Goal: Information Seeking & Learning: Check status

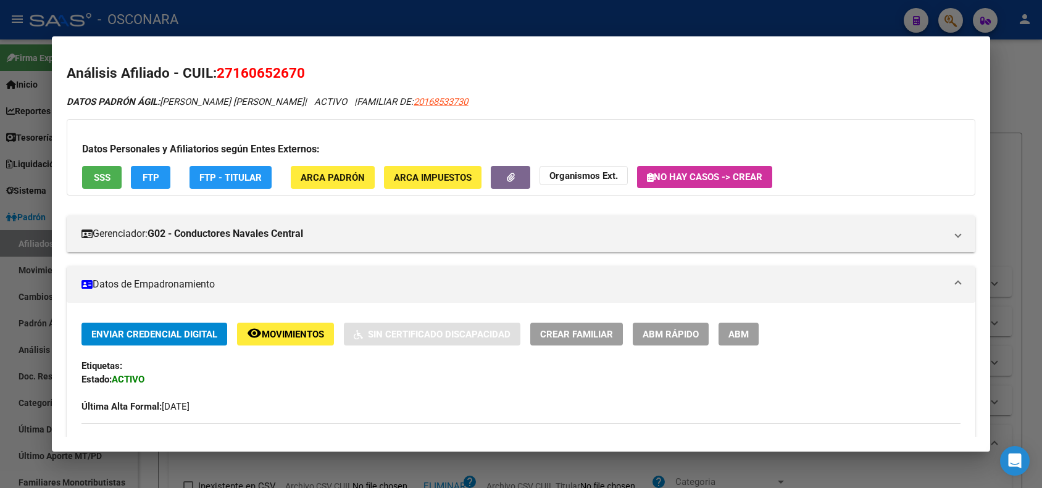
click at [125, 17] on div at bounding box center [521, 244] width 1042 height 488
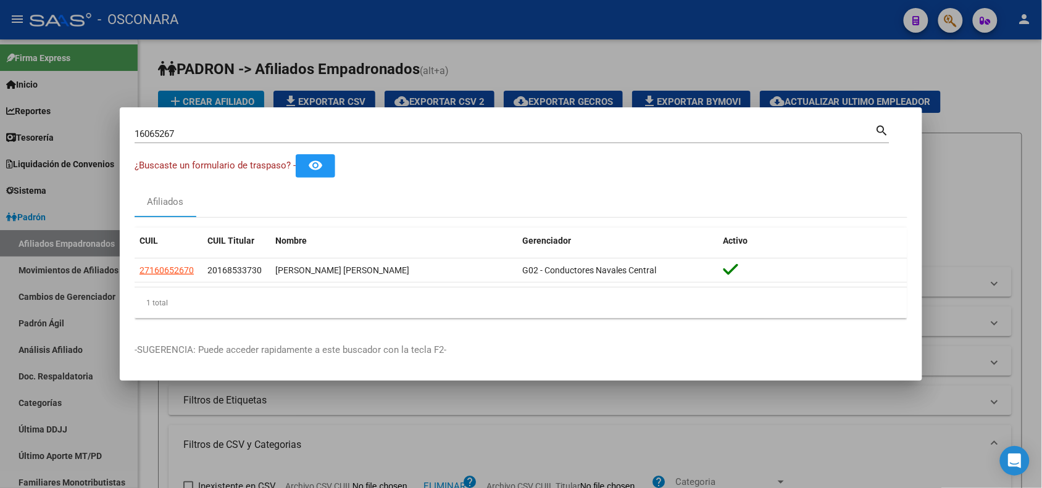
click at [146, 134] on input "16065267" at bounding box center [505, 133] width 741 height 11
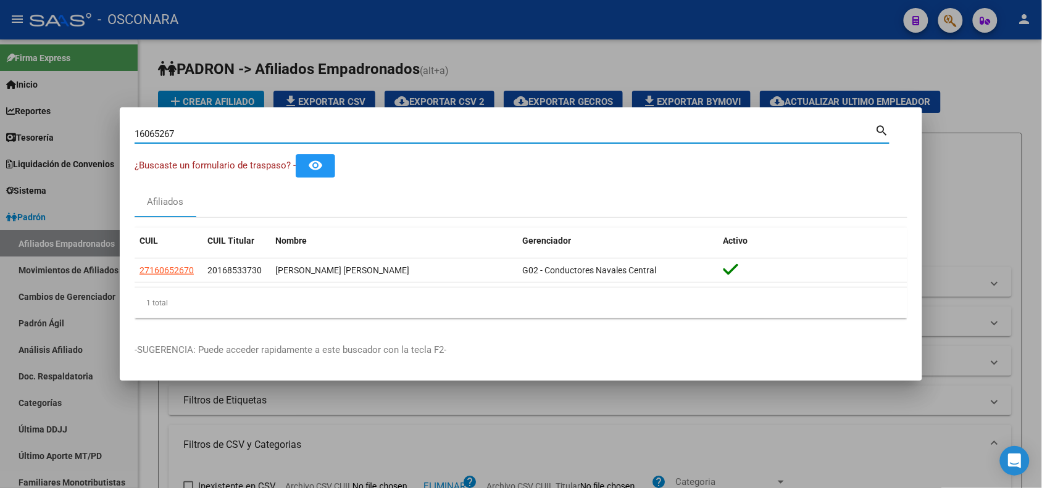
click at [146, 134] on input "16065267" at bounding box center [505, 133] width 741 height 11
paste input "21781973"
type input "21781973"
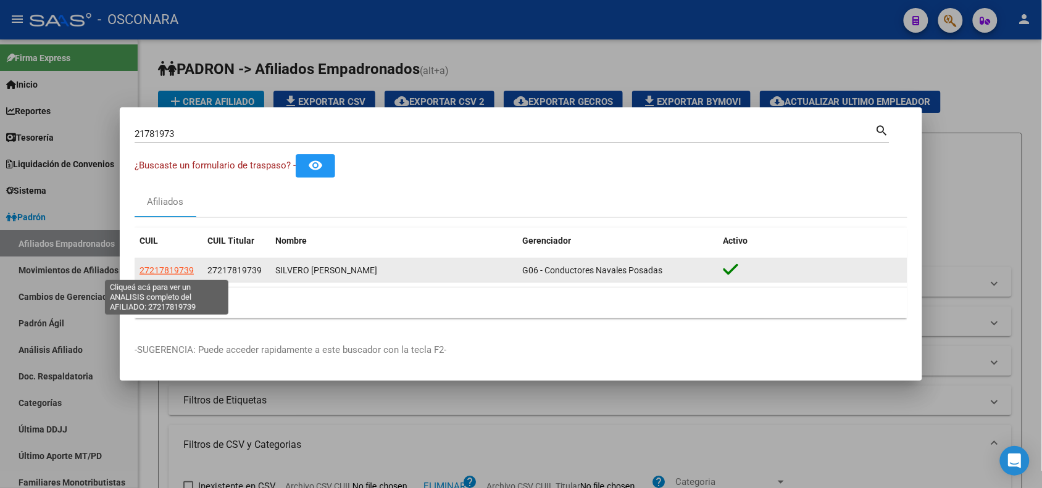
click at [174, 267] on span "27217819739" at bounding box center [167, 270] width 54 height 10
type textarea "27217819739"
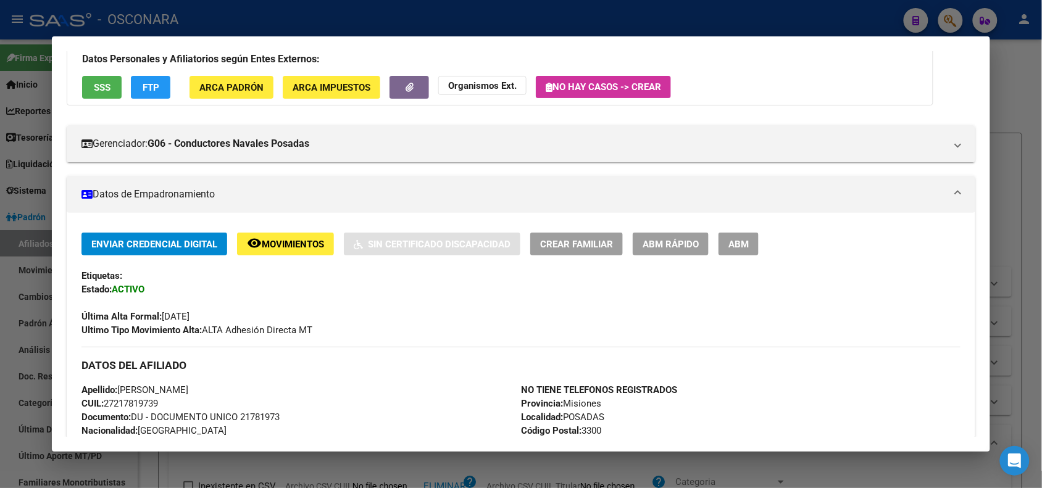
scroll to position [476, 0]
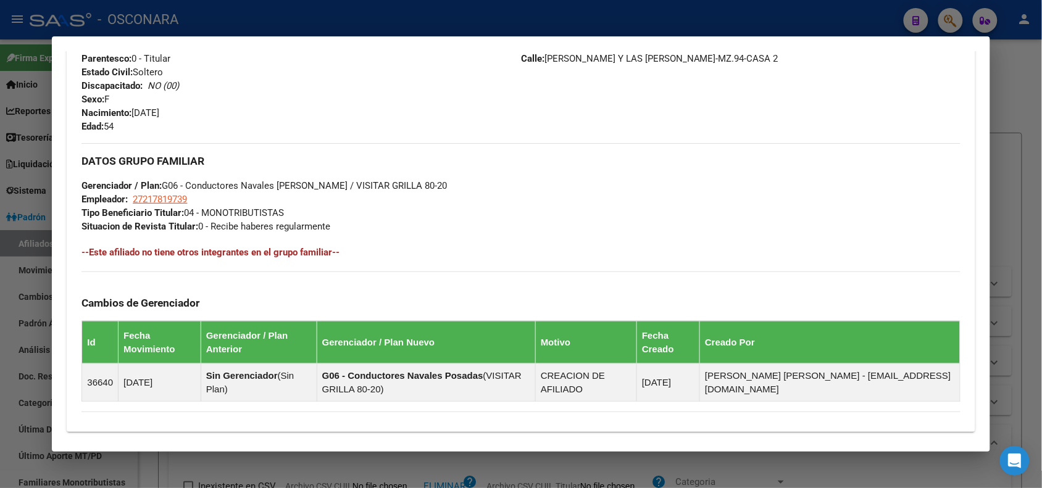
drag, startPoint x: 280, startPoint y: 17, endPoint x: 190, endPoint y: 71, distance: 104.4
click at [279, 19] on div at bounding box center [521, 244] width 1042 height 488
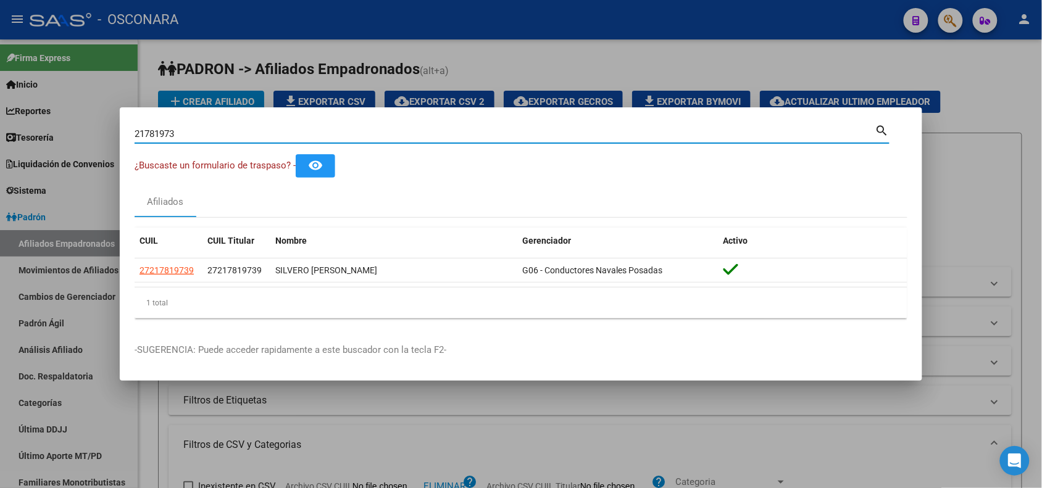
click at [169, 133] on input "21781973" at bounding box center [505, 133] width 741 height 11
paste input "0160566001"
type input "20160566001"
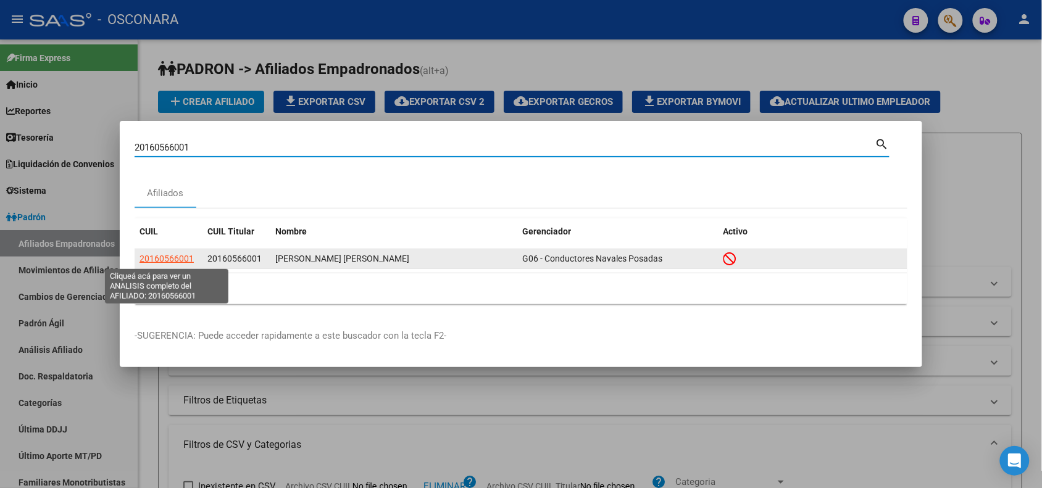
click at [181, 261] on span "20160566001" at bounding box center [167, 259] width 54 height 10
type textarea "20160566001"
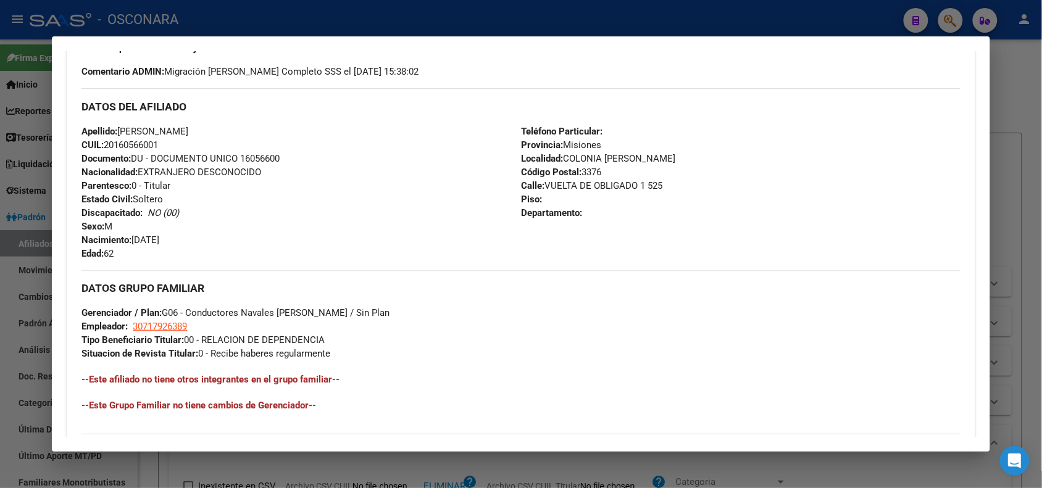
scroll to position [0, 0]
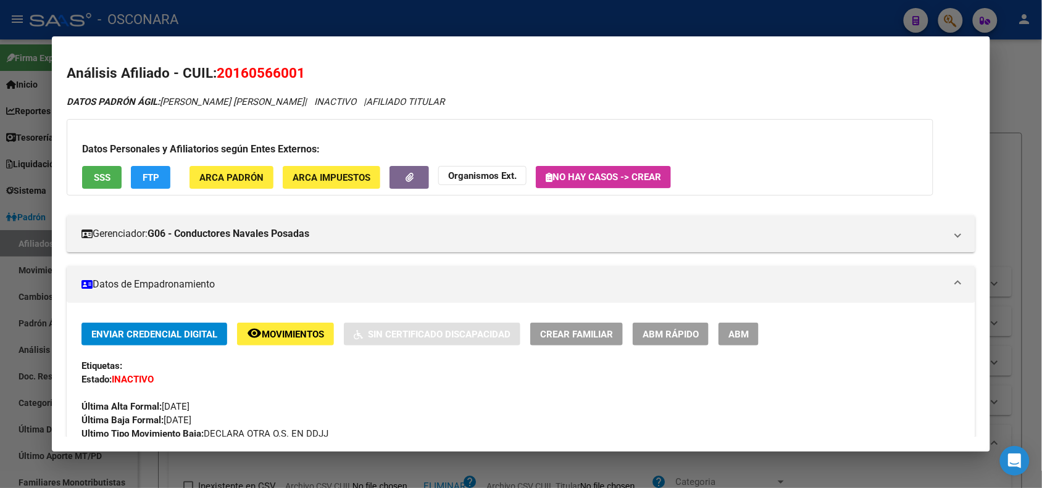
click at [216, 14] on div at bounding box center [521, 244] width 1042 height 488
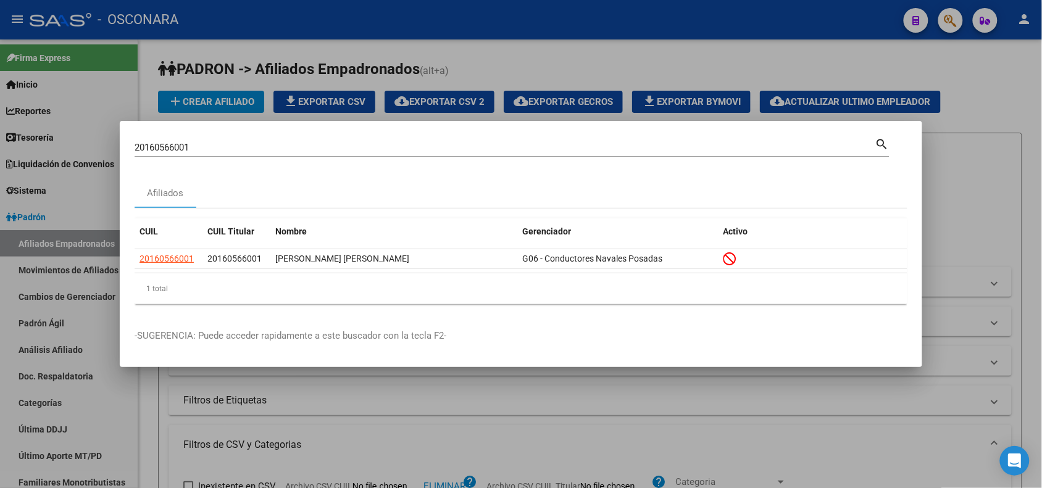
click at [162, 149] on input "20160566001" at bounding box center [505, 147] width 741 height 11
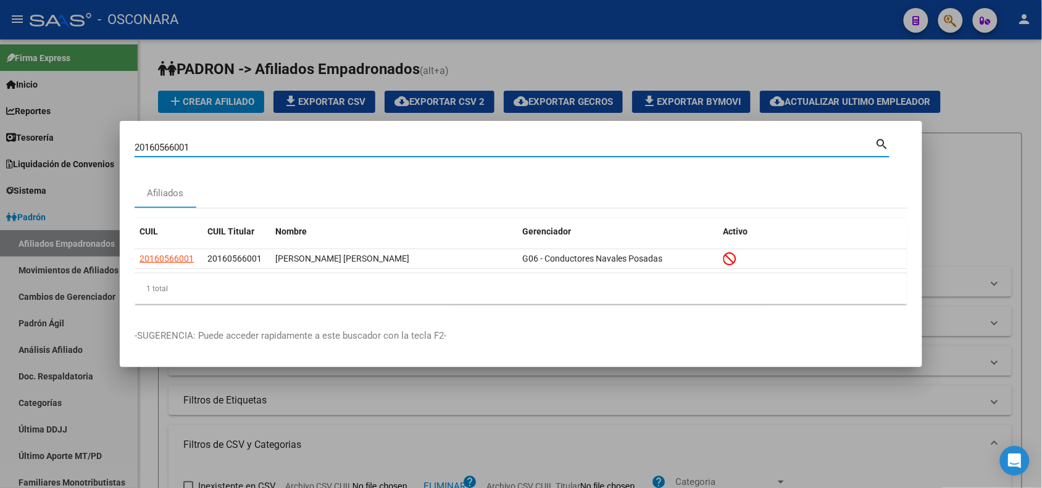
click at [162, 149] on input "20160566001" at bounding box center [505, 147] width 741 height 11
paste input "MARINO"
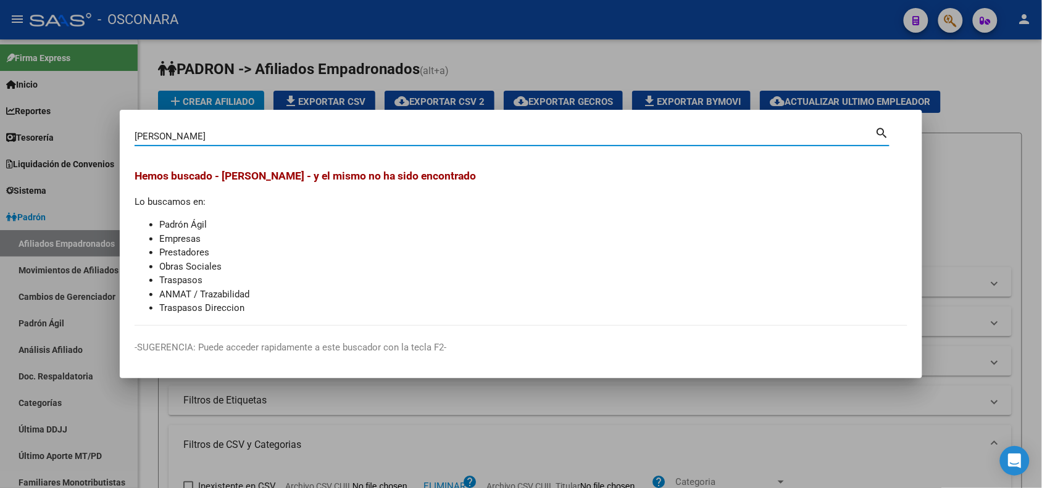
click at [233, 131] on input "[PERSON_NAME]" at bounding box center [505, 136] width 741 height 11
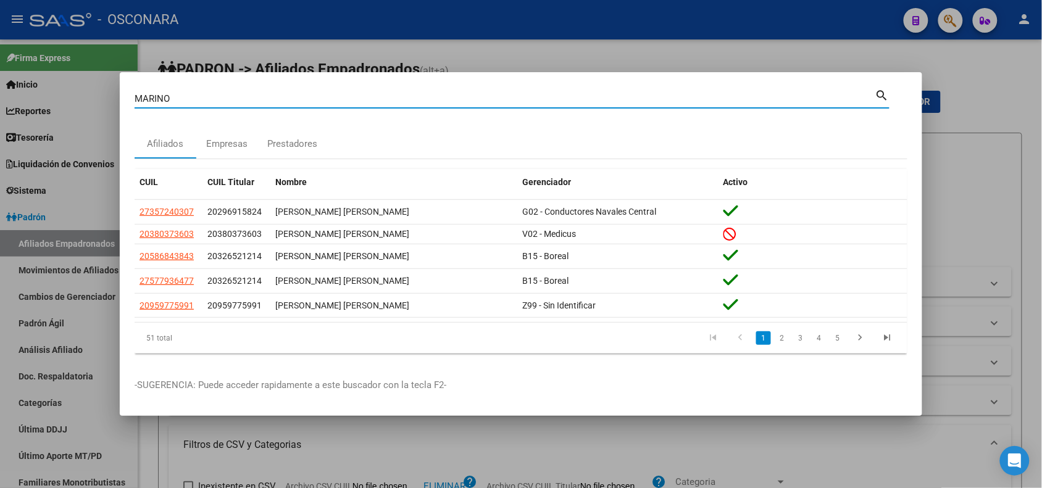
type input "MARINO"
drag, startPoint x: 732, startPoint y: 44, endPoint x: 751, endPoint y: 50, distance: 19.5
click at [740, 45] on div at bounding box center [521, 244] width 1042 height 488
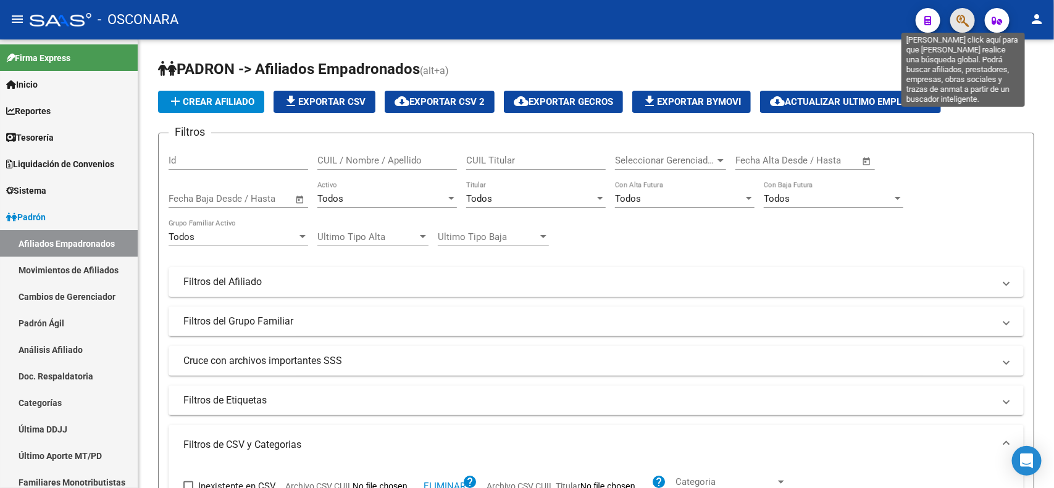
click at [960, 22] on icon "button" at bounding box center [962, 21] width 12 height 14
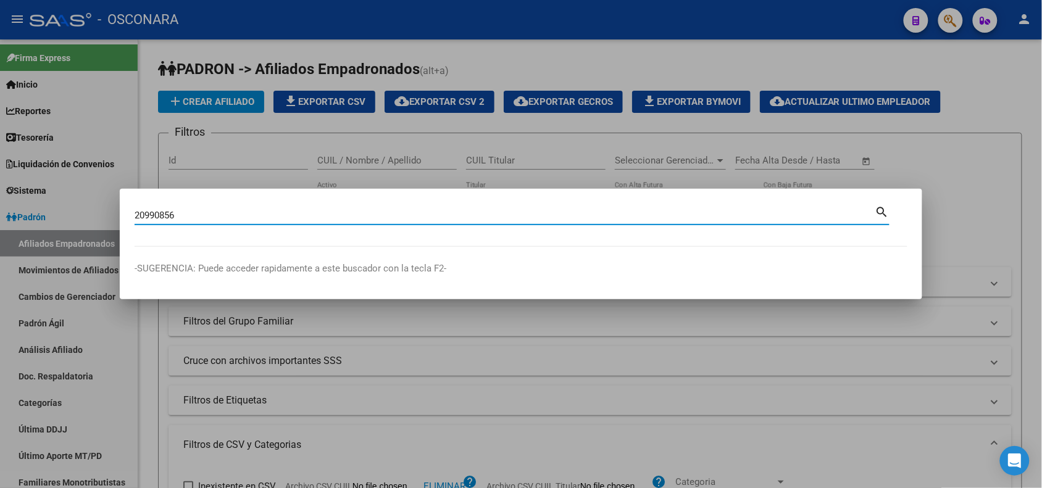
type input "20990856"
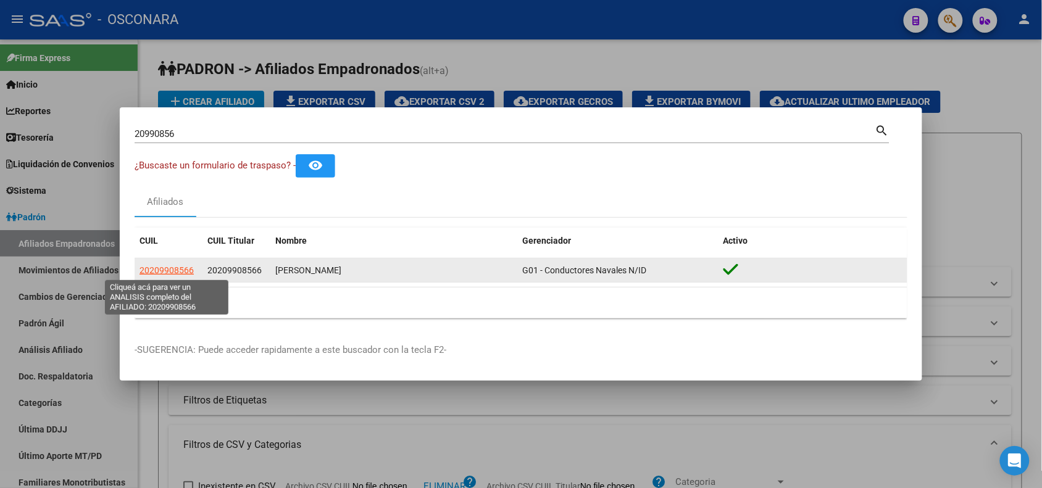
click at [156, 269] on span "20209908566" at bounding box center [167, 270] width 54 height 10
type textarea "20209908566"
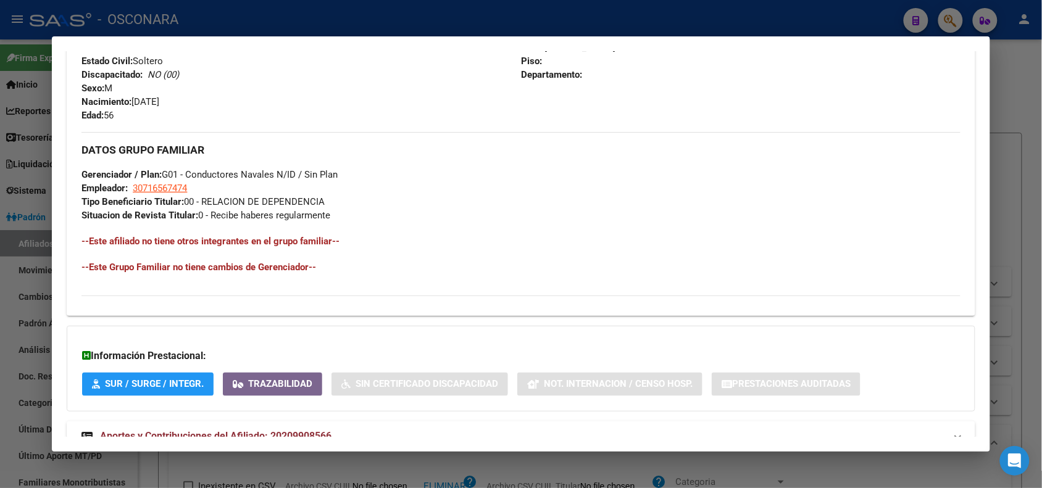
scroll to position [551, 0]
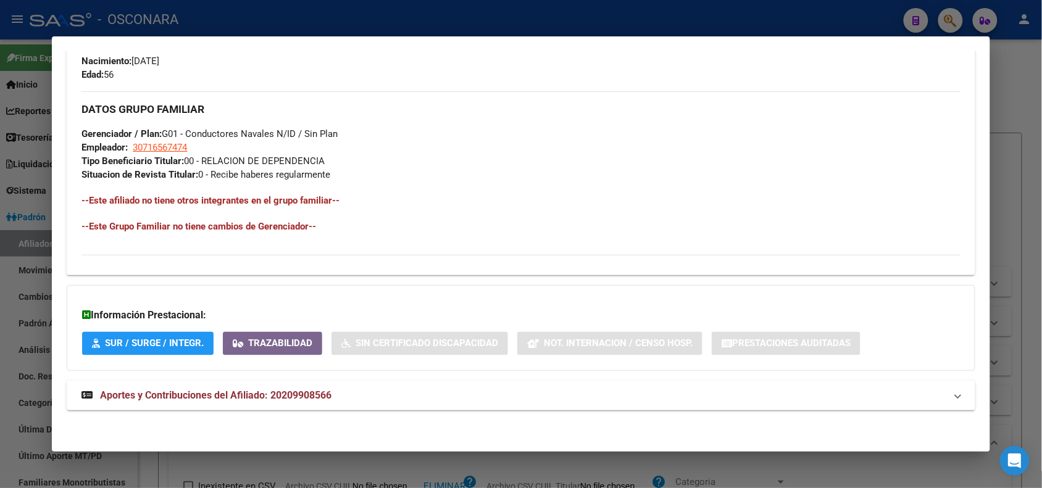
drag, startPoint x: 361, startPoint y: 399, endPoint x: 355, endPoint y: 349, distance: 49.8
click at [364, 392] on mat-panel-title "Aportes y Contribuciones del Afiliado: 20209908566" at bounding box center [514, 395] width 864 height 15
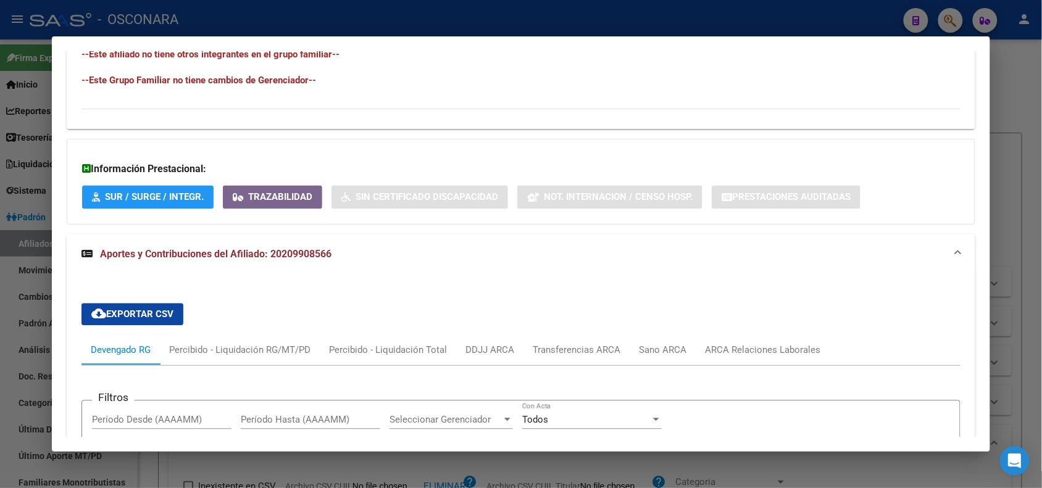
scroll to position [386, 0]
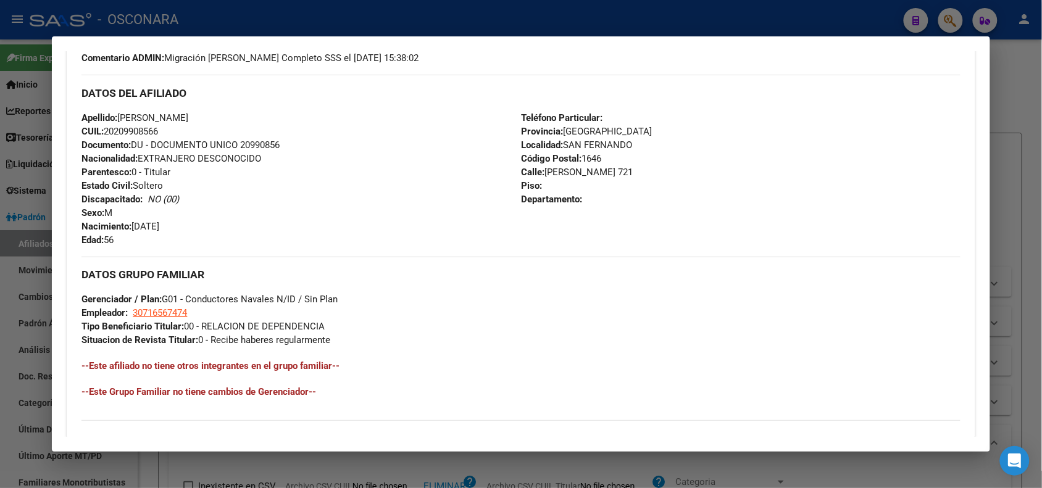
click at [245, 25] on div at bounding box center [521, 244] width 1042 height 488
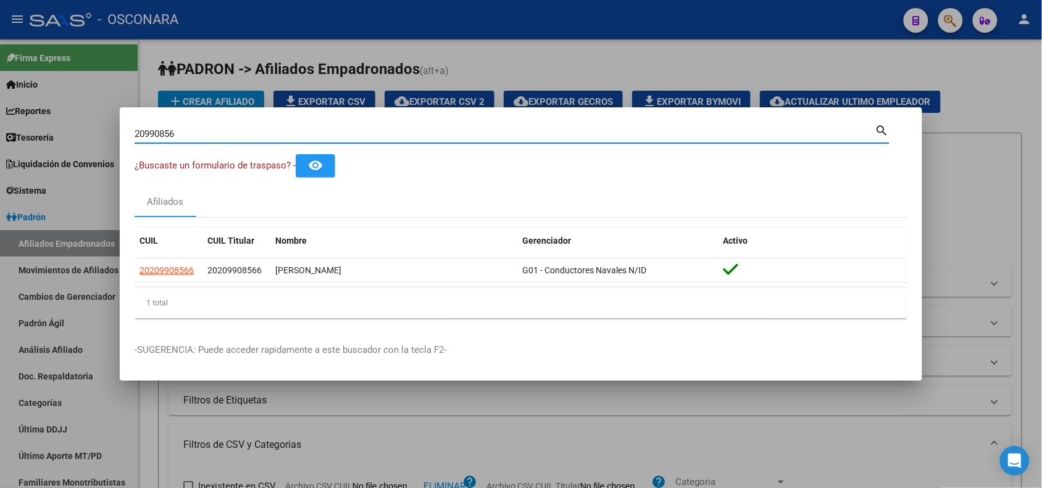
click at [165, 136] on input "20990856" at bounding box center [505, 133] width 741 height 11
paste input "93972172"
type input "93972172"
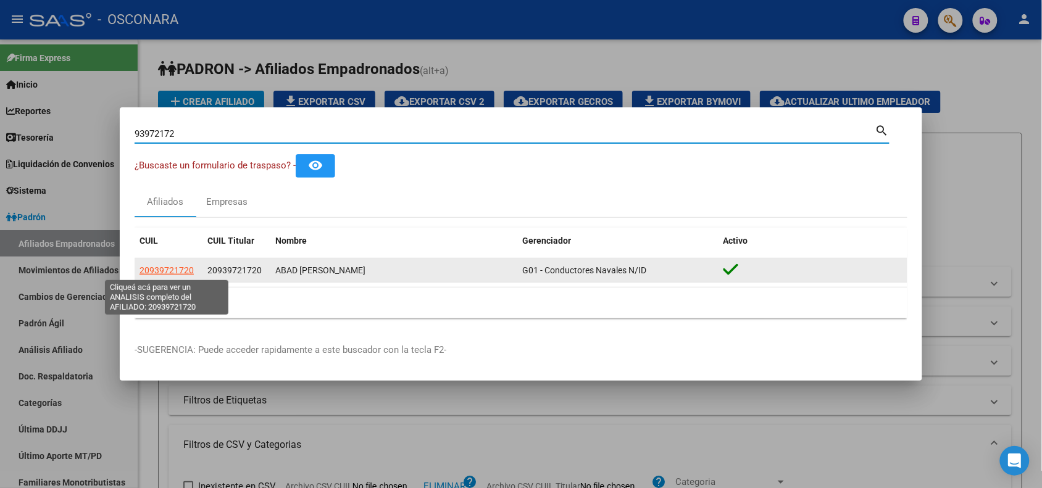
click at [172, 269] on span "20939721720" at bounding box center [167, 270] width 54 height 10
type textarea "20939721720"
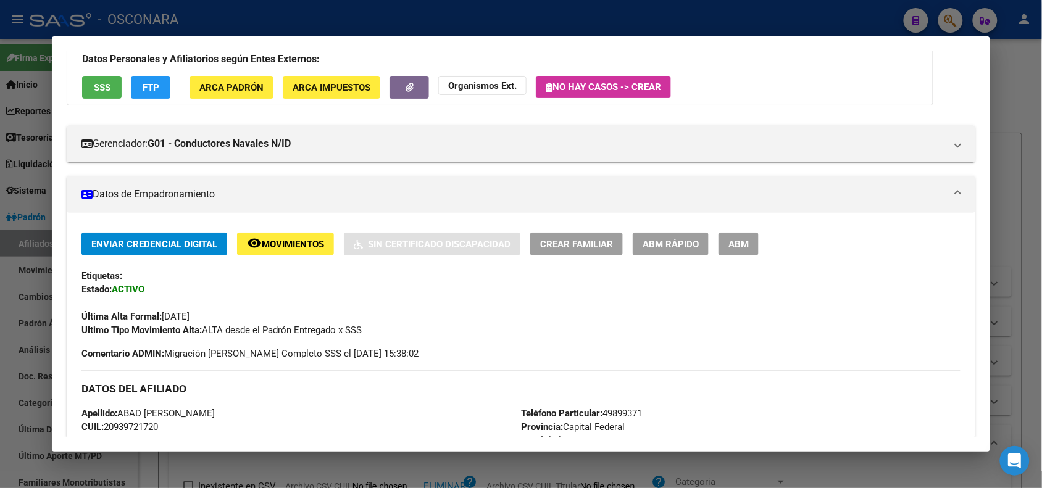
scroll to position [551, 0]
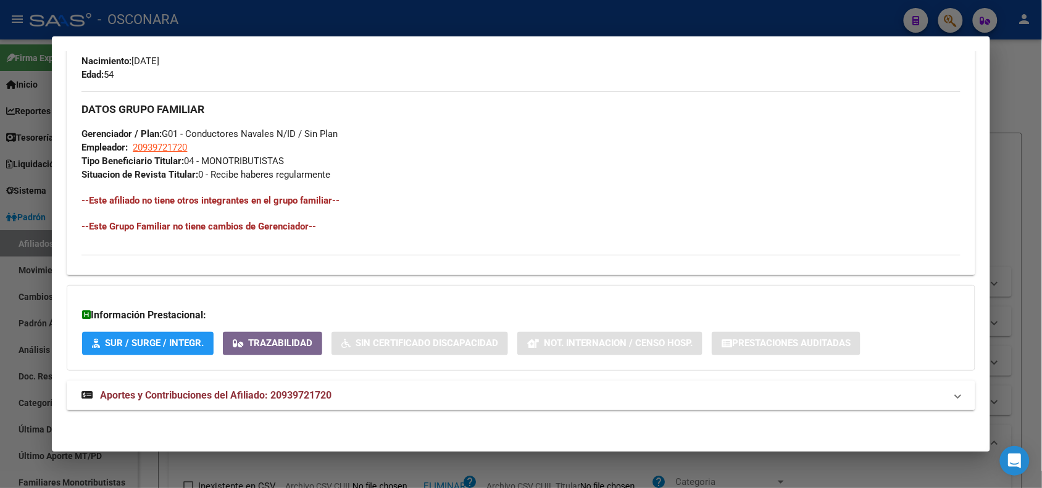
click at [324, 400] on span "Aportes y Contribuciones del Afiliado: 20939721720" at bounding box center [216, 396] width 232 height 12
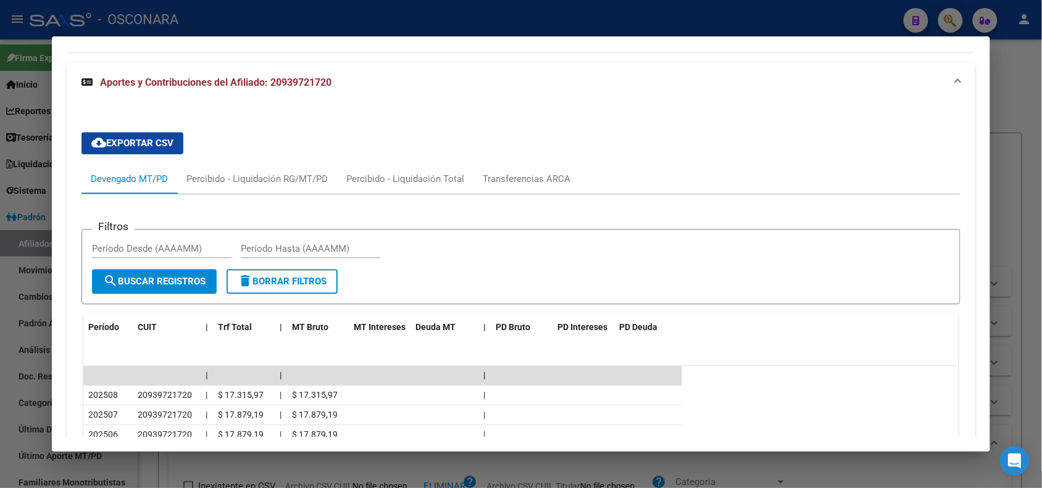
scroll to position [0, 0]
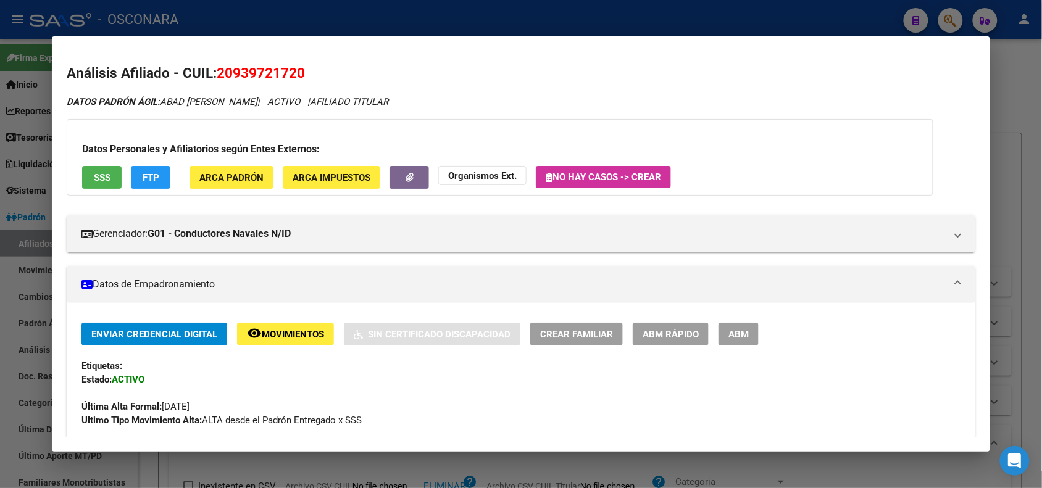
drag, startPoint x: 214, startPoint y: 70, endPoint x: 346, endPoint y: 69, distance: 132.8
click at [346, 69] on h2 "Análisis Afiliado - CUIL: 20939721720" at bounding box center [521, 73] width 908 height 21
drag, startPoint x: 282, startPoint y: 71, endPoint x: 287, endPoint y: 78, distance: 8.8
copy span "20939721720"
click at [196, 10] on div at bounding box center [521, 244] width 1042 height 488
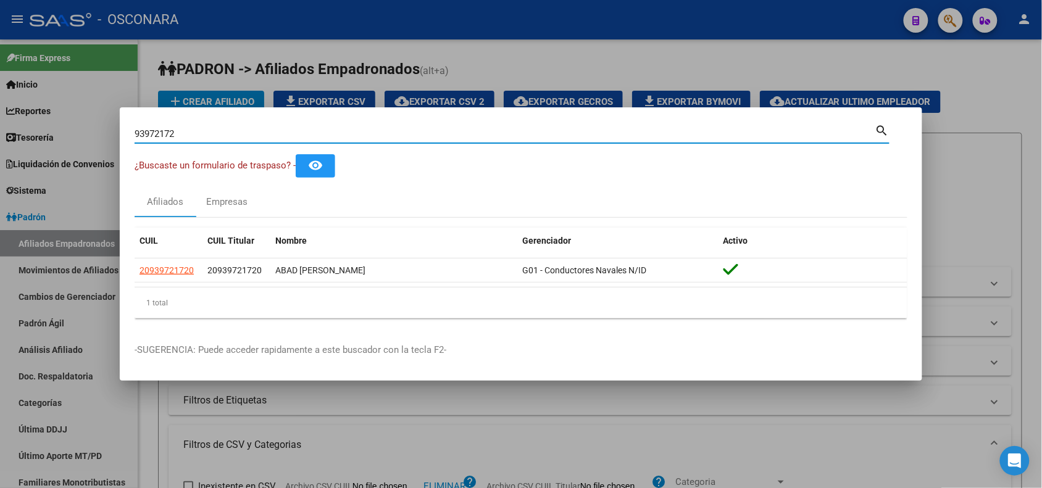
click at [153, 132] on input "93972172" at bounding box center [505, 133] width 741 height 11
paste input "444646"
type input "4446462"
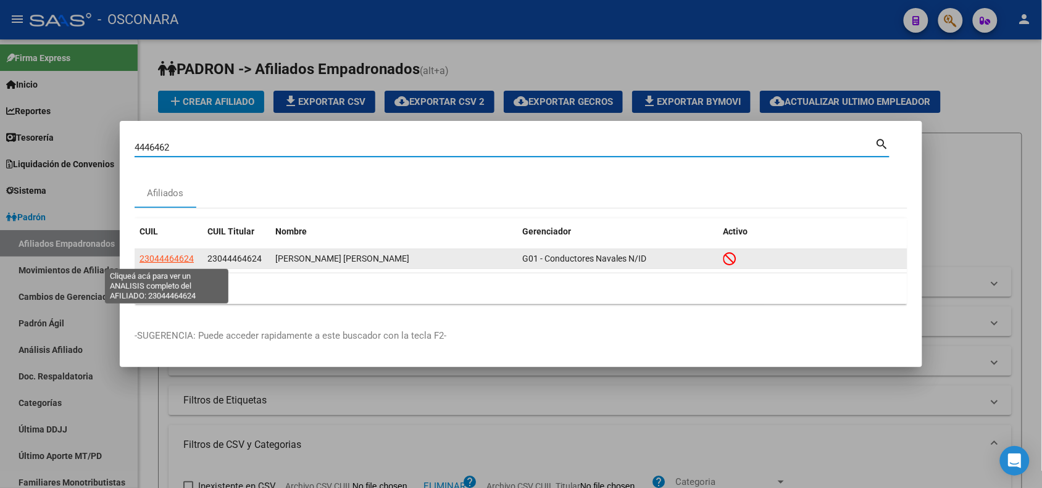
click at [157, 261] on span "23044464624" at bounding box center [167, 259] width 54 height 10
type textarea "23044464624"
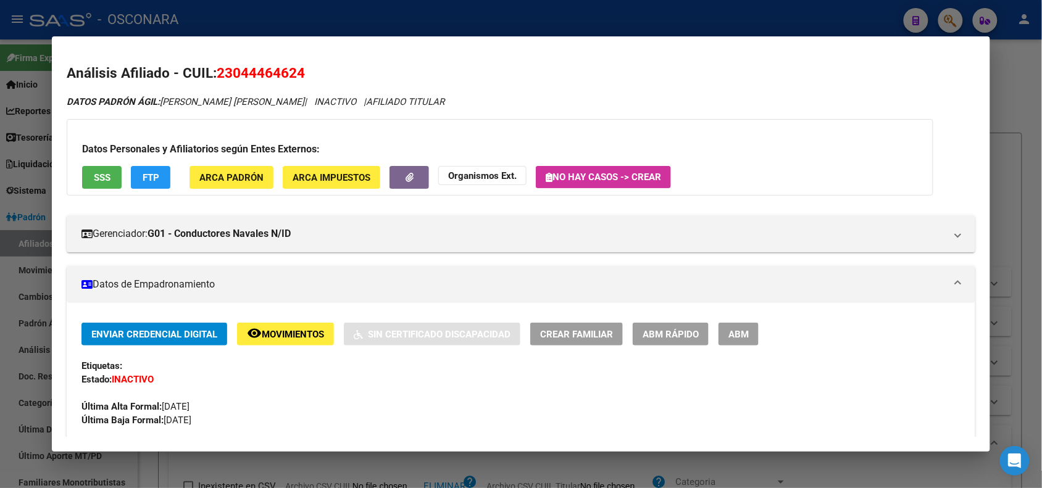
scroll to position [386, 0]
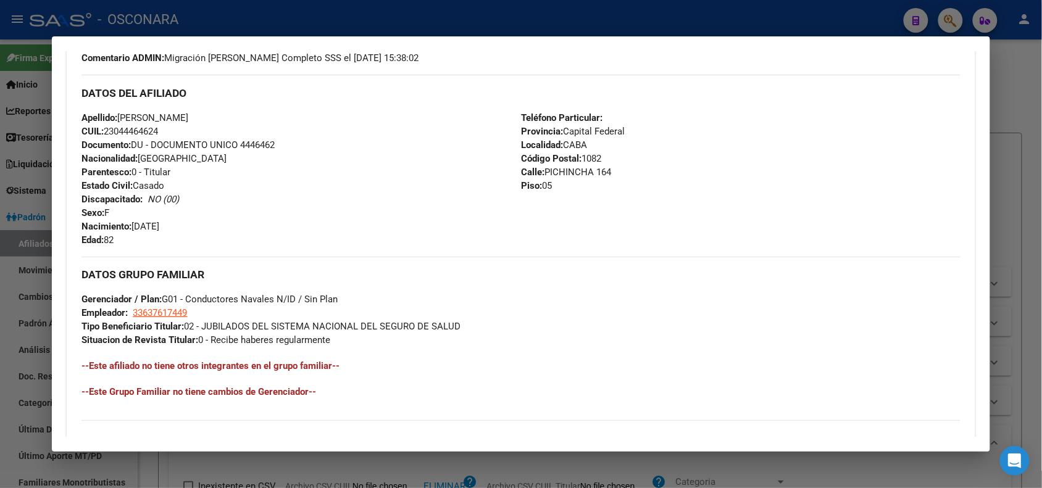
click at [258, 16] on div at bounding box center [521, 244] width 1042 height 488
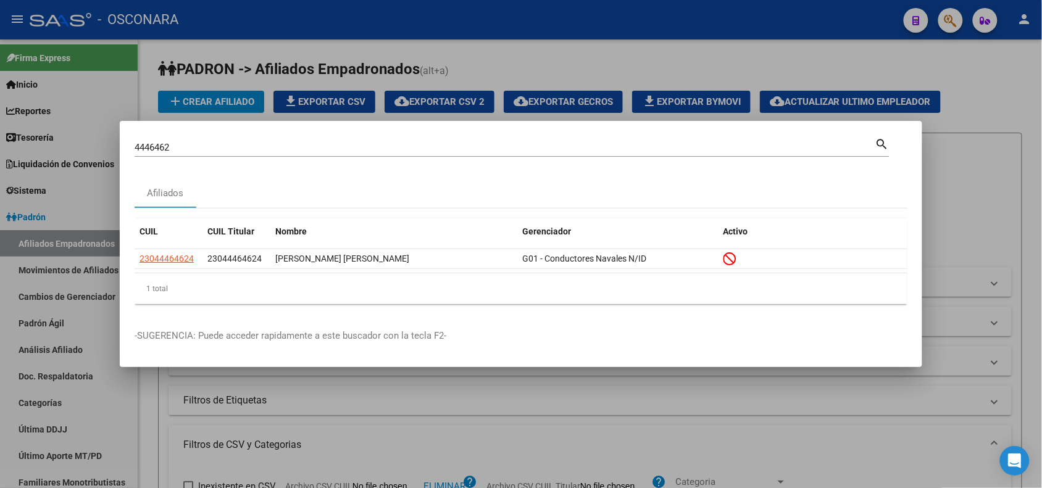
click at [145, 149] on input "4446462" at bounding box center [505, 147] width 741 height 11
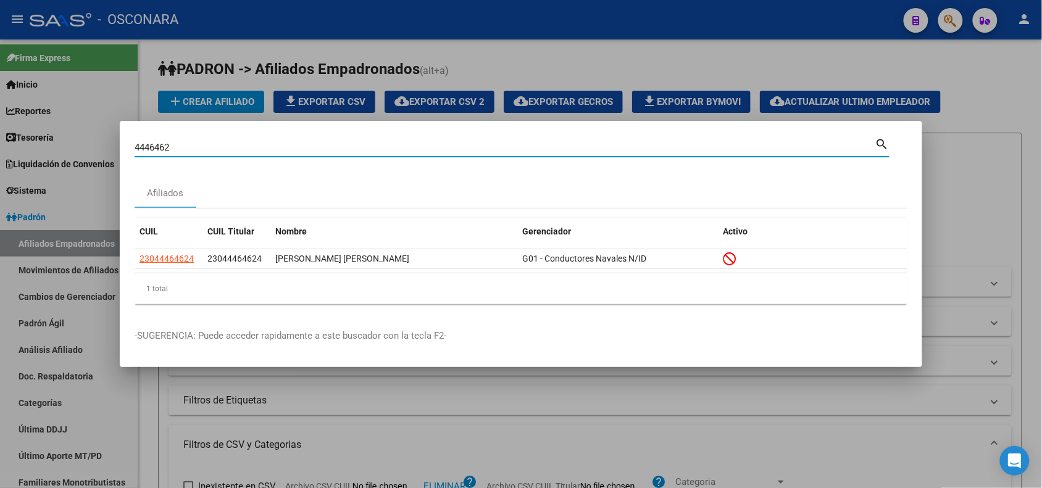
click at [145, 149] on input "4446462" at bounding box center [505, 147] width 741 height 11
paste input "615375"
type input "6153752"
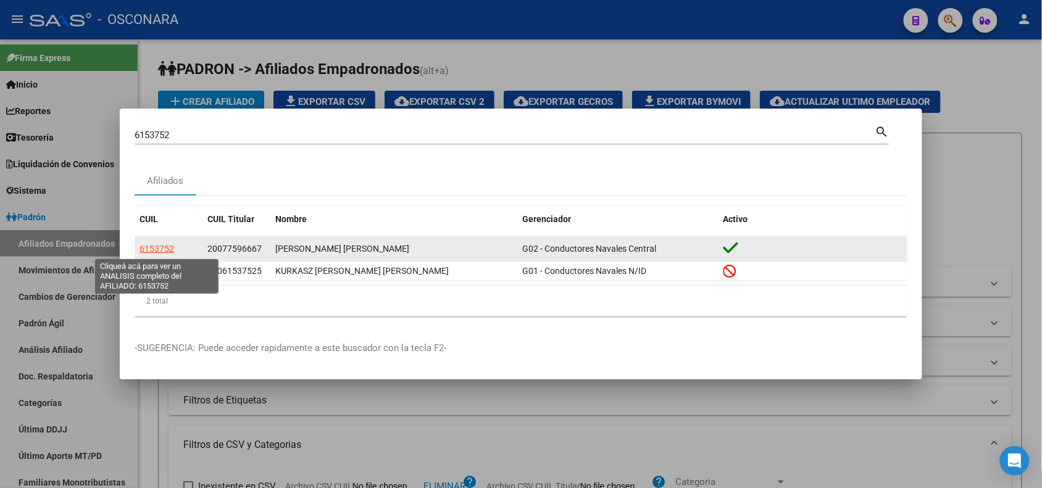
click at [162, 251] on span "6153752" at bounding box center [157, 249] width 35 height 10
type textarea "6153752"
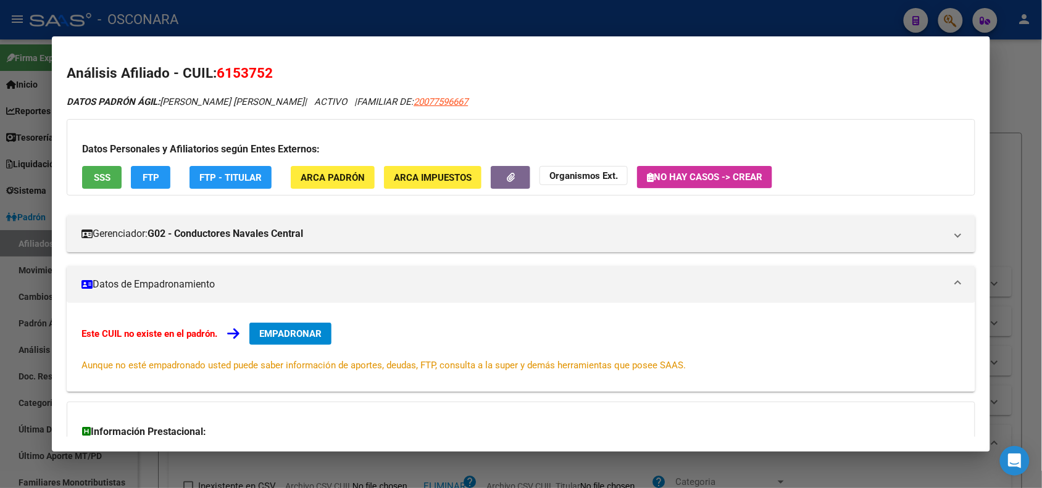
scroll to position [146, 0]
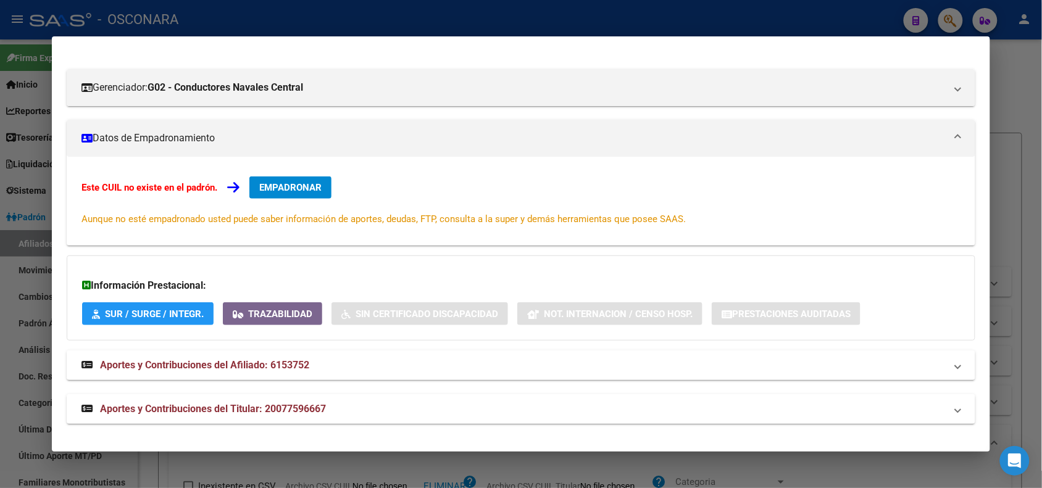
drag, startPoint x: 343, startPoint y: 406, endPoint x: 337, endPoint y: 292, distance: 113.7
click at [343, 402] on mat-panel-title "Aportes y Contribuciones del Titular: 20077596667" at bounding box center [514, 409] width 864 height 15
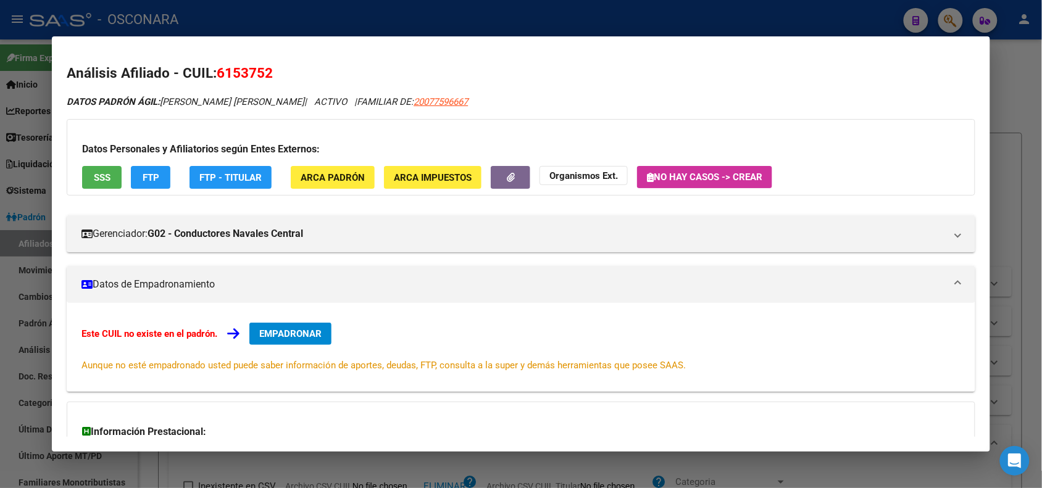
scroll to position [400, 0]
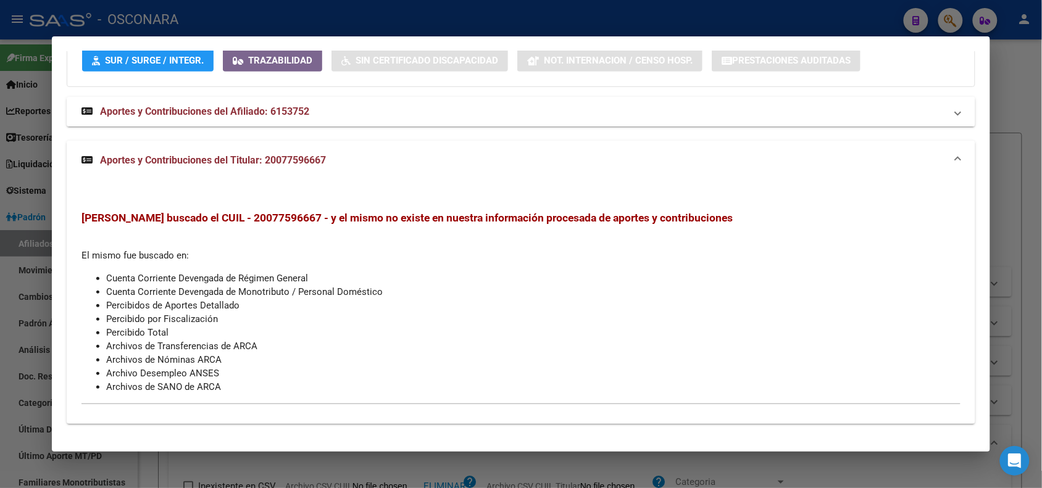
click at [326, 109] on mat-panel-title "Aportes y Contribuciones del Afiliado: 6153752" at bounding box center [514, 111] width 864 height 15
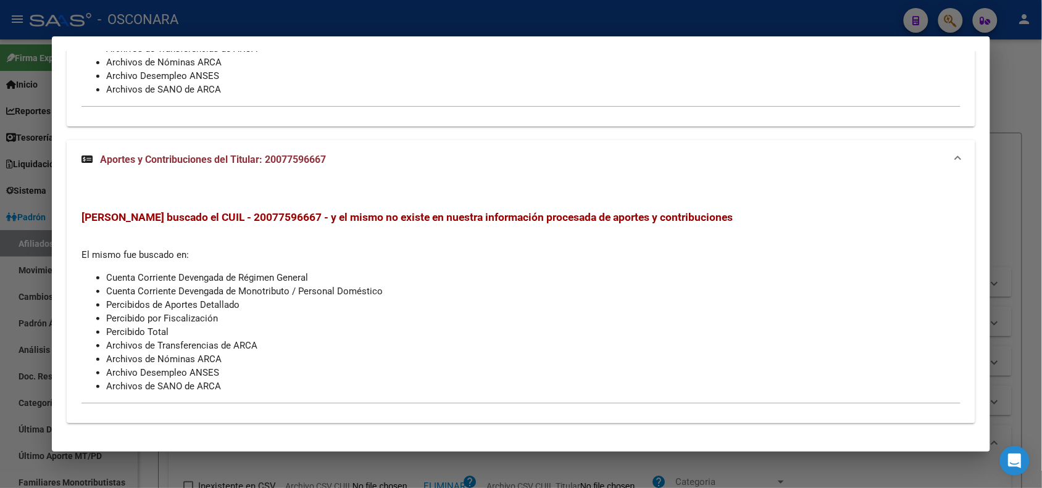
scroll to position [0, 0]
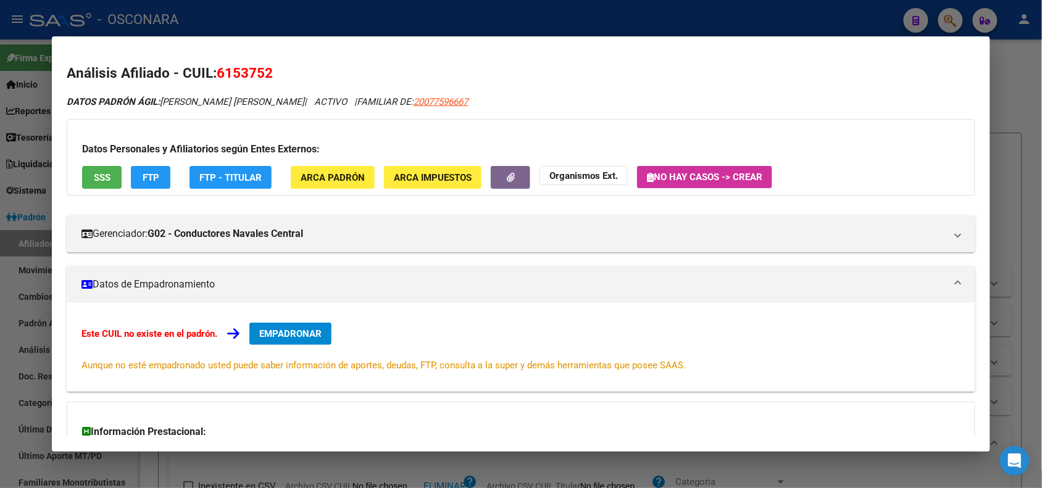
drag, startPoint x: 212, startPoint y: 73, endPoint x: 282, endPoint y: 70, distance: 70.5
click at [282, 70] on h2 "Análisis Afiliado - CUIL: 6153752" at bounding box center [521, 73] width 908 height 21
copy span "6153752"
click at [146, 19] on div at bounding box center [521, 244] width 1042 height 488
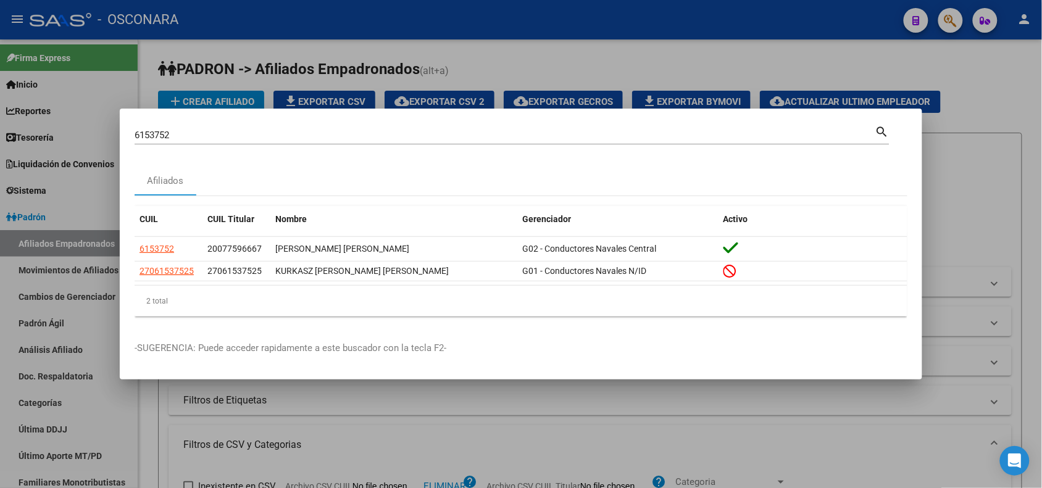
click at [153, 139] on input "6153752" at bounding box center [505, 135] width 741 height 11
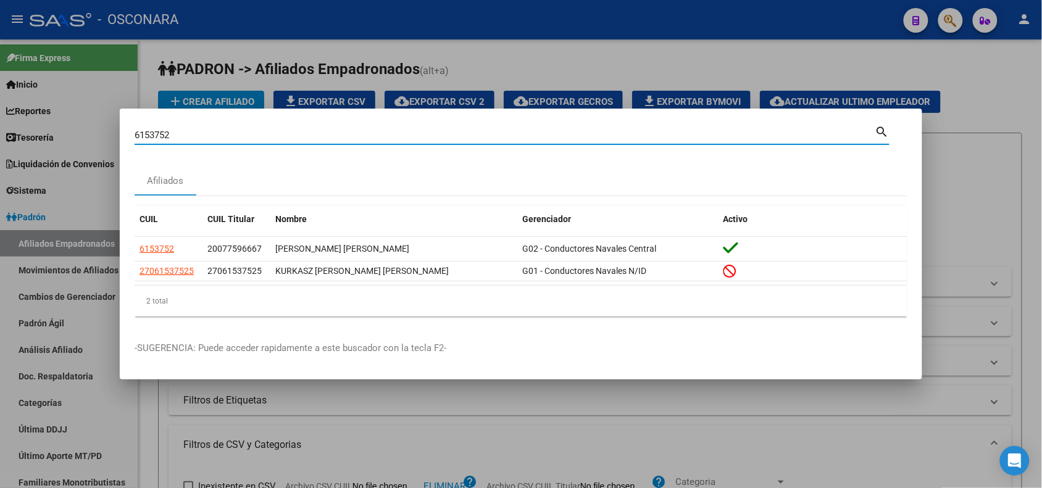
click at [153, 139] on input "6153752" at bounding box center [505, 135] width 741 height 11
paste input "27210175801"
type input "27210175801"
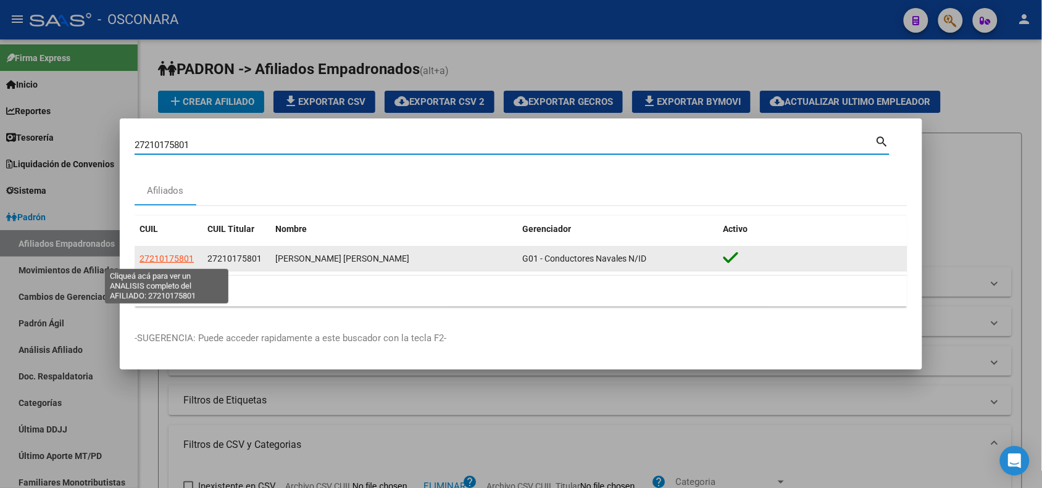
click at [158, 257] on span "27210175801" at bounding box center [167, 259] width 54 height 10
type textarea "27210175801"
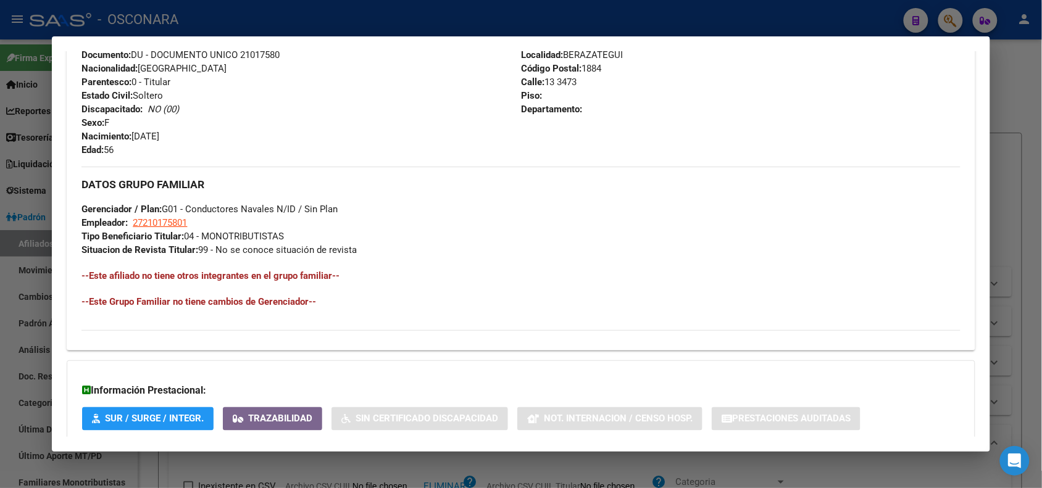
scroll to position [90, 0]
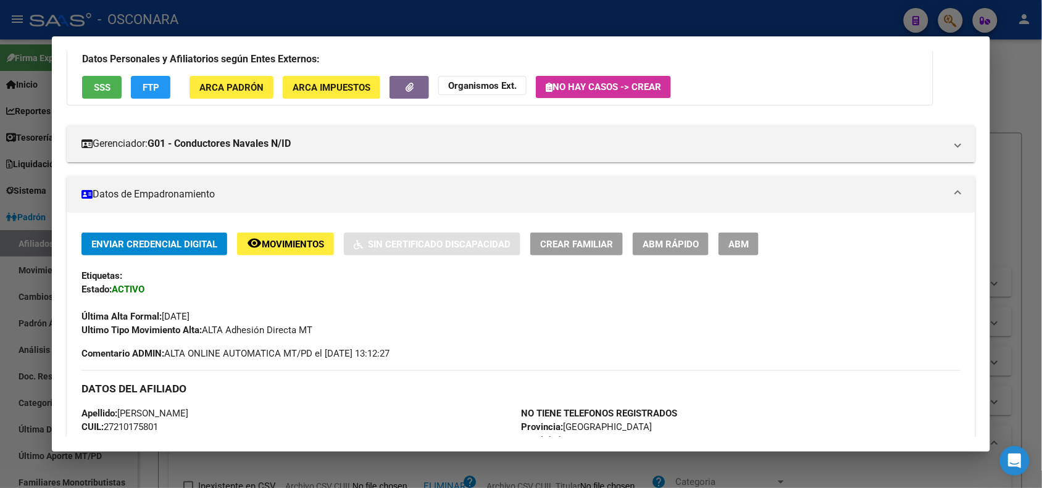
click at [212, 17] on div at bounding box center [521, 244] width 1042 height 488
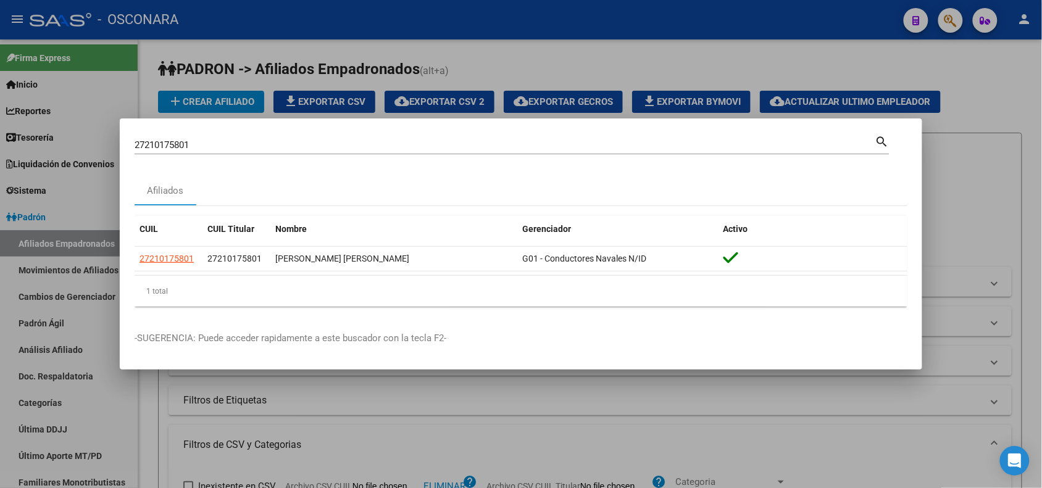
click at [155, 143] on input "27210175801" at bounding box center [505, 145] width 741 height 11
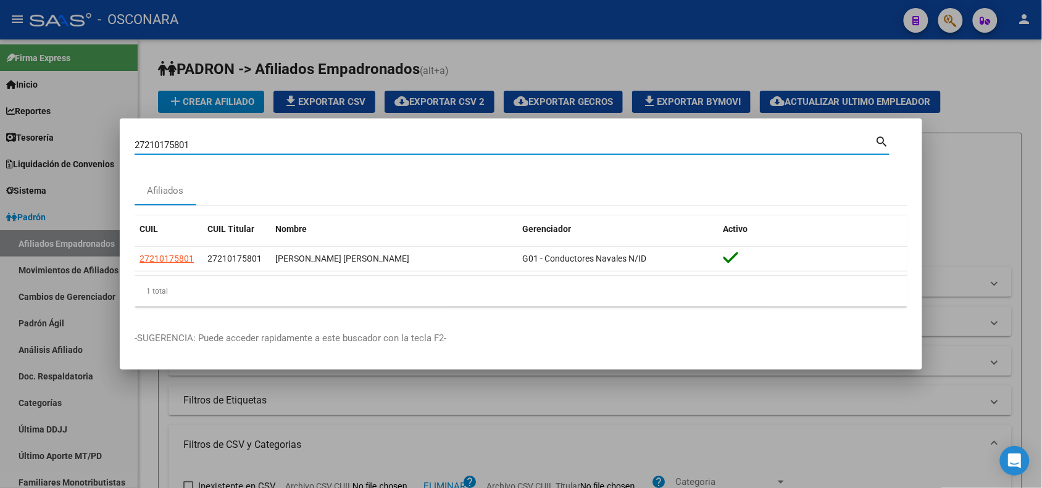
click at [155, 143] on input "27210175801" at bounding box center [505, 145] width 741 height 11
paste input "1965647"
type input "21965647"
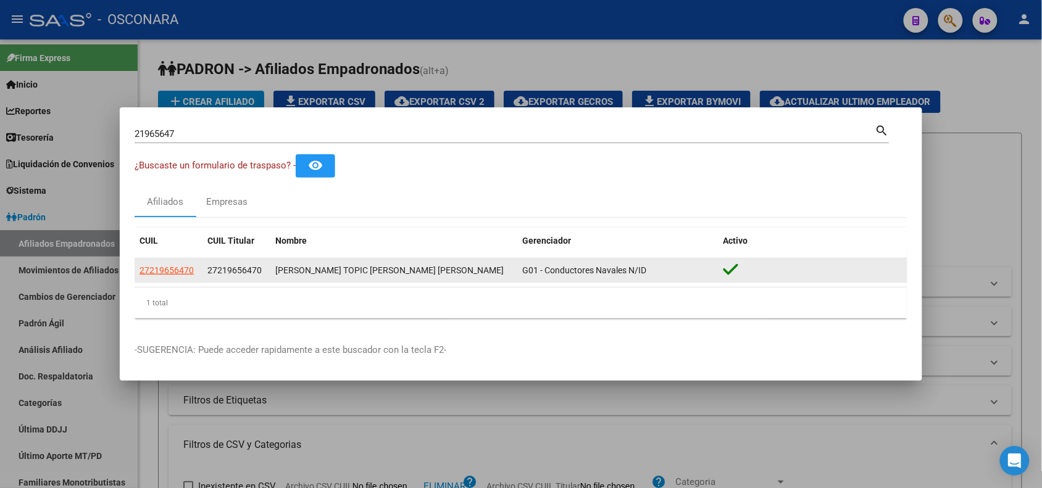
click at [164, 264] on app-link-go-to "27219656470" at bounding box center [167, 271] width 54 height 14
click at [167, 274] on span "27219656470" at bounding box center [167, 270] width 54 height 10
type textarea "27219656470"
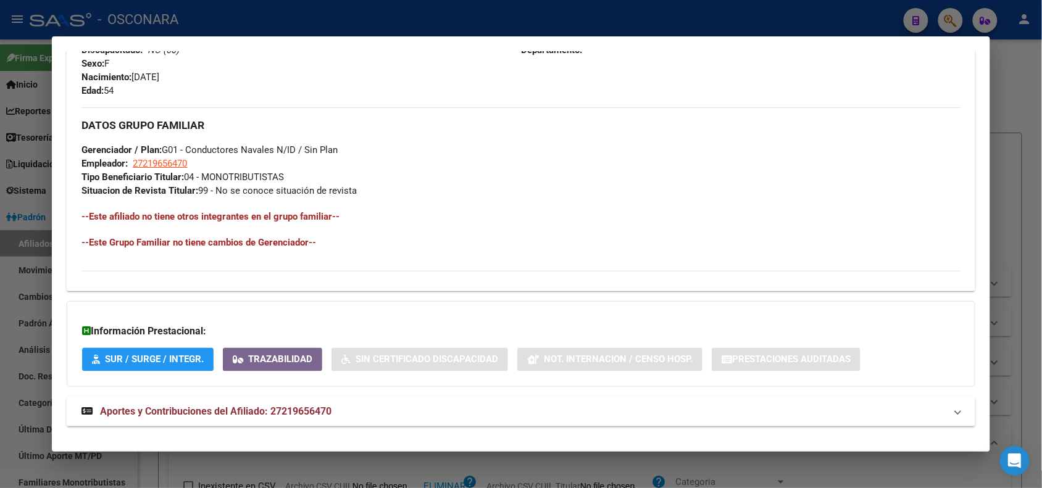
scroll to position [541, 0]
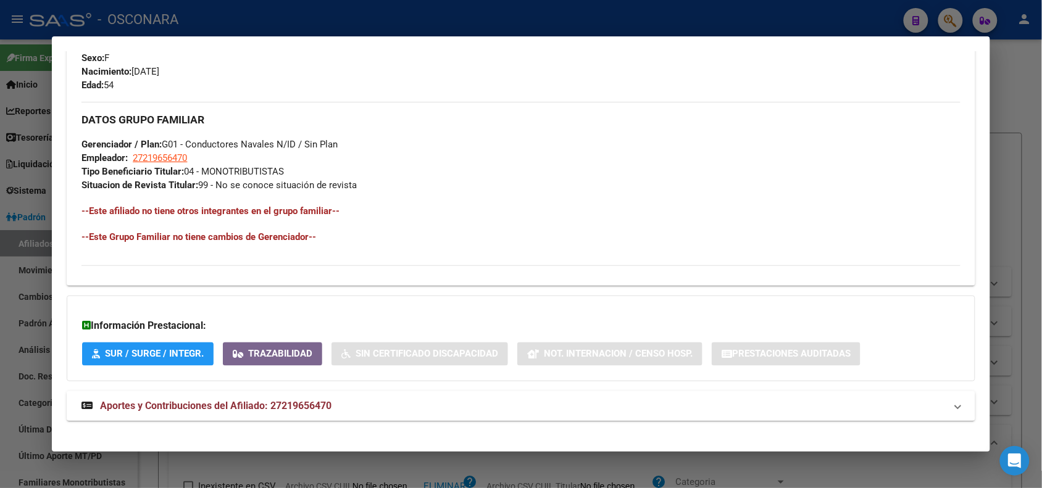
click at [285, 408] on span "Aportes y Contribuciones del Afiliado: 27219656470" at bounding box center [216, 406] width 232 height 12
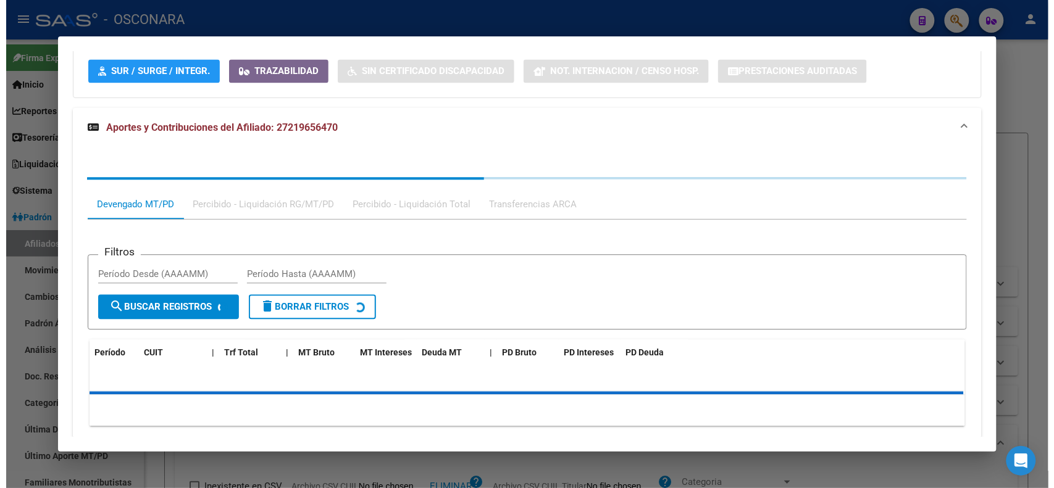
scroll to position [869, 0]
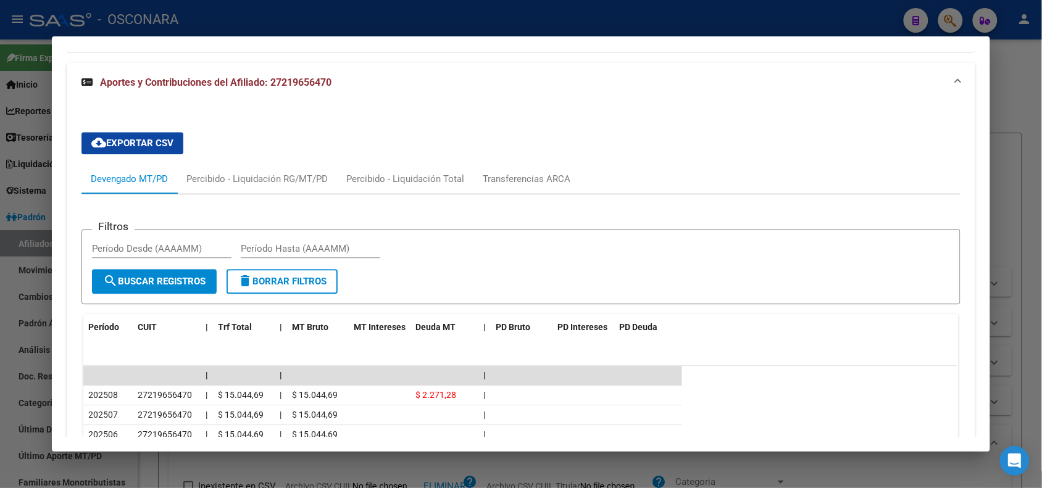
click at [187, 17] on div at bounding box center [521, 244] width 1042 height 488
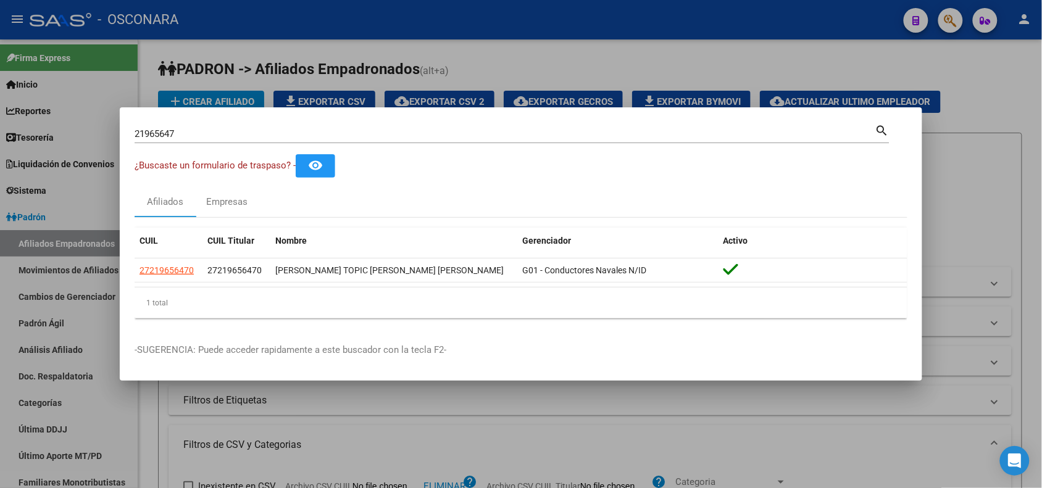
click at [187, 17] on div at bounding box center [521, 244] width 1042 height 488
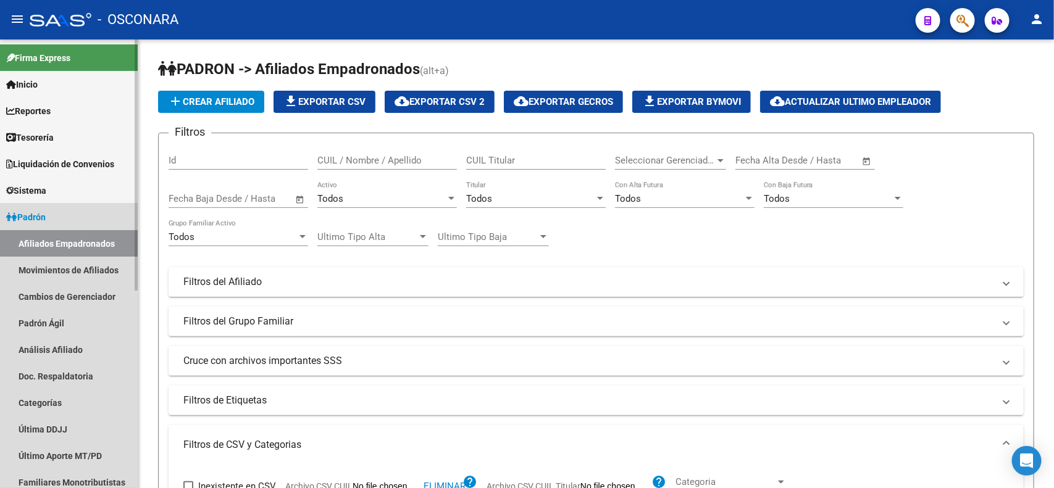
click at [67, 214] on link "Padrón" at bounding box center [69, 217] width 138 height 27
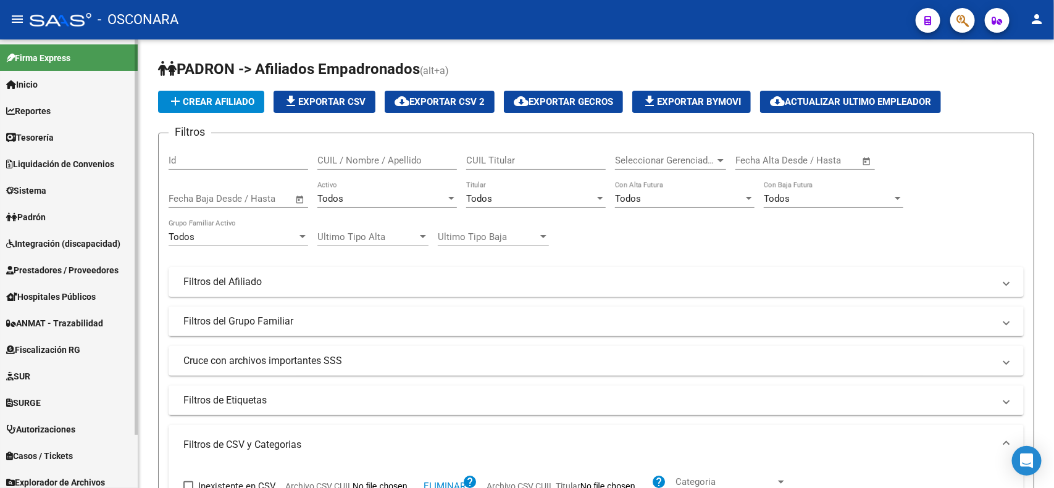
scroll to position [60, 0]
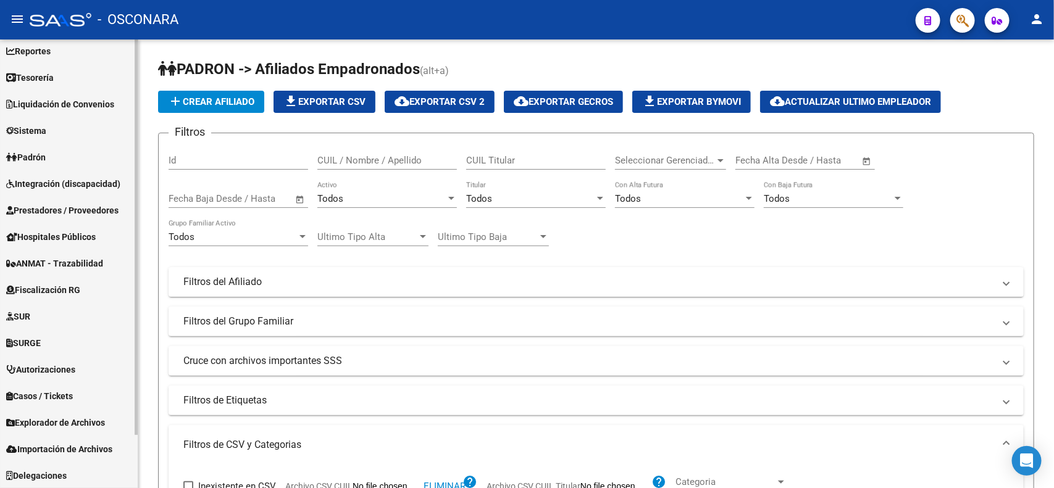
click at [157, 364] on mat-sidenav-container "Firma Express Inicio Instructivos Contacto OS Reportes Tablero de Control Ingre…" at bounding box center [527, 264] width 1054 height 449
click at [99, 448] on span "Importación de Archivos" at bounding box center [59, 450] width 106 height 14
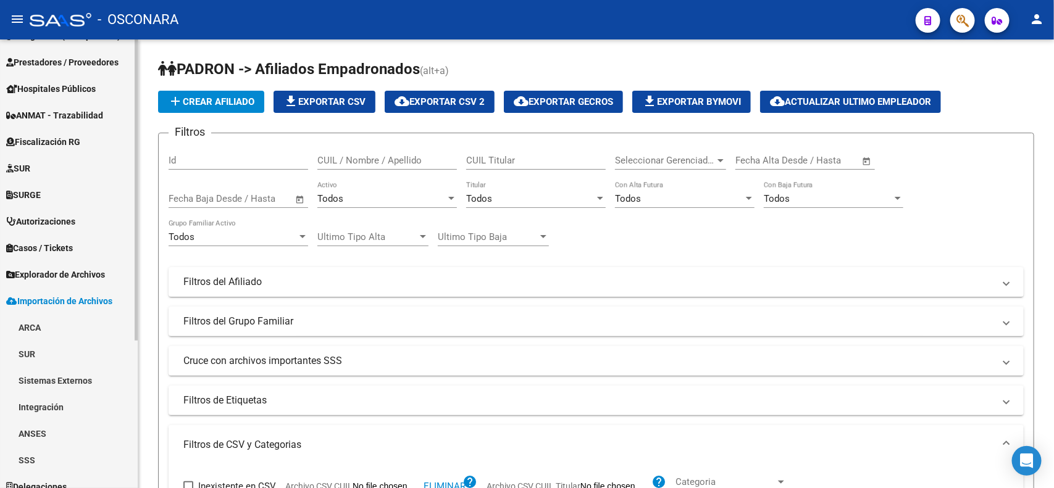
scroll to position [219, 0]
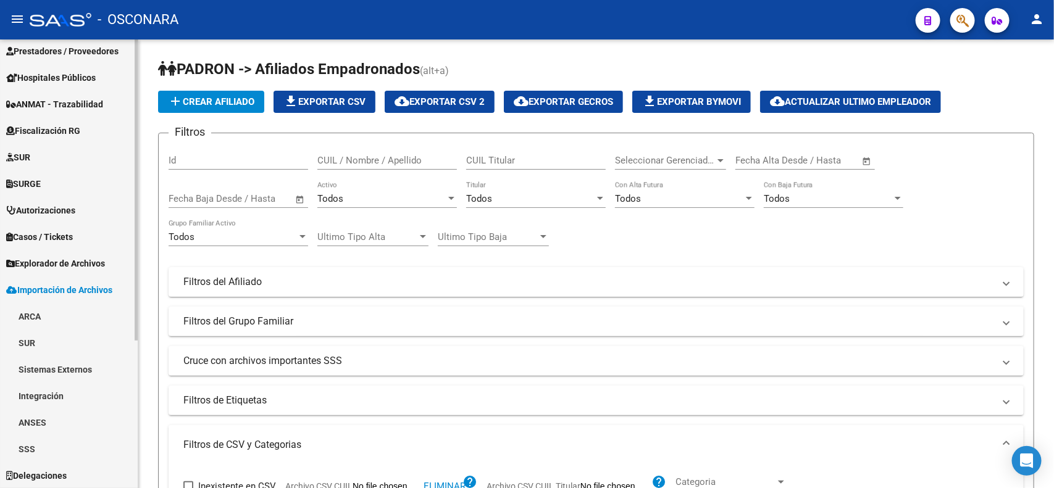
click at [144, 475] on mat-sidenav-container "Firma Express Inicio Instructivos Contacto OS Reportes Tablero de Control Ingre…" at bounding box center [527, 264] width 1054 height 449
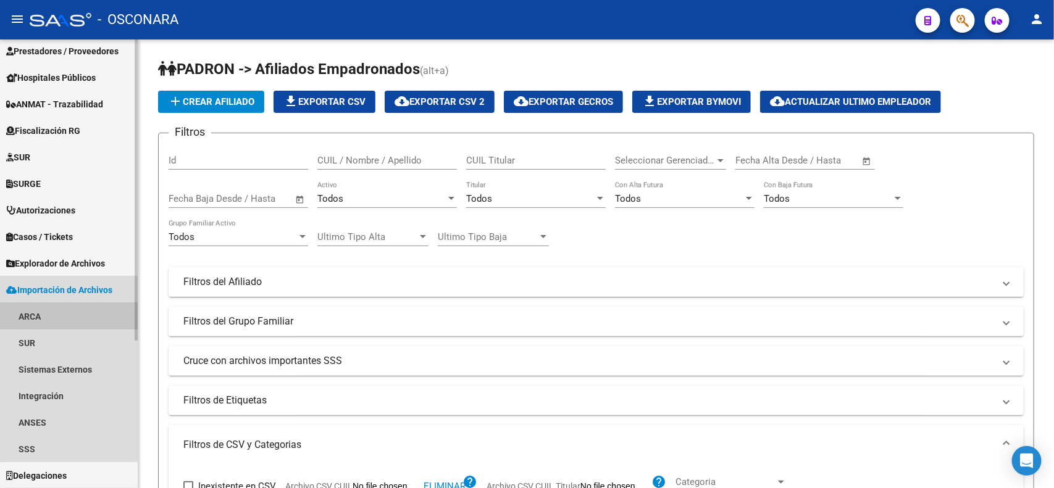
click at [54, 319] on link "ARCA" at bounding box center [69, 316] width 138 height 27
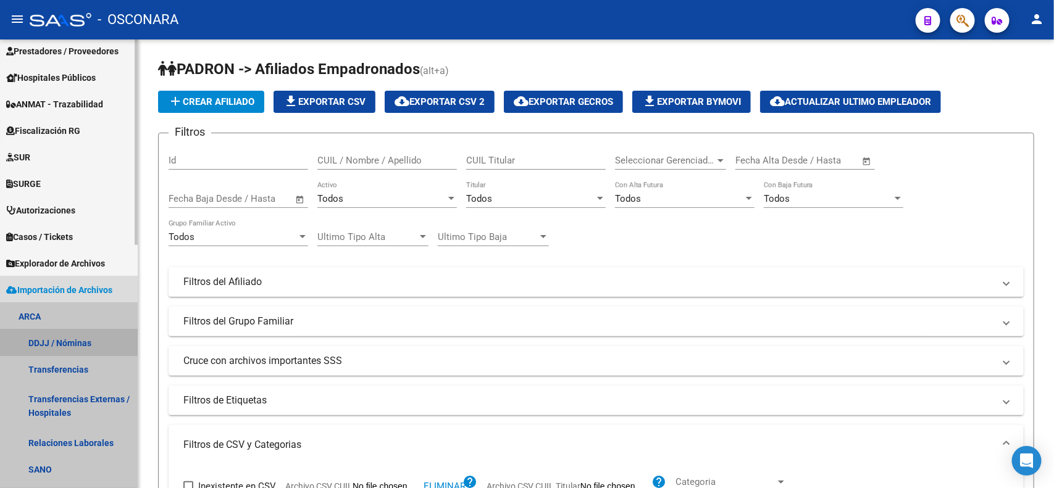
click at [88, 346] on link "DDJJ / Nóminas" at bounding box center [69, 343] width 138 height 27
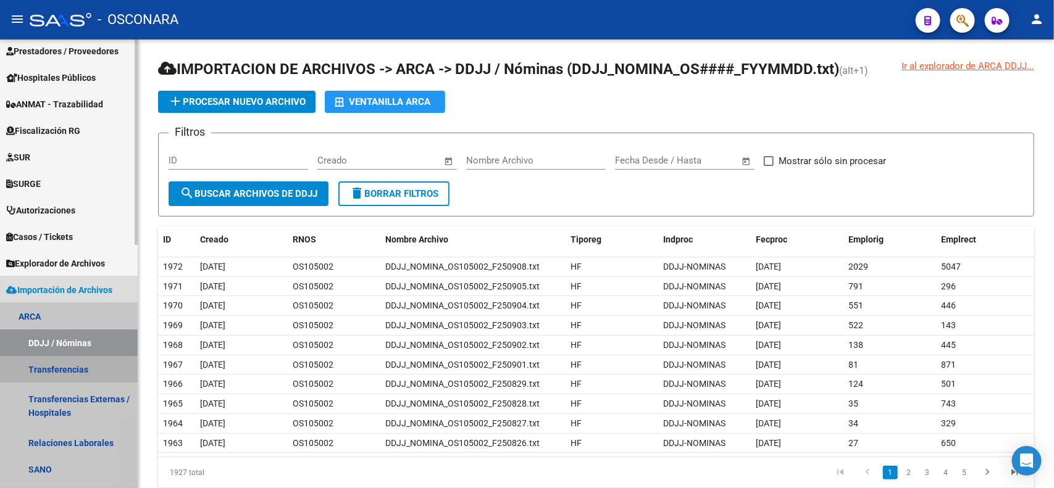
click at [75, 377] on link "Transferencias" at bounding box center [69, 369] width 138 height 27
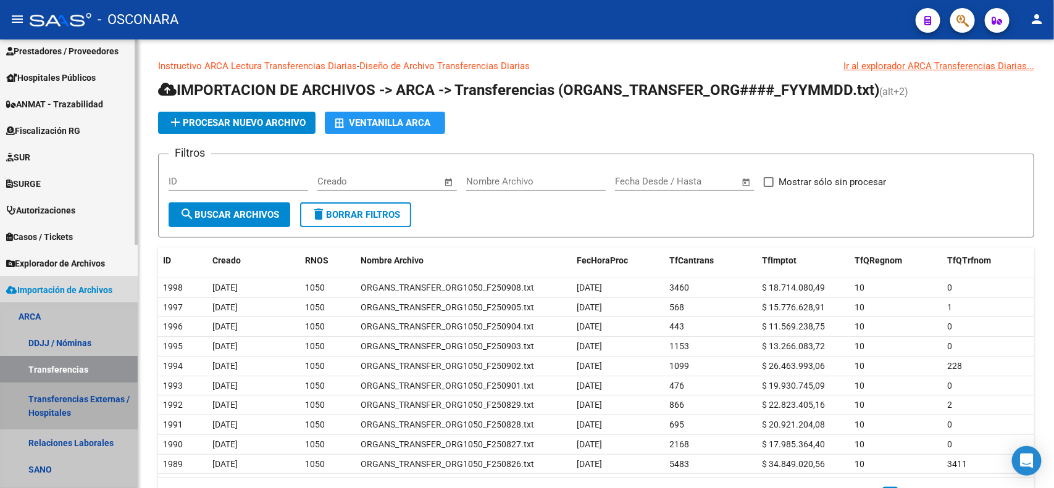
click at [103, 408] on link "Transferencias Externas / Hospitales" at bounding box center [69, 406] width 138 height 47
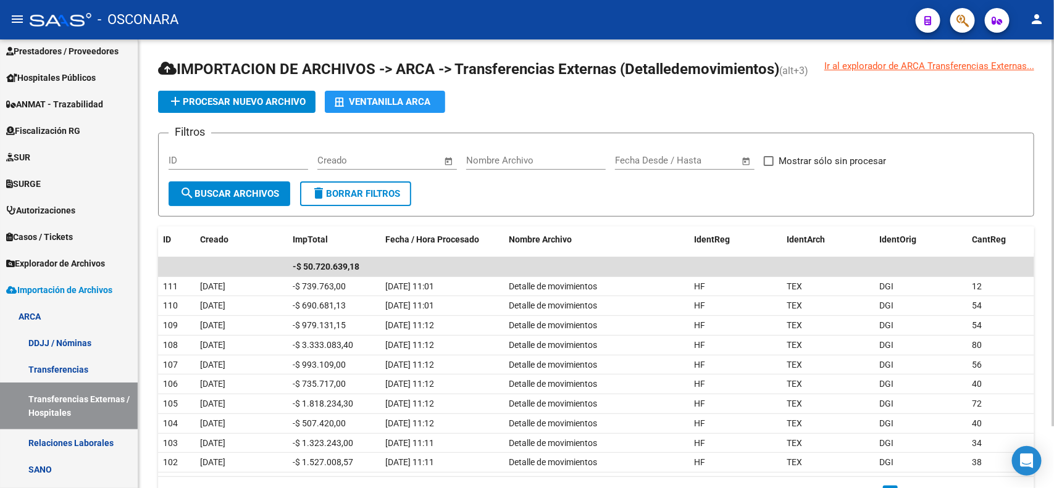
click at [869, 65] on div "Ir al explorador de ARCA Transferencias Externas..." at bounding box center [929, 66] width 210 height 14
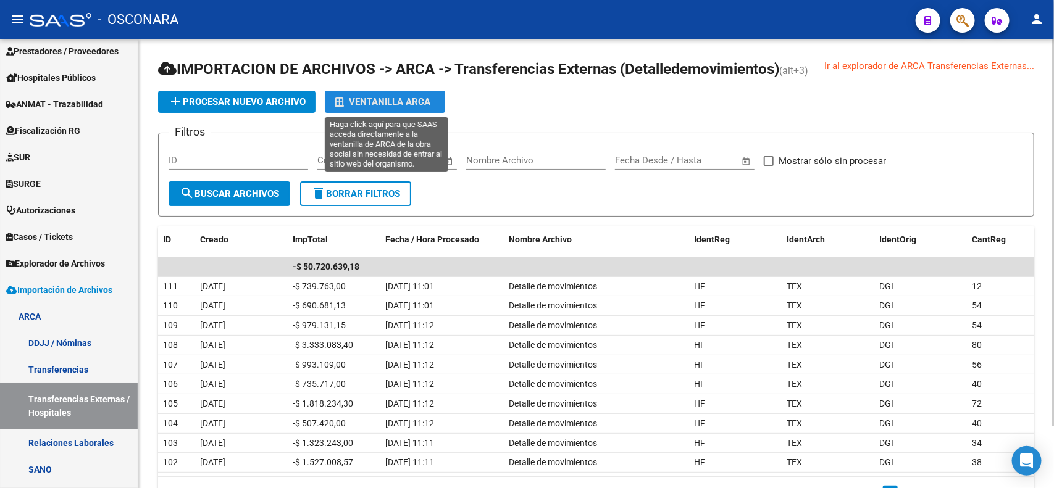
click at [418, 104] on div "Ventanilla ARCA" at bounding box center [385, 102] width 101 height 22
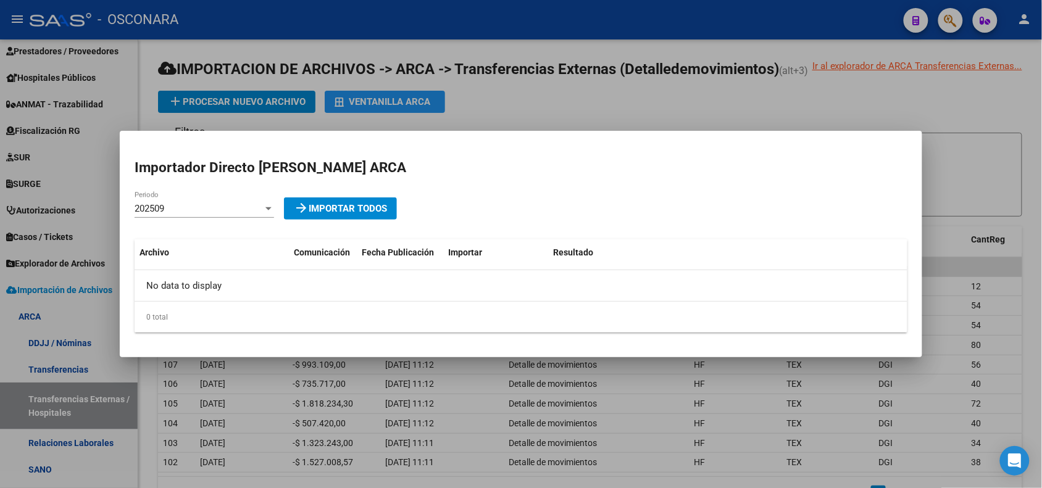
click at [504, 82] on div at bounding box center [521, 244] width 1042 height 488
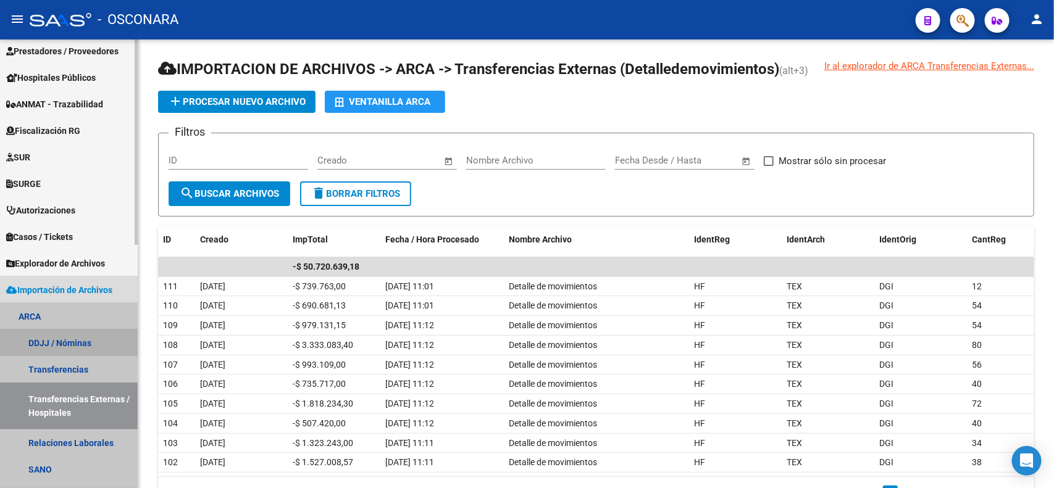
click at [51, 338] on link "DDJJ / Nóminas" at bounding box center [69, 343] width 138 height 27
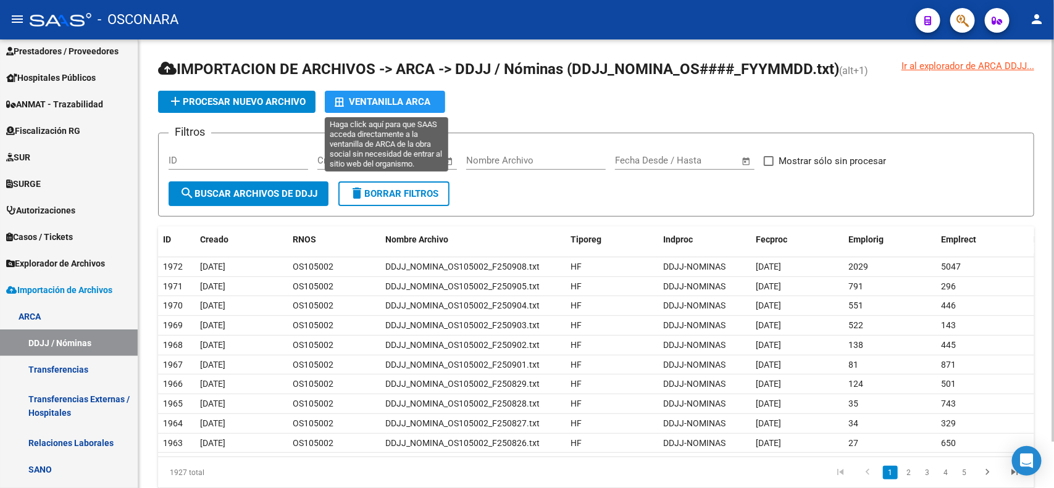
click at [380, 99] on div "Ventanilla ARCA" at bounding box center [385, 102] width 101 height 22
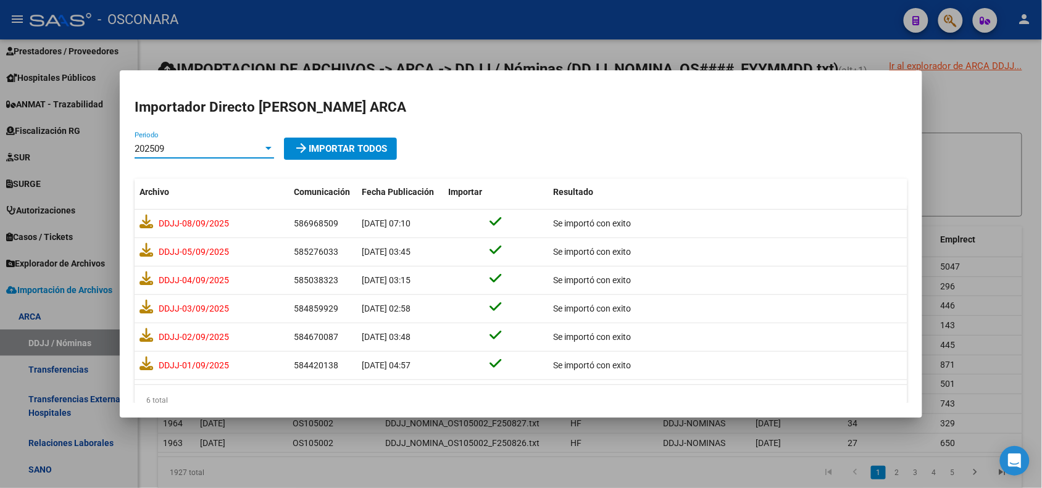
click at [269, 152] on div at bounding box center [268, 149] width 11 height 10
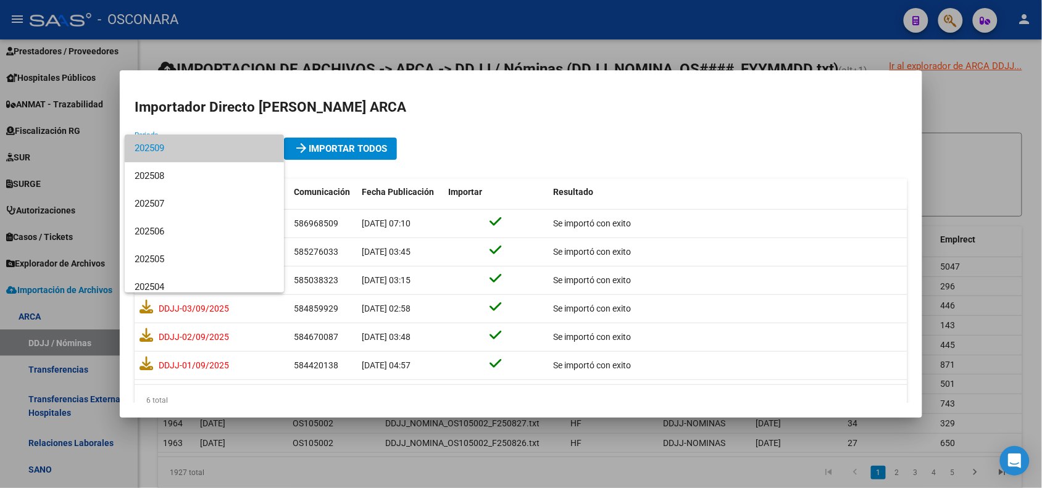
click at [443, 106] on div at bounding box center [521, 244] width 1042 height 488
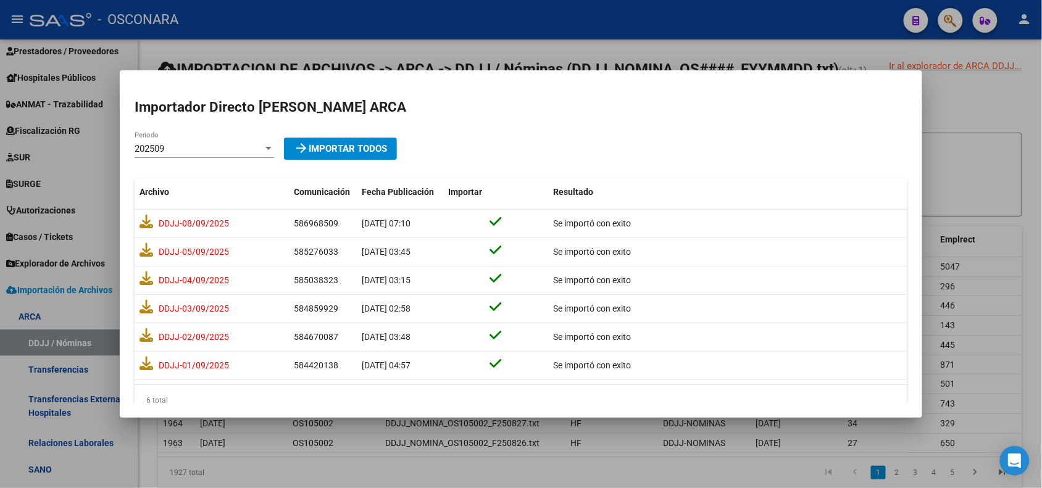
click at [434, 40] on div at bounding box center [521, 244] width 1042 height 488
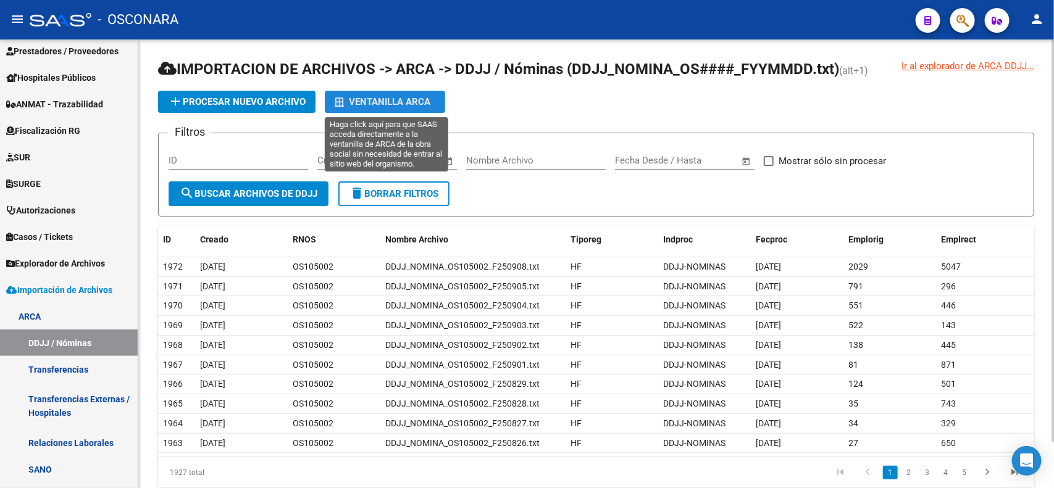
click at [419, 99] on div "Ventanilla ARCA" at bounding box center [385, 102] width 101 height 22
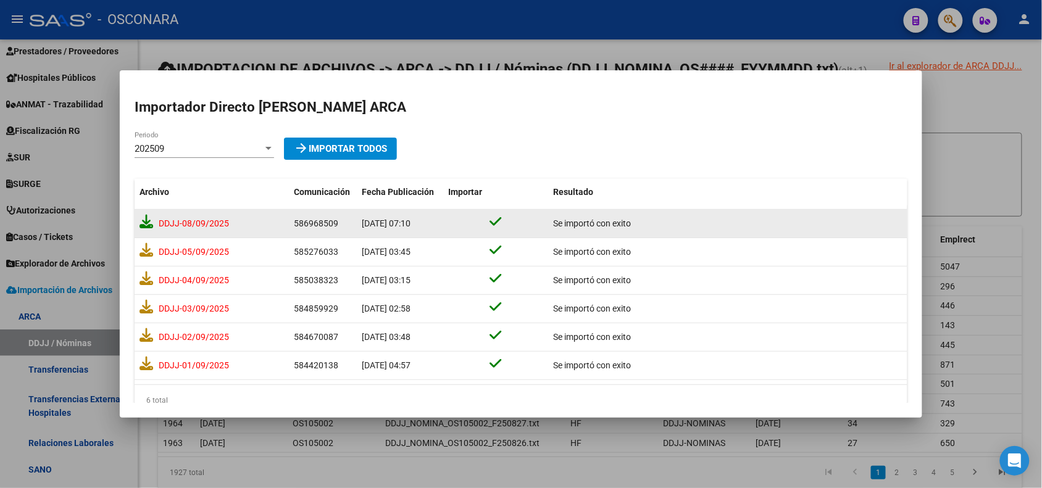
click at [144, 220] on icon at bounding box center [147, 222] width 14 height 14
click at [755, 20] on div at bounding box center [521, 244] width 1042 height 488
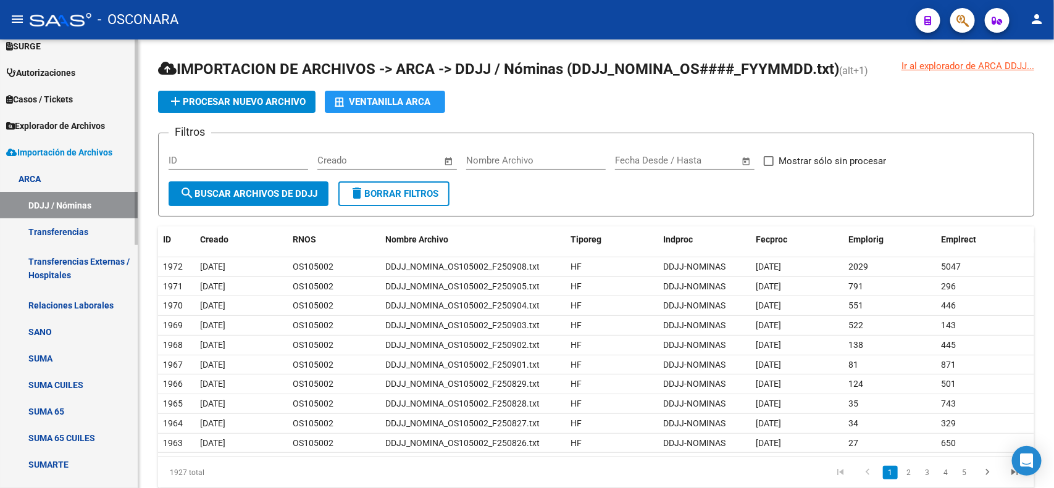
scroll to position [355, 0]
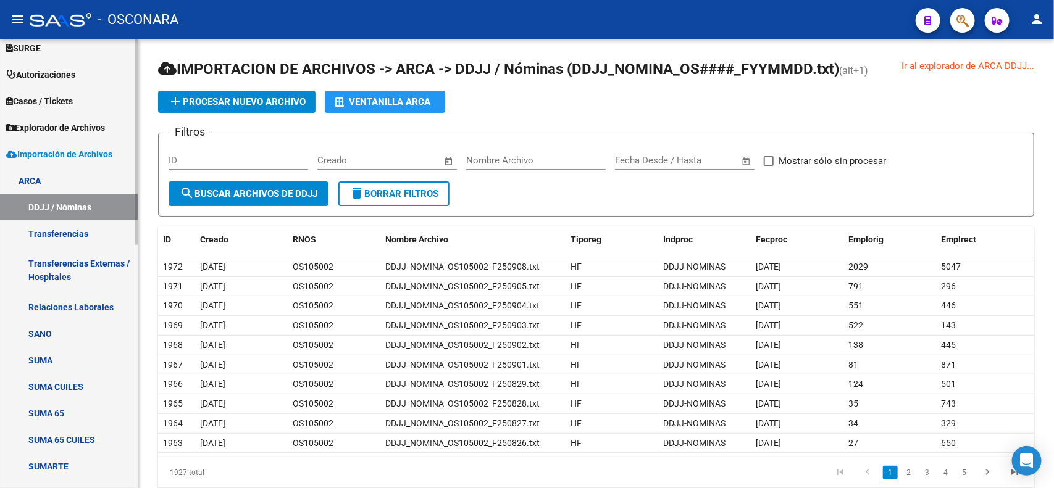
click at [81, 330] on link "SANO" at bounding box center [69, 333] width 138 height 27
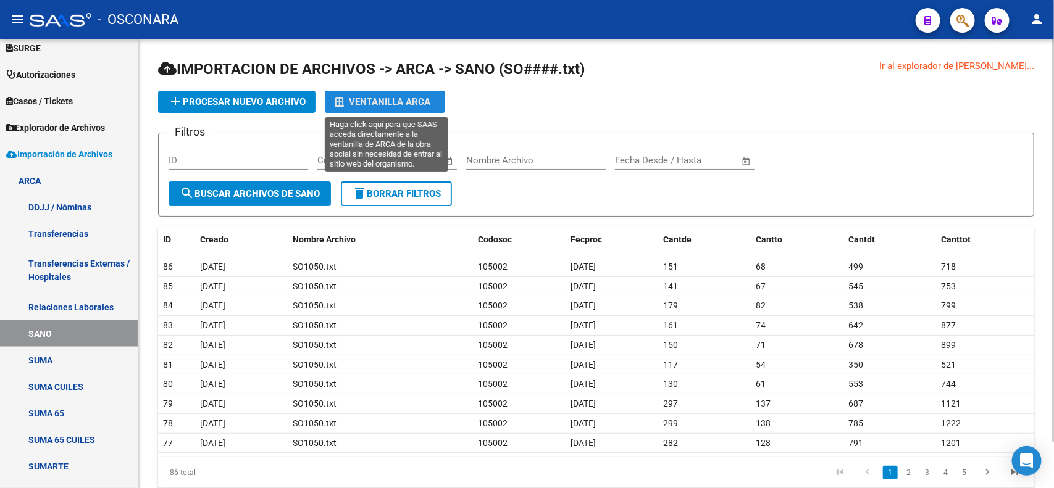
click at [394, 98] on div "Ventanilla ARCA" at bounding box center [385, 102] width 101 height 22
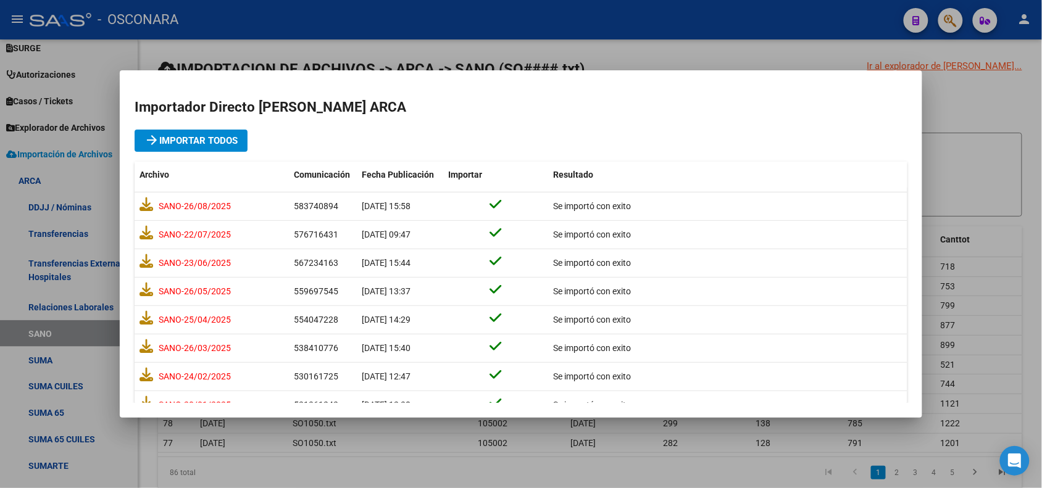
click at [435, 45] on div at bounding box center [521, 244] width 1042 height 488
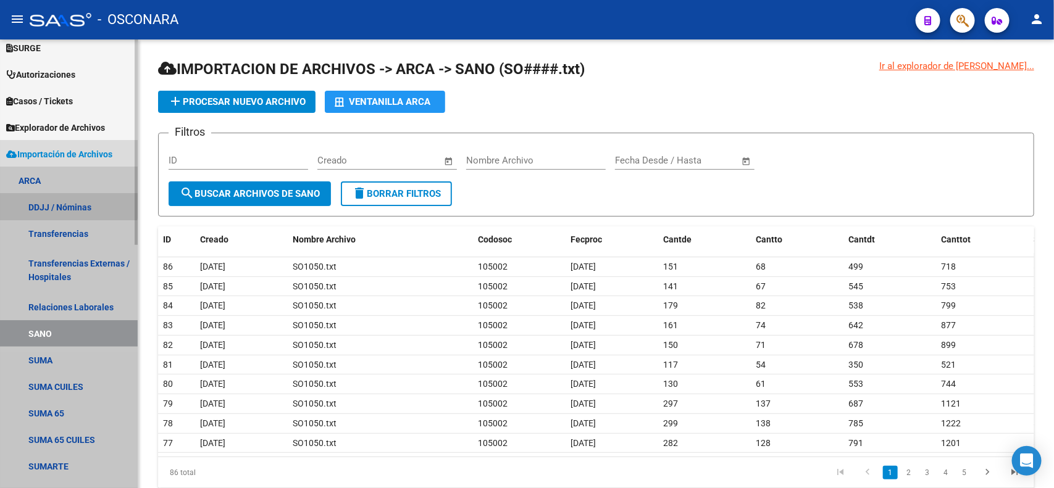
click at [59, 199] on link "DDJJ / Nóminas" at bounding box center [69, 207] width 138 height 27
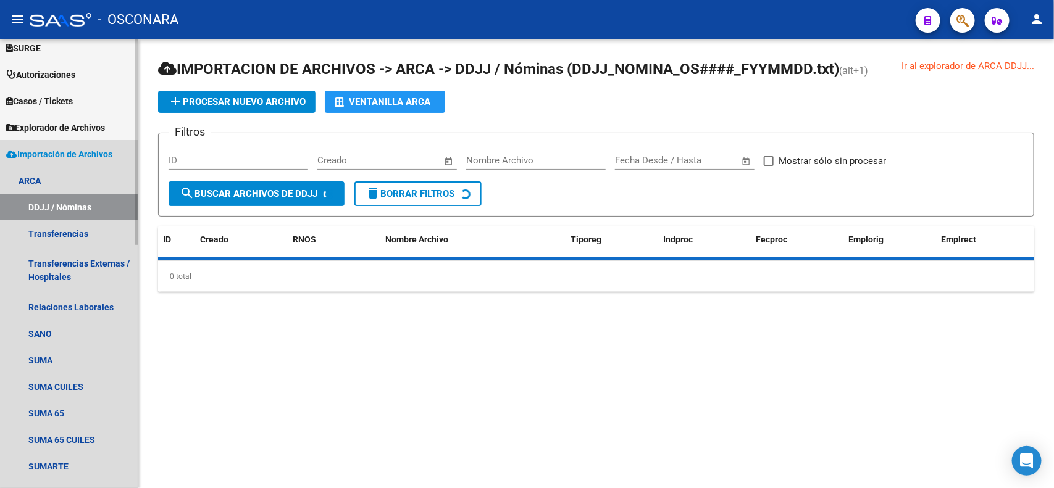
click at [50, 157] on span "Importación de Archivos" at bounding box center [59, 155] width 106 height 14
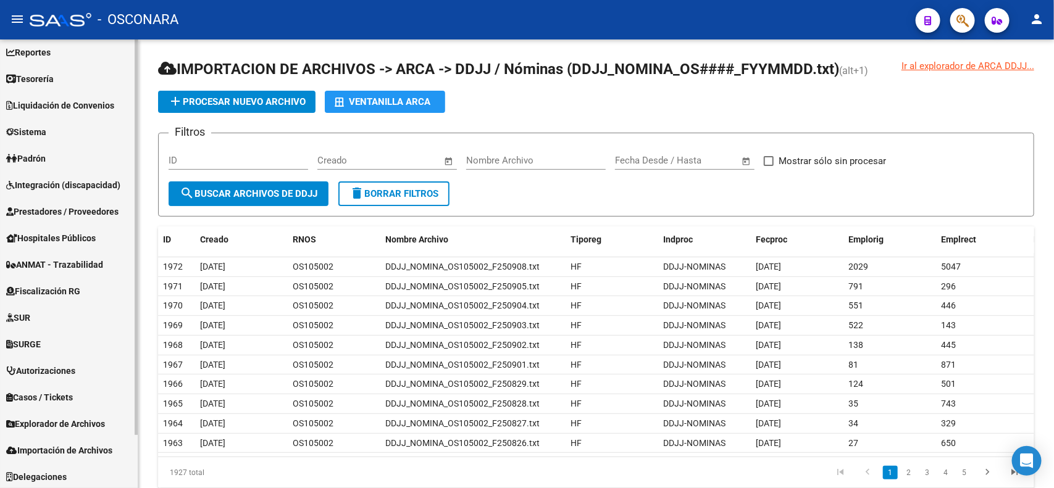
scroll to position [60, 0]
click at [140, 418] on mat-sidenav-container "Firma Express Inicio Instructivos Contacto OS Reportes Tablero de Control Ingre…" at bounding box center [527, 264] width 1054 height 449
click at [79, 449] on span "Importación de Archivos" at bounding box center [59, 450] width 106 height 14
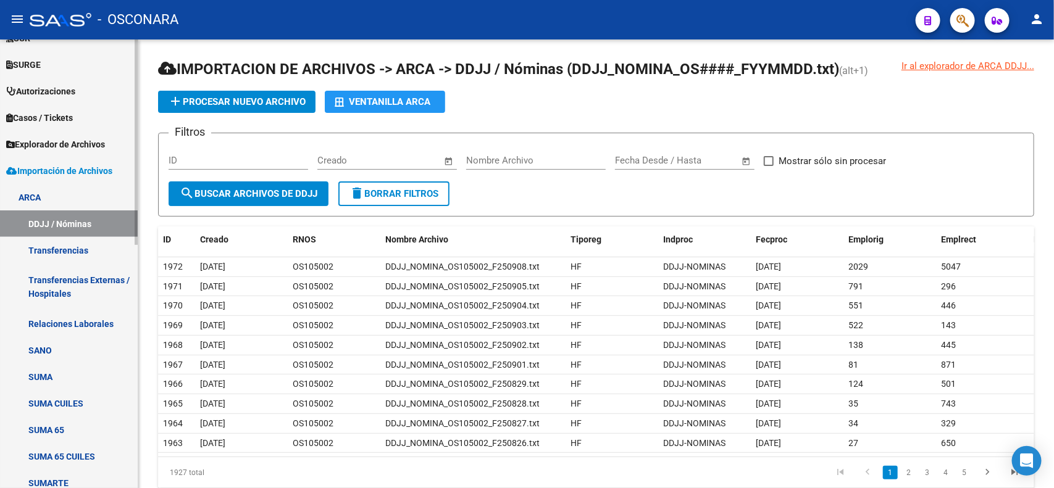
scroll to position [337, 0]
click at [136, 375] on div at bounding box center [136, 297] width 3 height 206
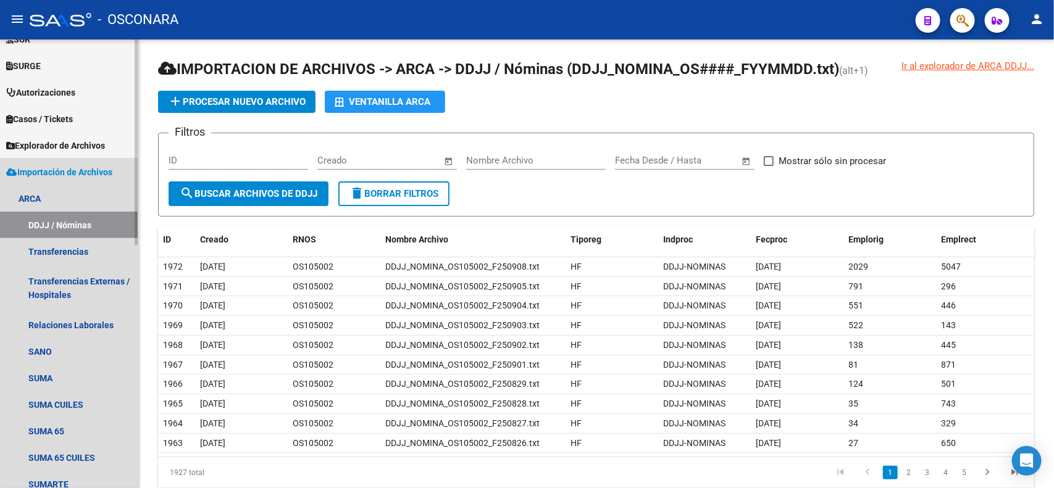
click at [51, 175] on span "Importación de Archivos" at bounding box center [59, 172] width 106 height 14
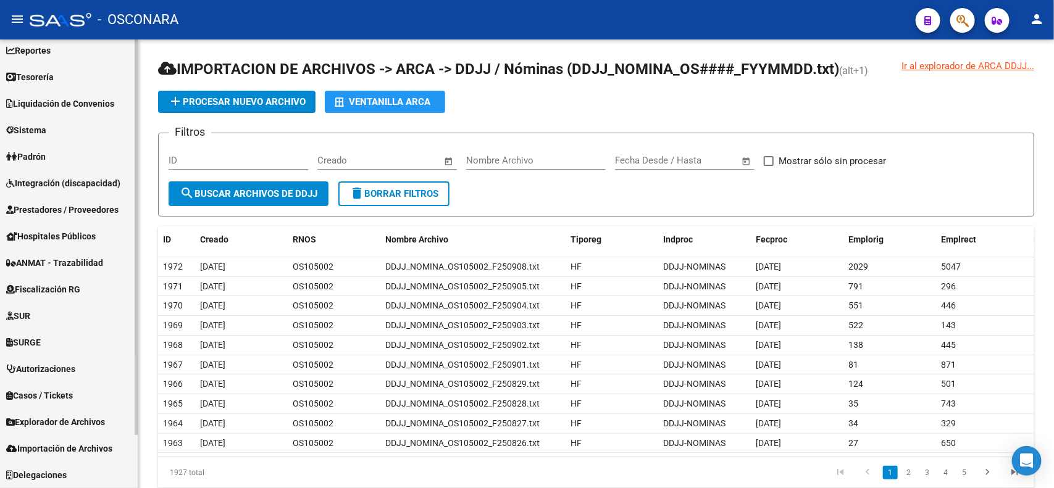
scroll to position [60, 0]
click at [91, 445] on span "Importación de Archivos" at bounding box center [59, 450] width 106 height 14
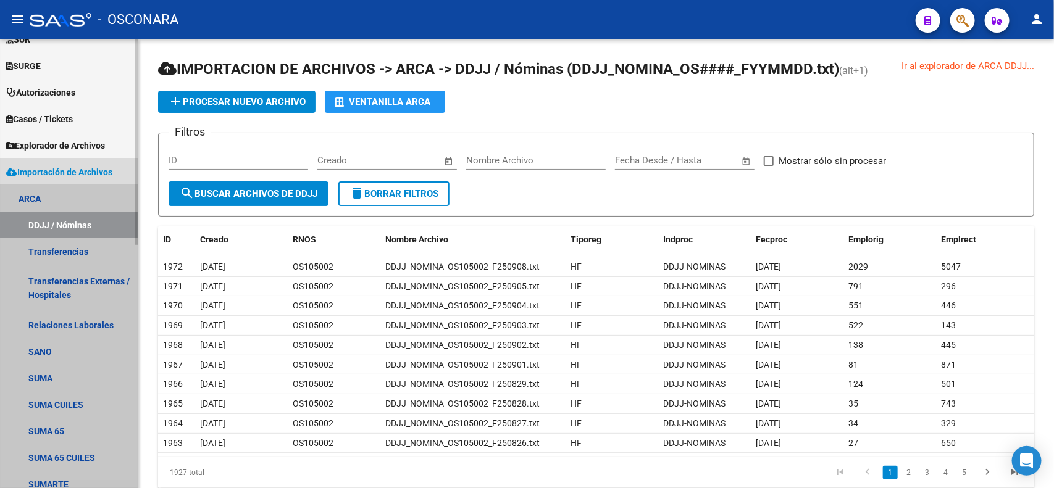
click at [23, 198] on link "ARCA" at bounding box center [69, 198] width 138 height 27
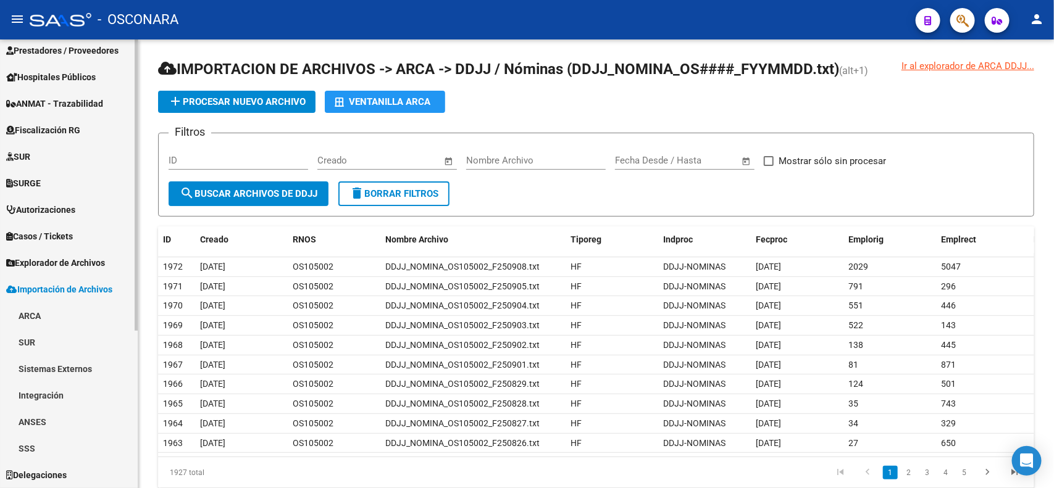
scroll to position [219, 0]
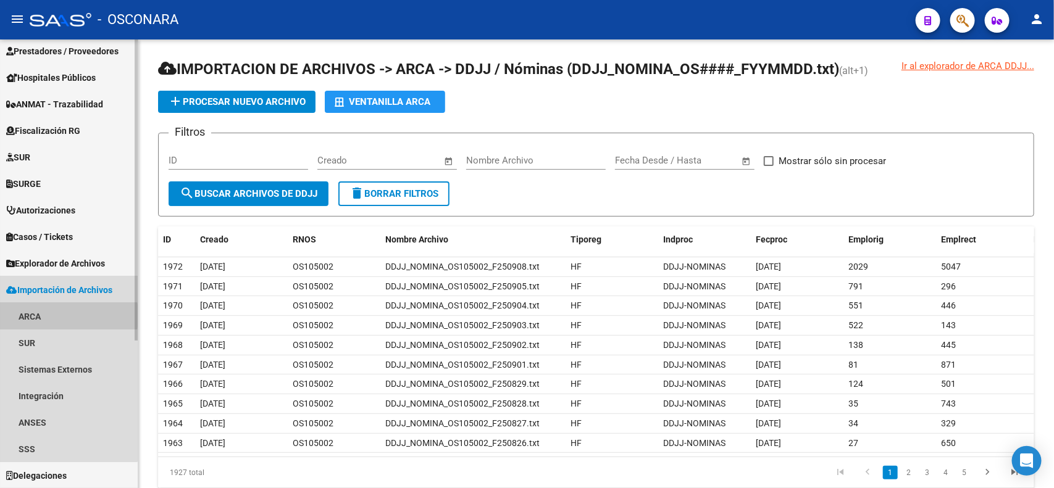
click at [25, 316] on link "ARCA" at bounding box center [69, 316] width 138 height 27
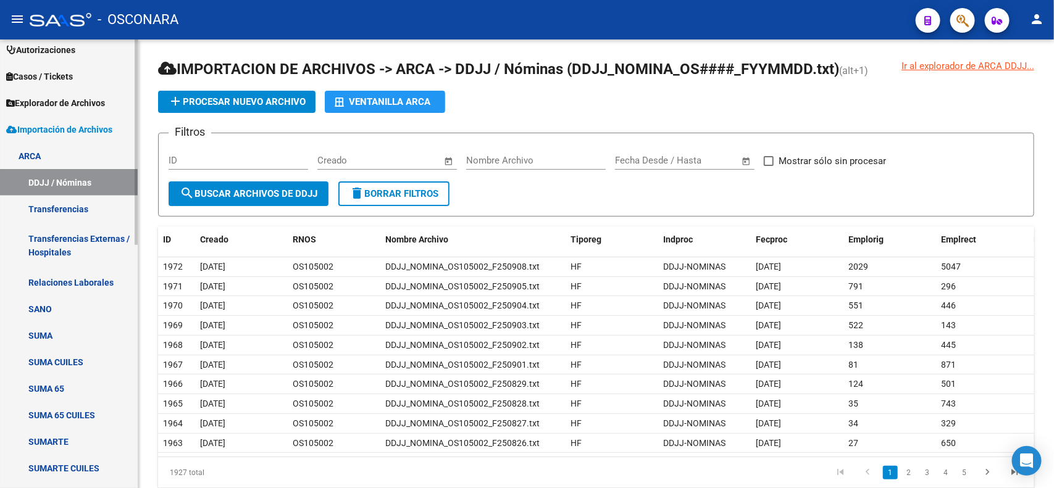
scroll to position [401, 0]
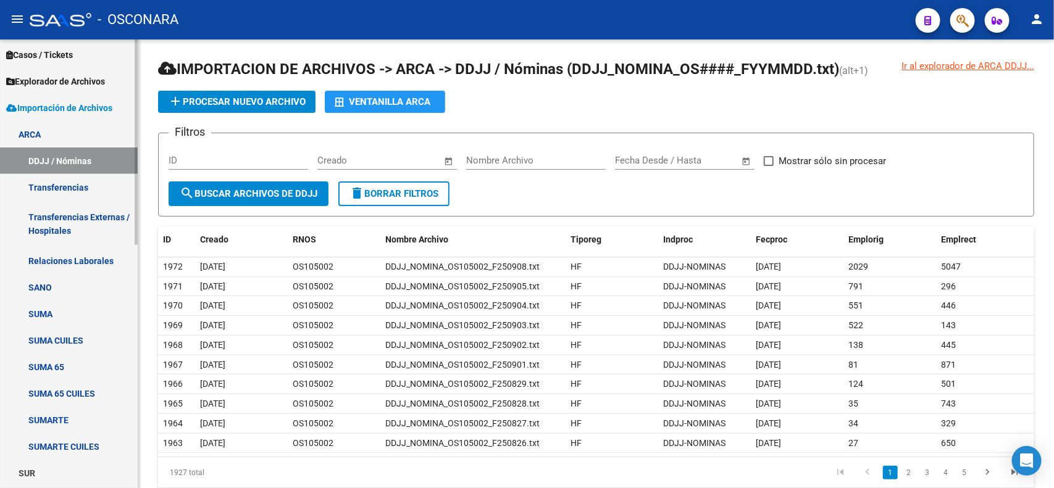
click at [136, 330] on div at bounding box center [136, 326] width 3 height 206
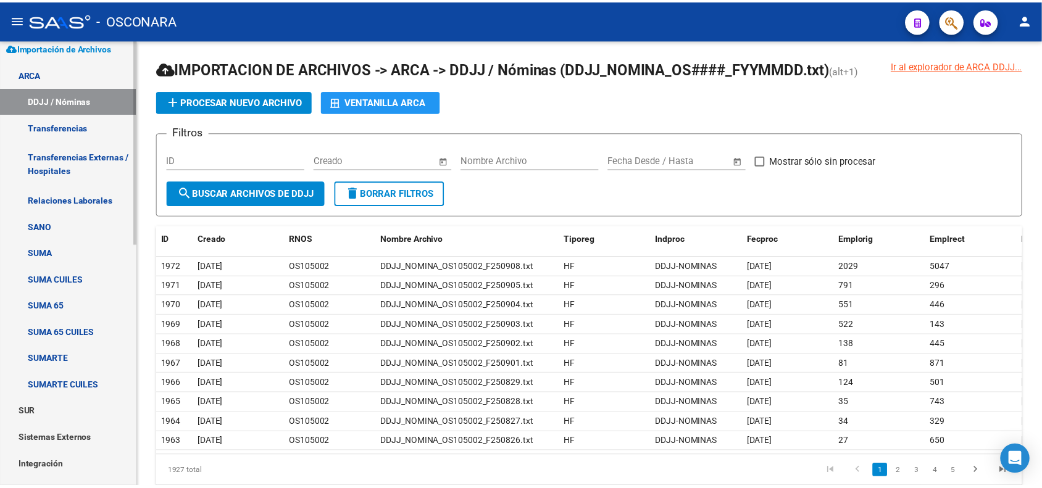
scroll to position [409, 0]
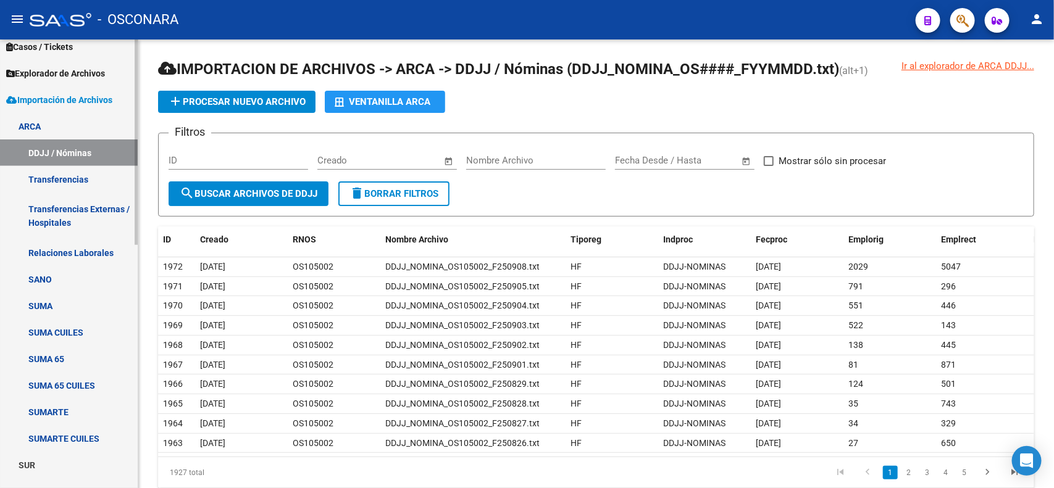
click at [136, 360] on div at bounding box center [136, 330] width 3 height 206
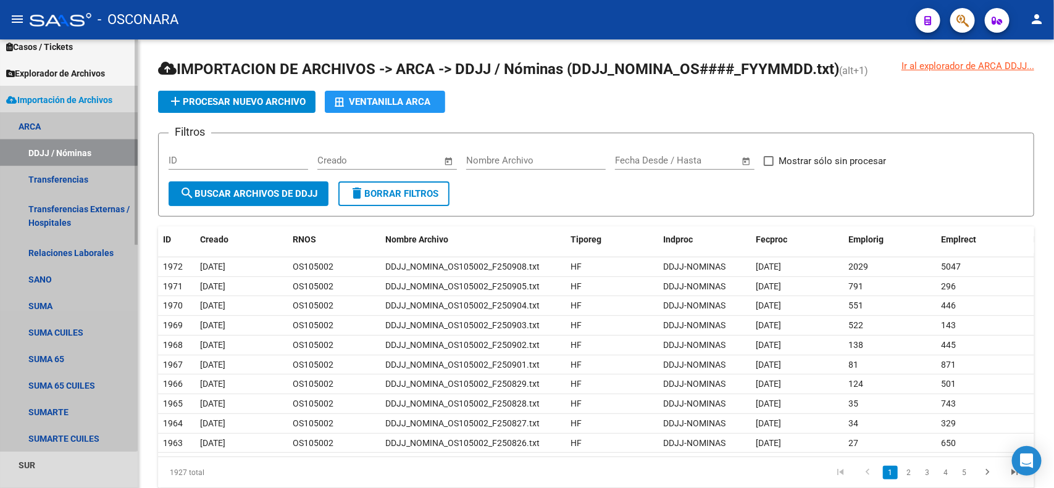
click at [48, 152] on link "DDJJ / Nóminas" at bounding box center [69, 153] width 138 height 27
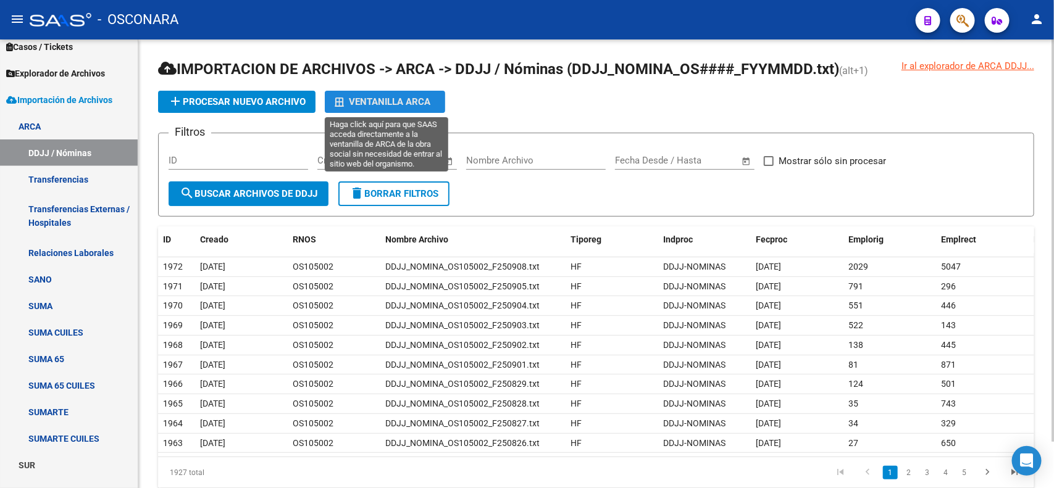
click at [359, 99] on div "Ventanilla ARCA" at bounding box center [385, 102] width 101 height 22
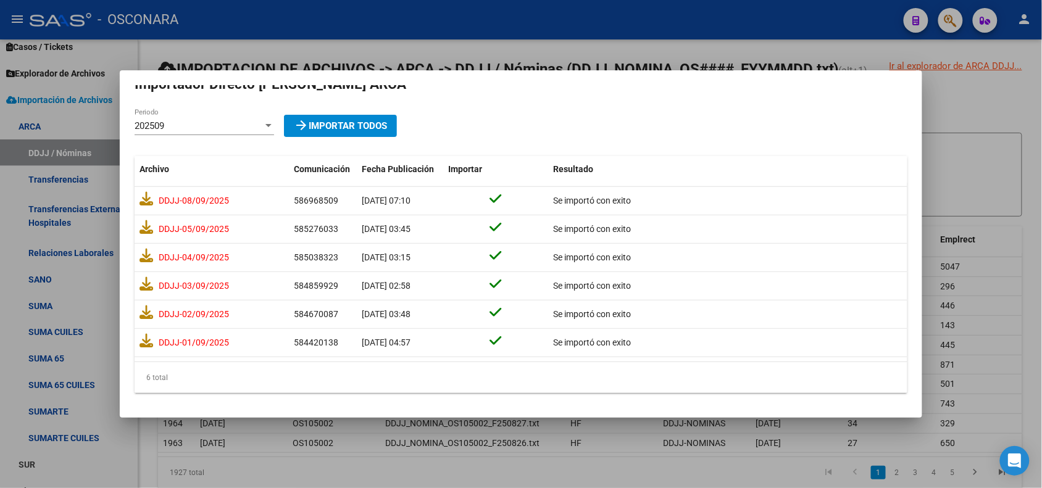
scroll to position [0, 0]
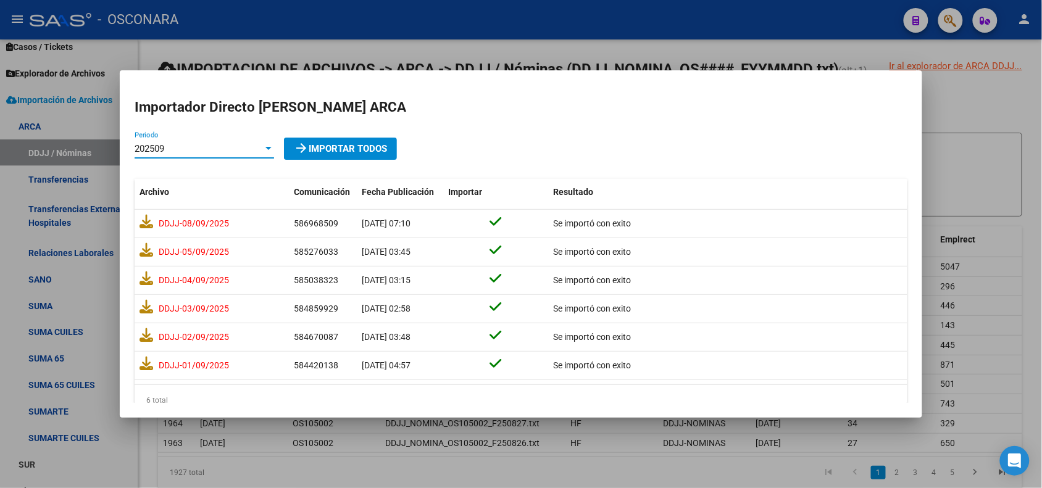
click at [248, 153] on div "202509" at bounding box center [199, 148] width 128 height 11
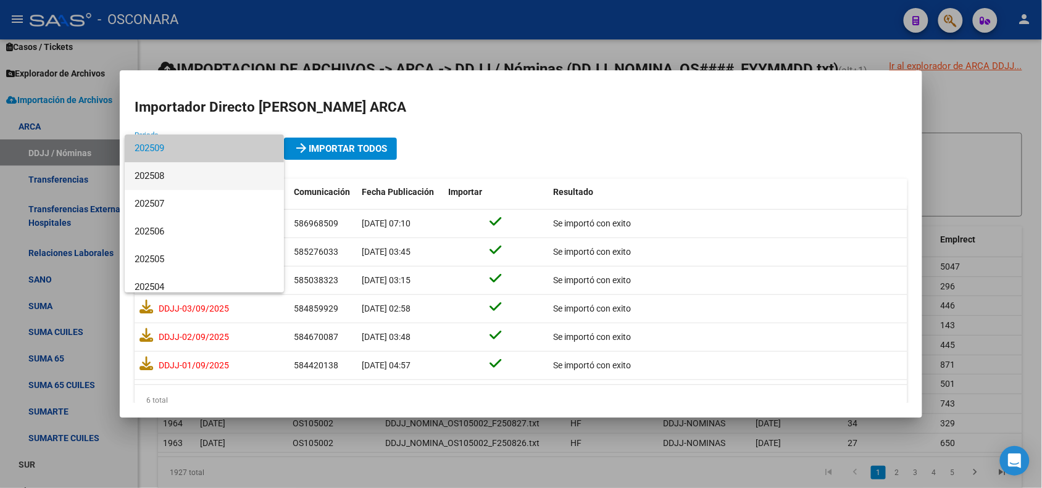
click at [247, 174] on span "202508" at bounding box center [205, 176] width 140 height 28
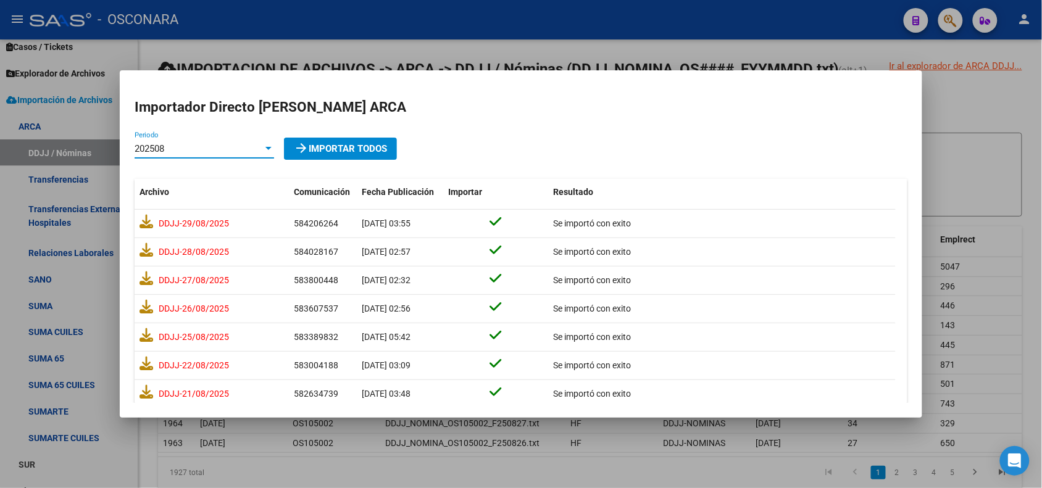
click at [269, 144] on div at bounding box center [268, 149] width 11 height 10
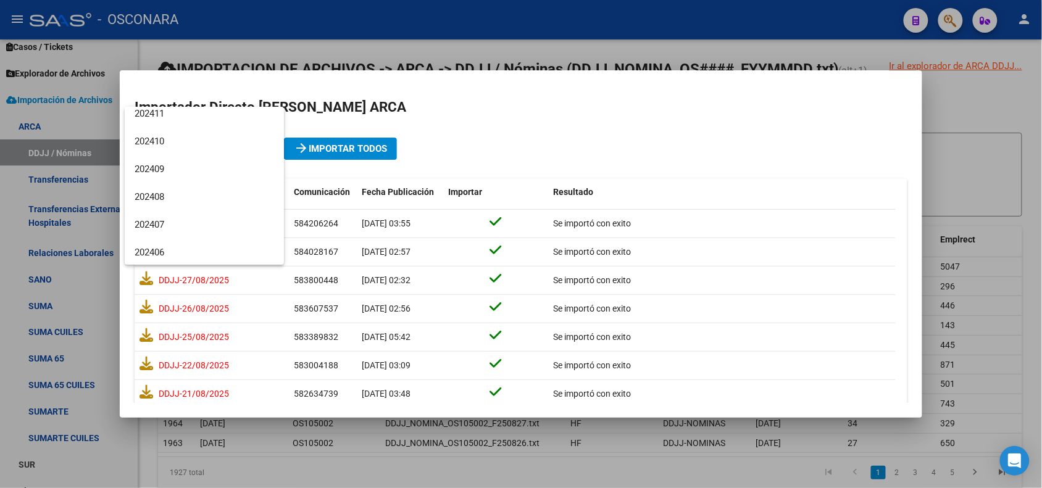
scroll to position [290, 0]
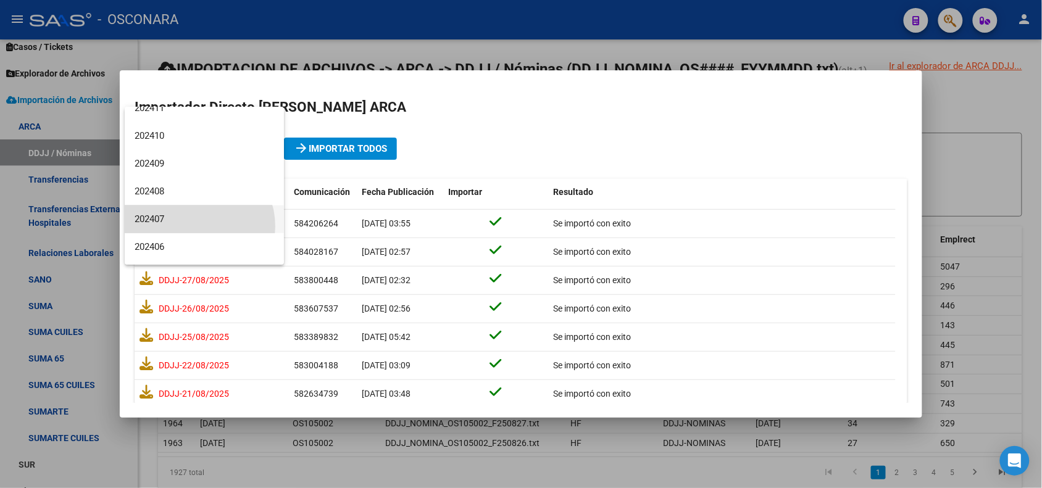
click at [193, 227] on span "202407" at bounding box center [205, 220] width 140 height 28
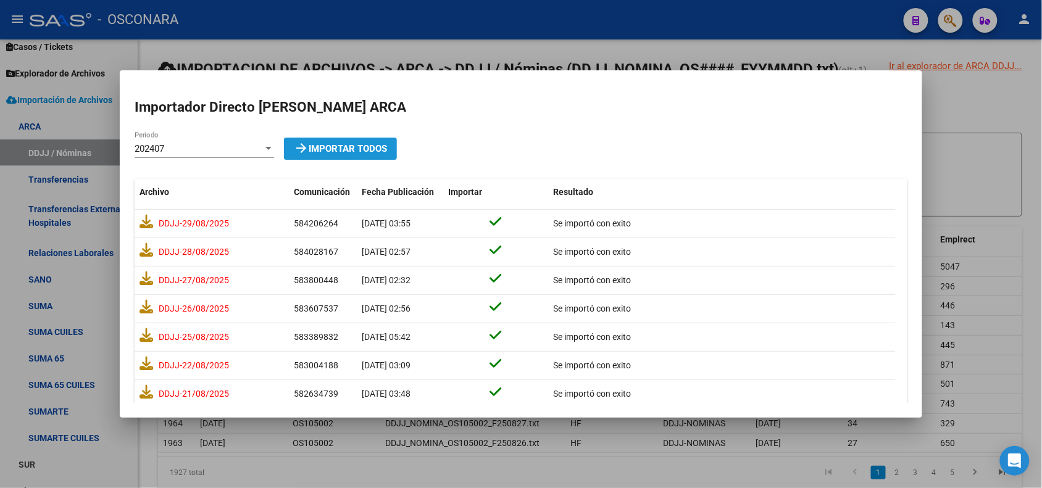
click at [325, 146] on span "arrow_forward Importar Todos" at bounding box center [340, 148] width 93 height 11
click at [267, 153] on div at bounding box center [268, 149] width 11 height 10
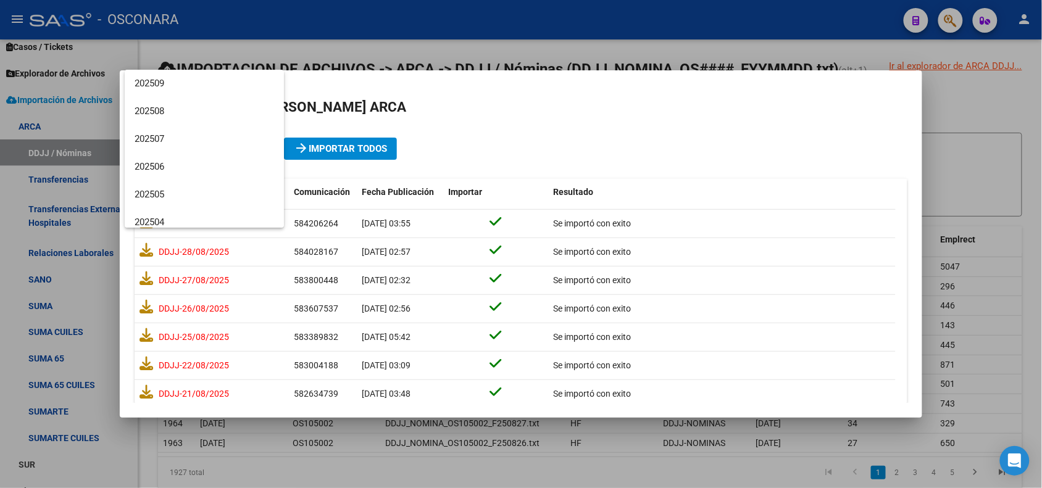
scroll to position [324, 0]
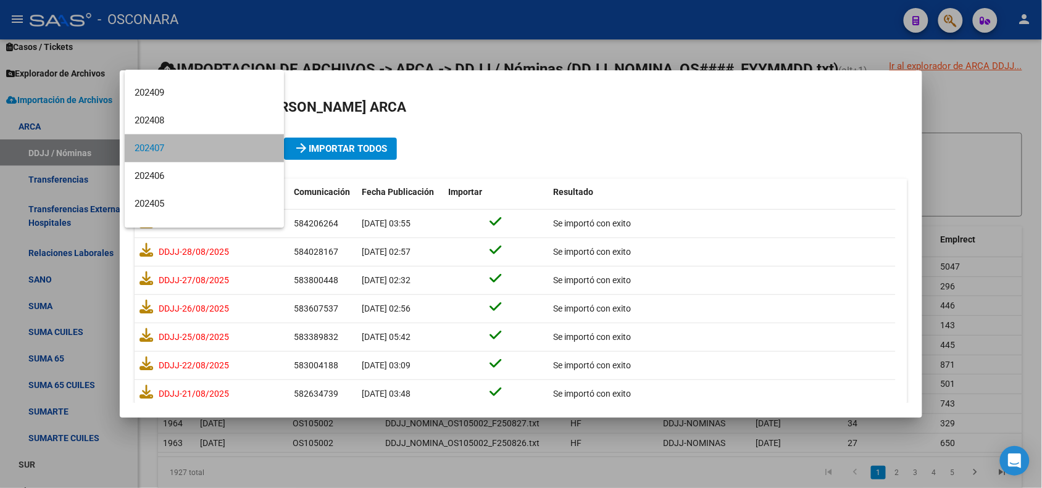
click at [267, 153] on mat-option "202407" at bounding box center [204, 149] width 159 height 28
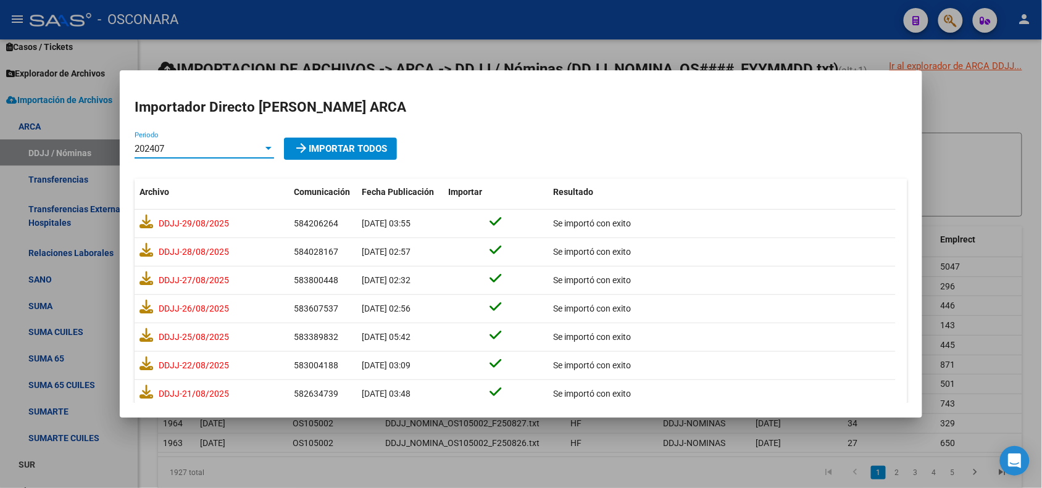
click at [267, 153] on div at bounding box center [268, 149] width 11 height 10
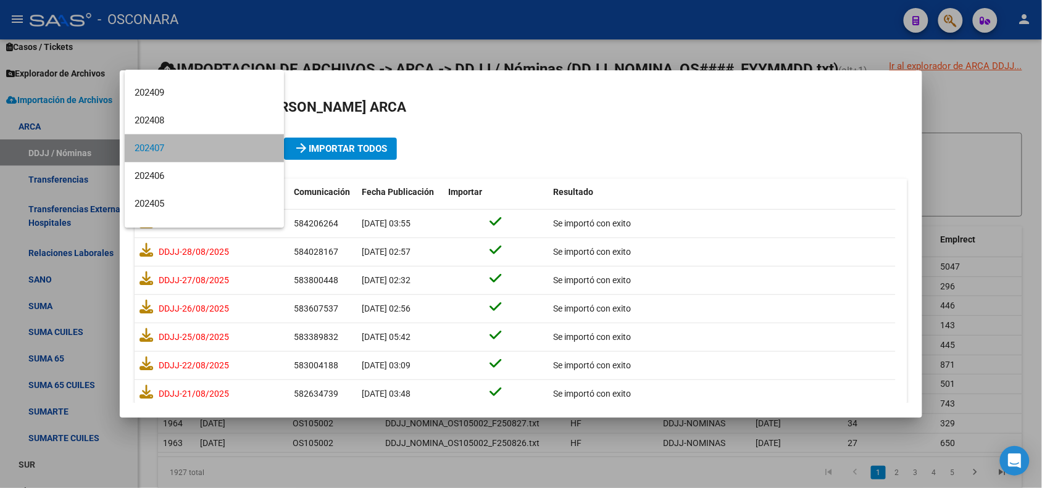
click at [267, 153] on mat-option "202407" at bounding box center [204, 149] width 159 height 28
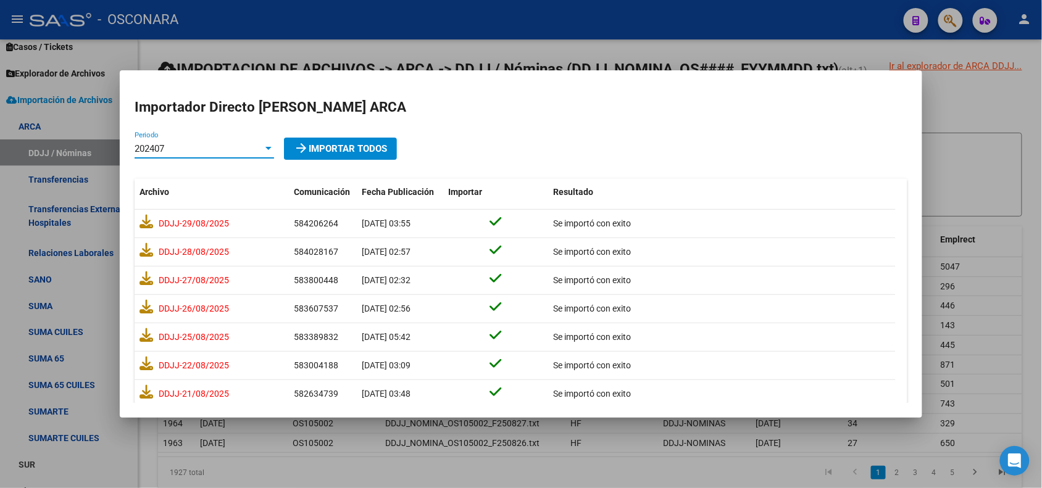
click at [267, 153] on div at bounding box center [268, 149] width 11 height 10
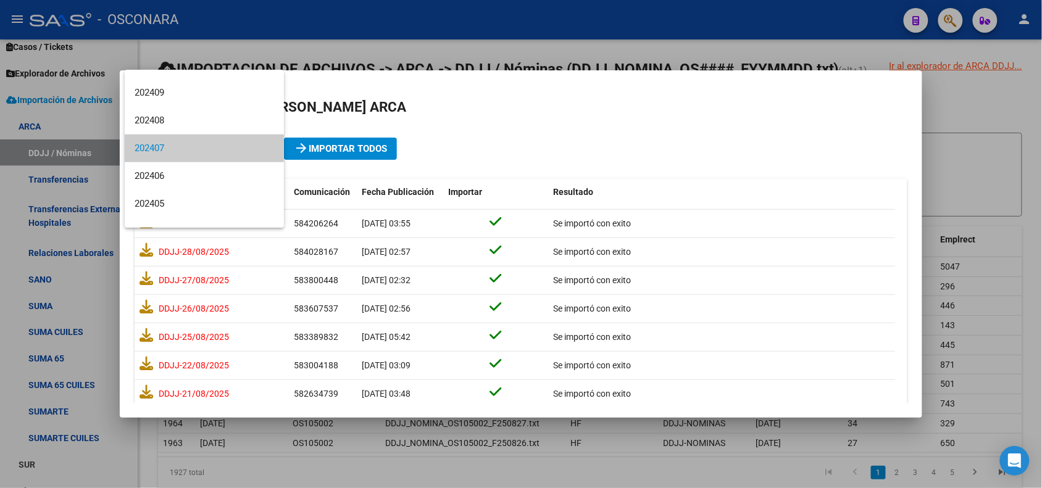
scroll to position [0, 0]
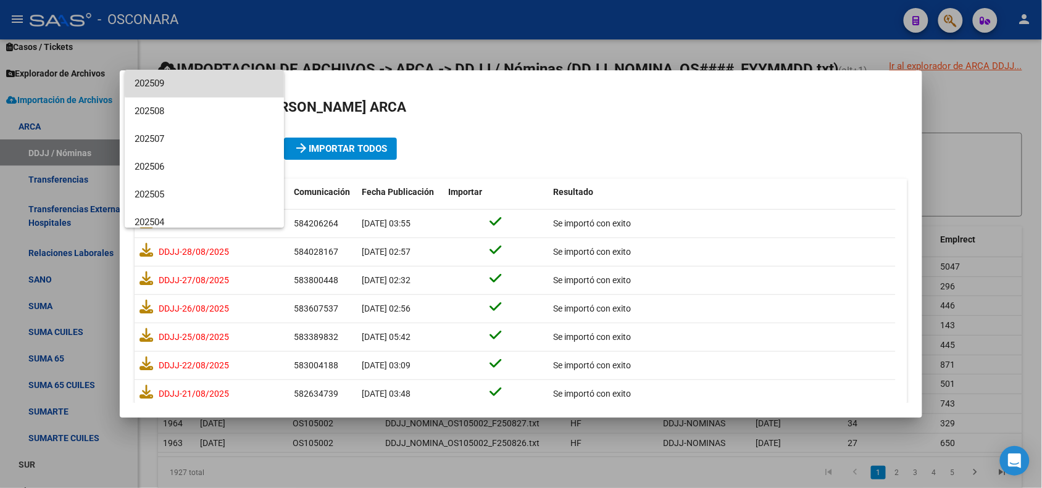
click at [232, 84] on span "202509" at bounding box center [205, 84] width 140 height 28
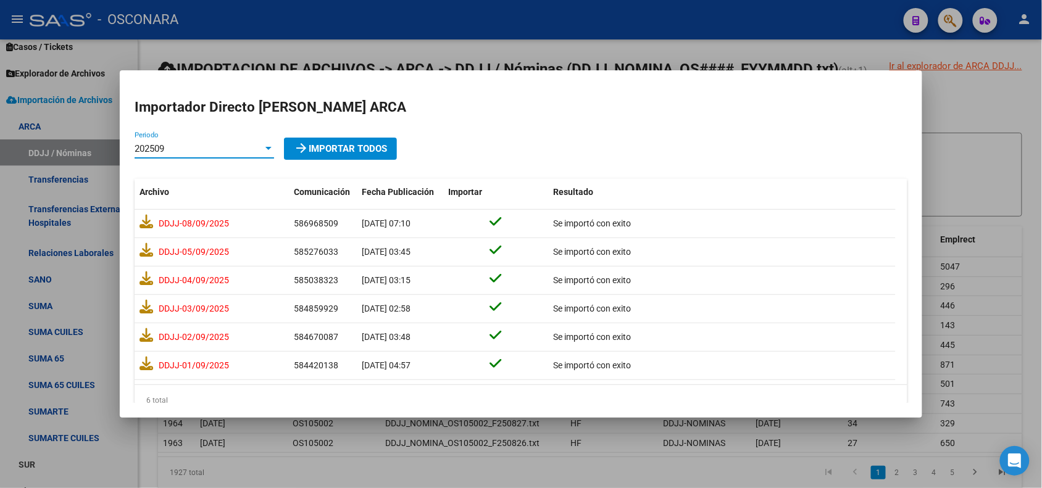
click at [262, 147] on div "202509" at bounding box center [199, 148] width 128 height 11
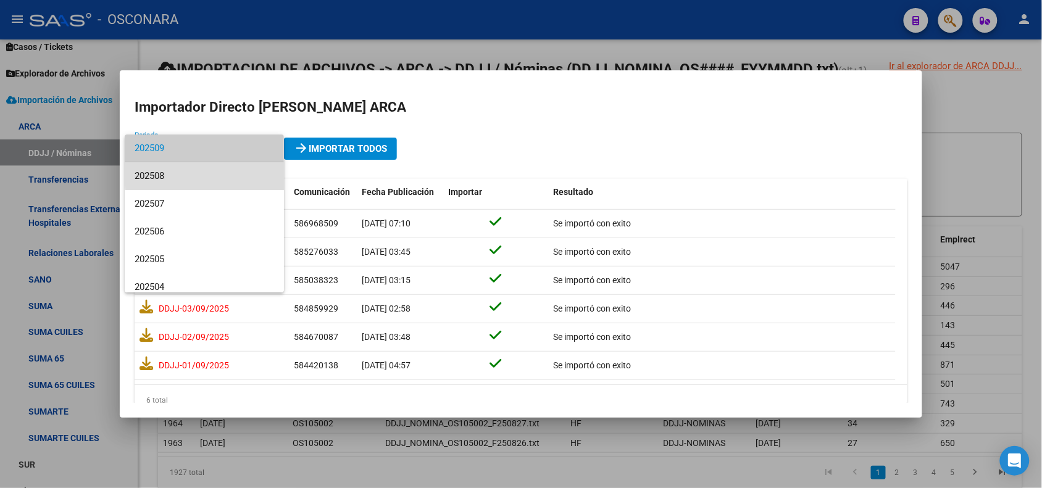
click at [258, 165] on span "202508" at bounding box center [205, 176] width 140 height 28
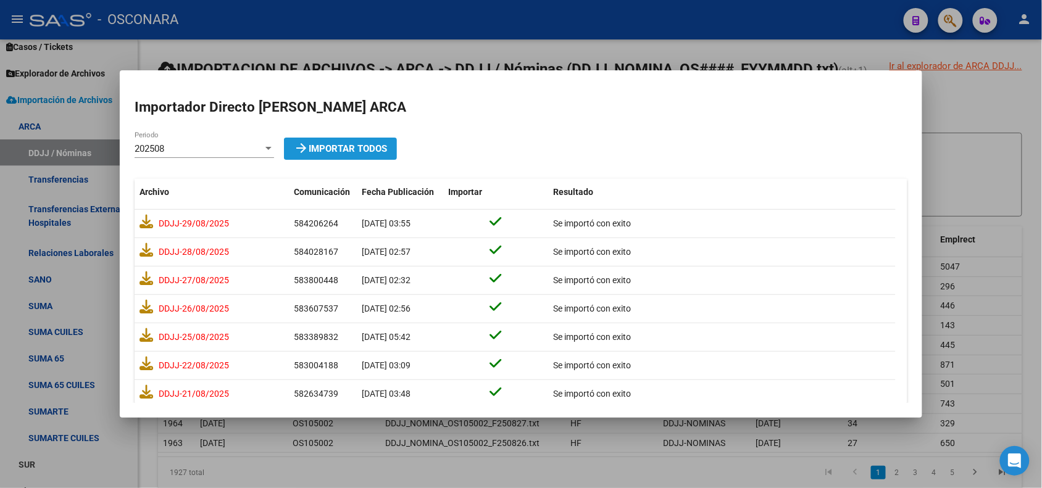
click at [341, 147] on span "arrow_forward Importar Todos" at bounding box center [340, 148] width 93 height 11
click at [443, 30] on div at bounding box center [521, 244] width 1042 height 488
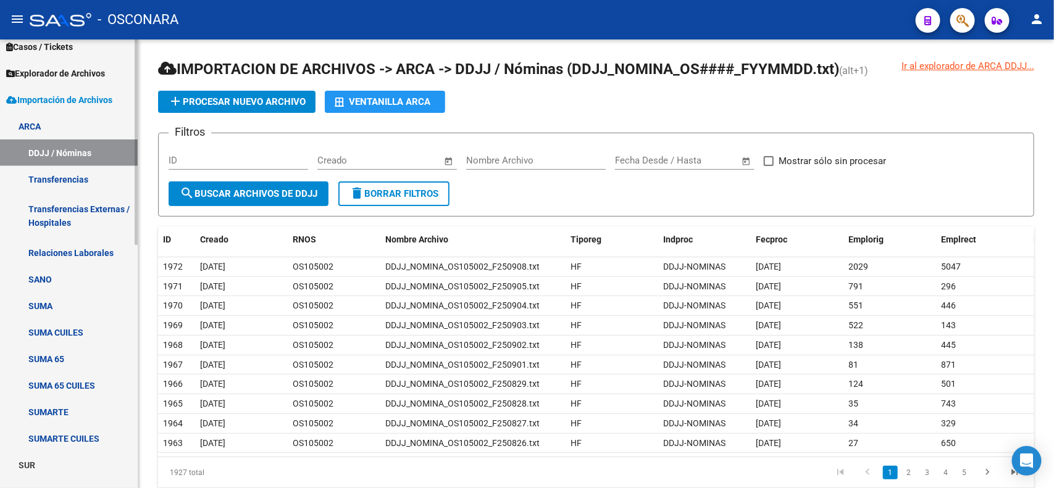
click at [39, 93] on span "Importación de Archivos" at bounding box center [59, 100] width 106 height 14
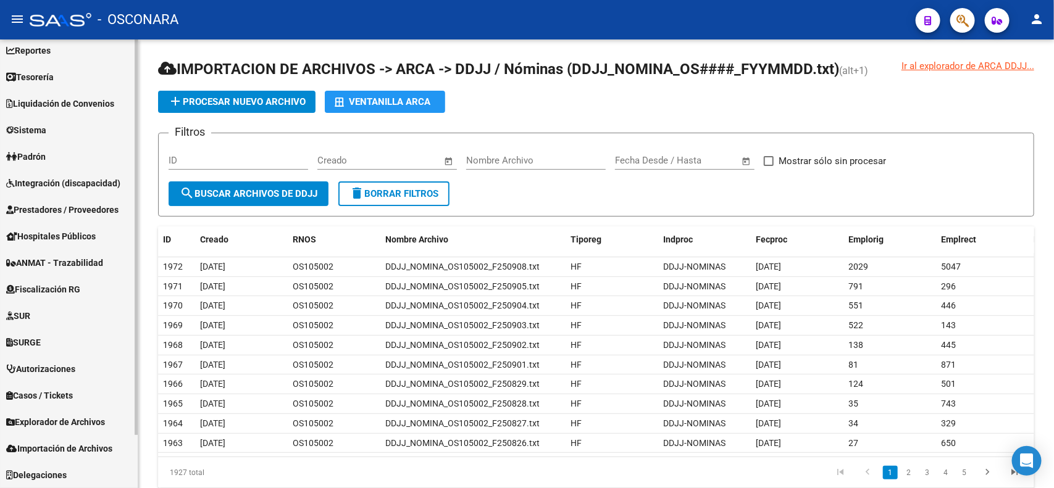
scroll to position [60, 0]
click at [64, 59] on link "Reportes" at bounding box center [69, 51] width 138 height 27
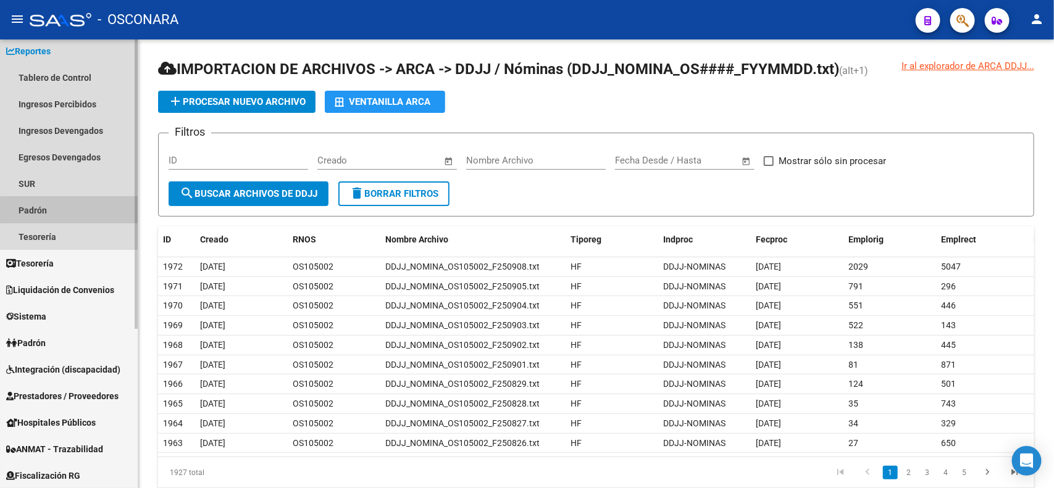
click at [78, 212] on link "Padrón" at bounding box center [69, 210] width 138 height 27
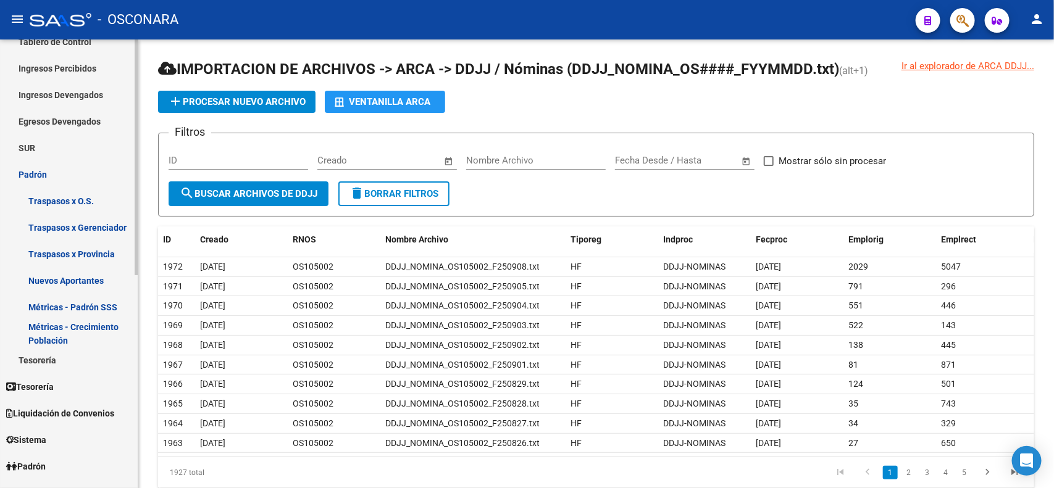
scroll to position [99, 0]
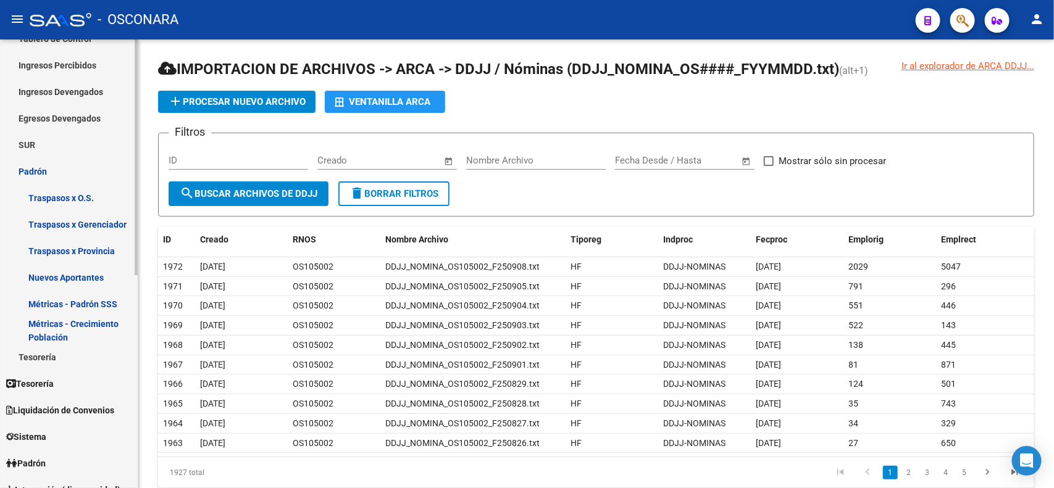
click at [136, 251] on div at bounding box center [136, 209] width 3 height 236
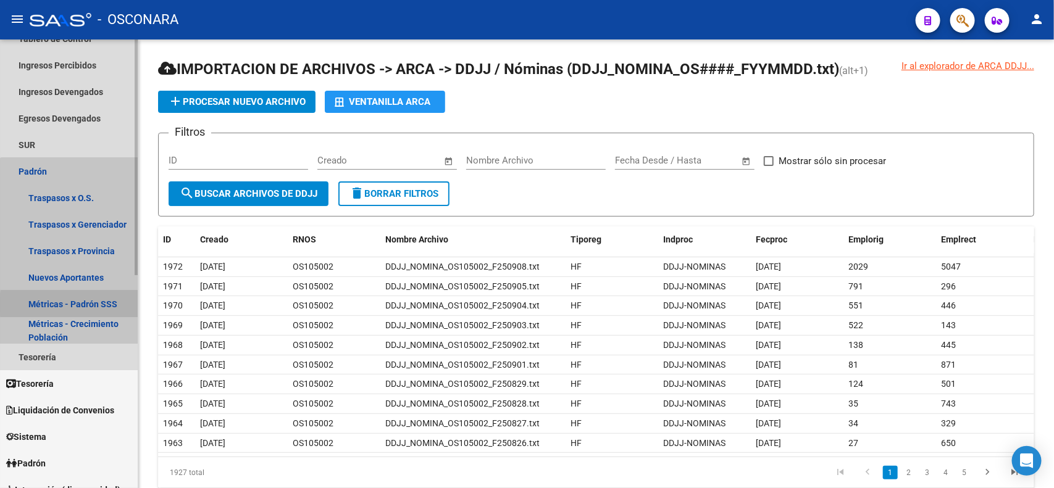
click at [112, 304] on link "Métricas - Padrón SSS" at bounding box center [69, 304] width 138 height 27
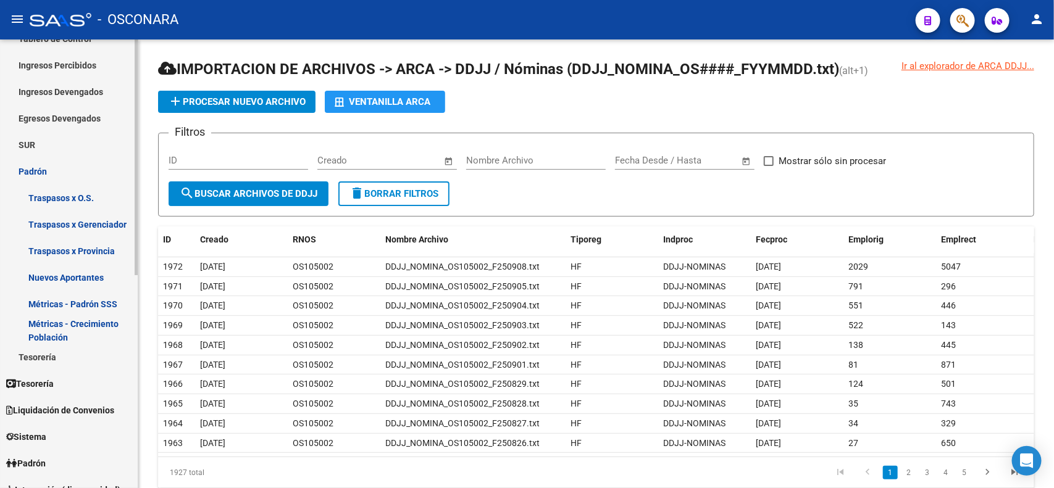
click at [112, 304] on link "Métricas - Padrón SSS" at bounding box center [69, 304] width 138 height 27
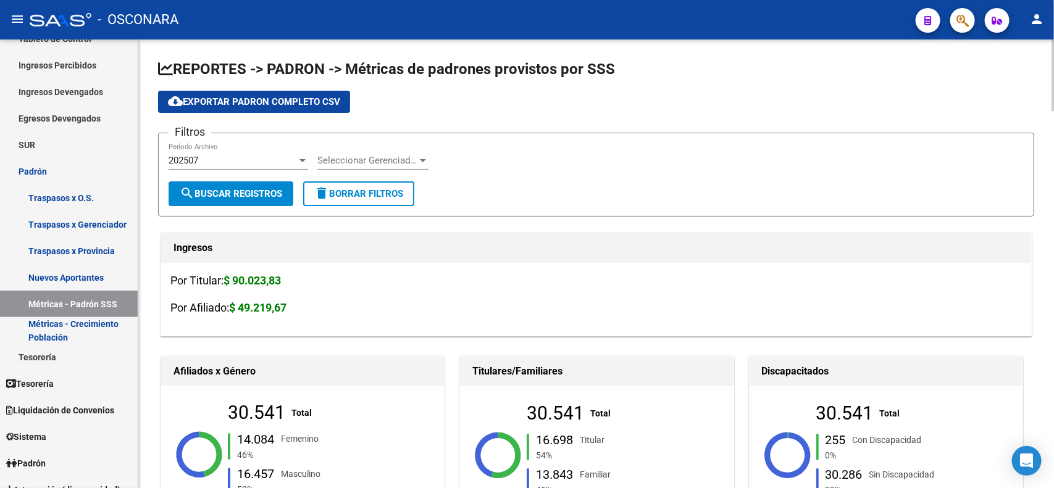
drag, startPoint x: 1048, startPoint y: 98, endPoint x: 1050, endPoint y: 122, distance: 24.2
click at [1037, 35] on div "menu - OSCONARA person Firma Express Inicio Instructivos Contacto OS Reportes T…" at bounding box center [527, 244] width 1054 height 488
click at [640, 276] on h3 "Por Titular: $ 90.023,83" at bounding box center [595, 280] width 851 height 17
click at [372, 161] on span "Seleccionar Gerenciador" at bounding box center [367, 160] width 100 height 11
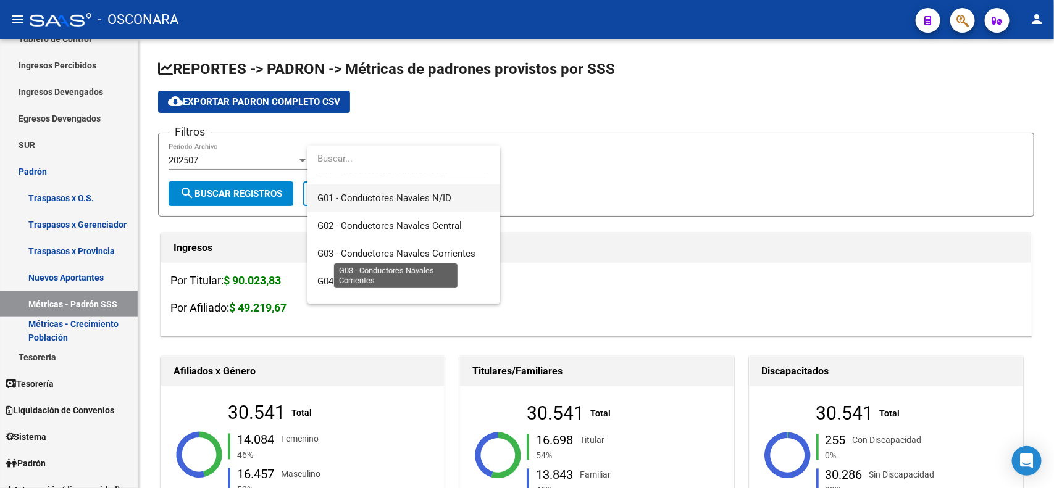
scroll to position [240, 0]
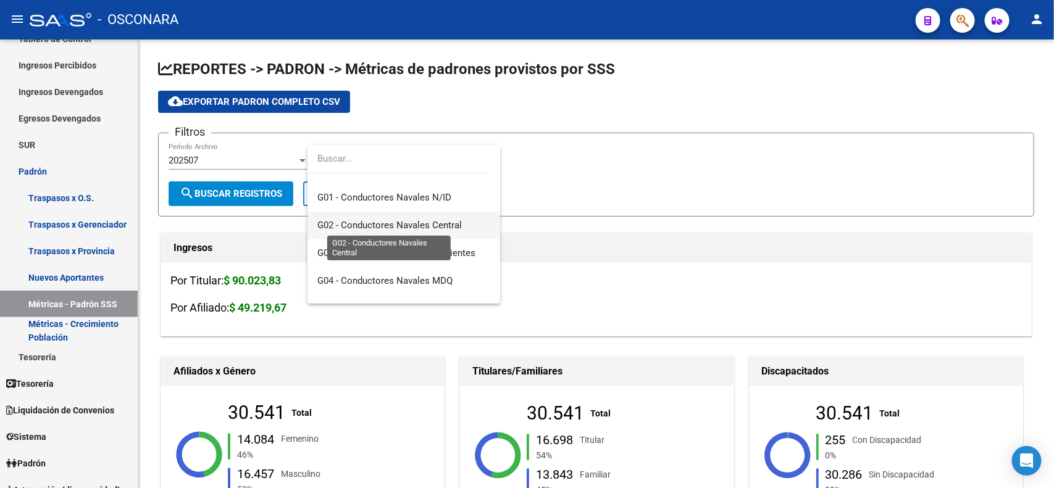
click at [401, 222] on span "G02 - Conductores Navales Central" at bounding box center [389, 225] width 144 height 11
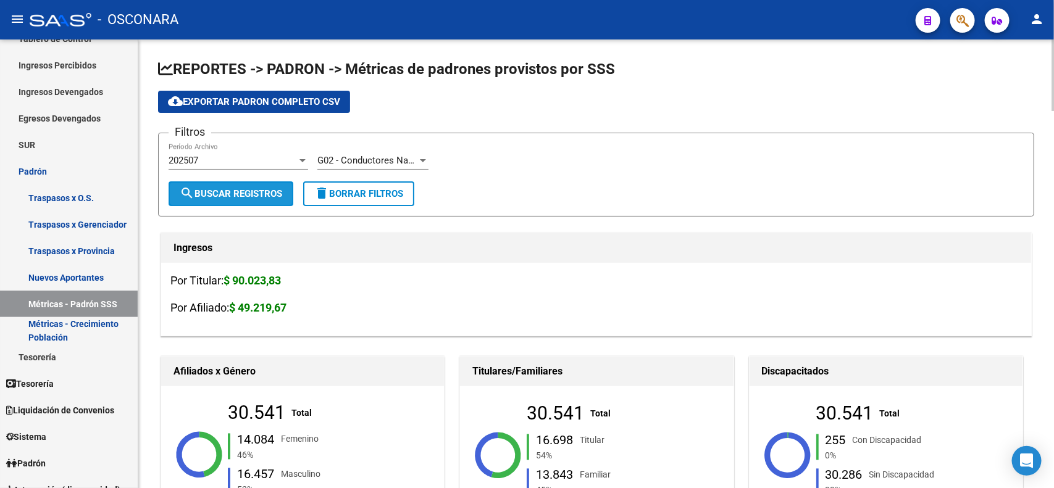
click at [248, 203] on button "search Buscar Registros" at bounding box center [231, 194] width 125 height 25
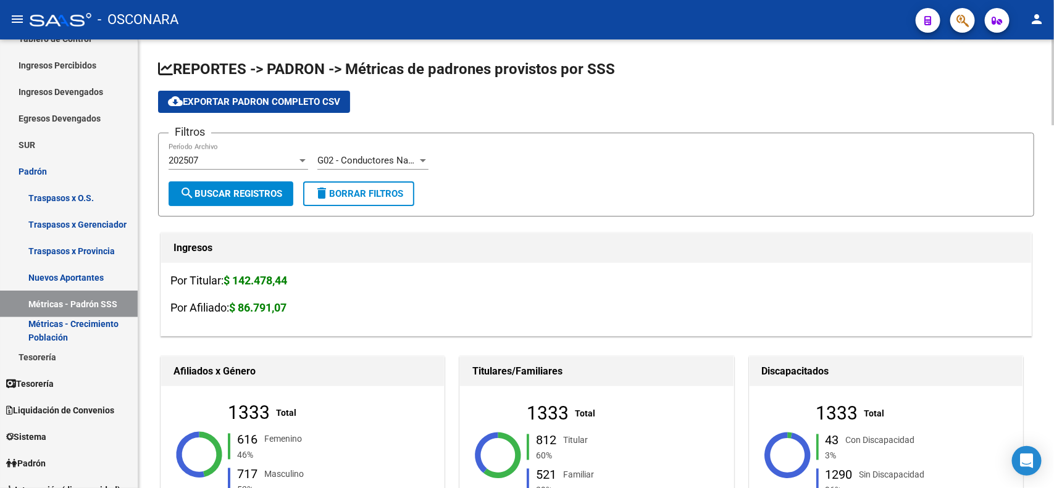
click at [396, 150] on div "G02 - Conductores Navales Central Seleccionar Gerenciador" at bounding box center [372, 156] width 111 height 27
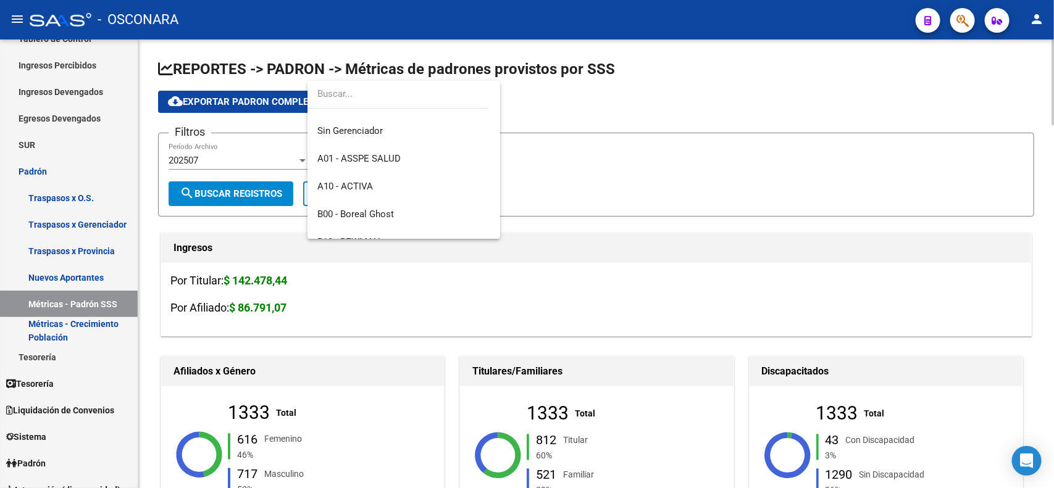
scroll to position [0, 0]
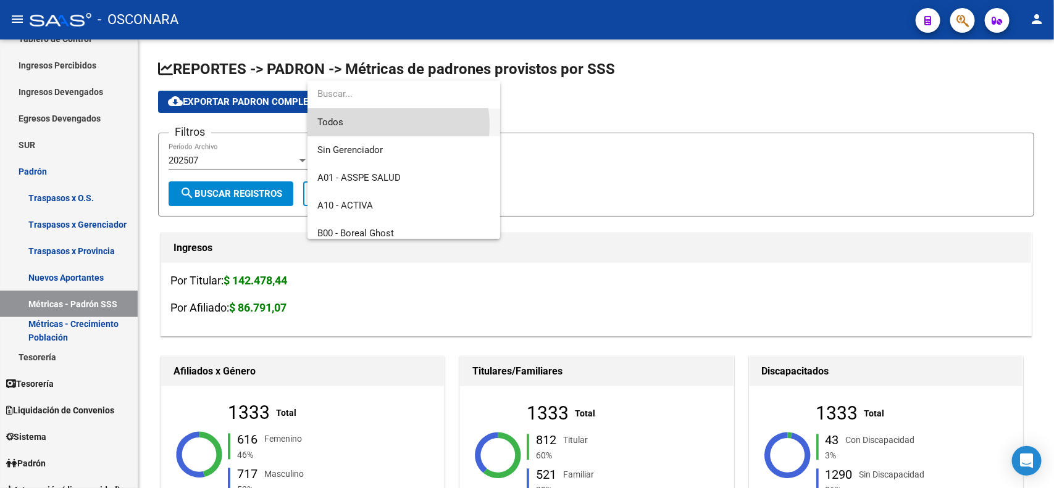
click at [374, 125] on span "Todos" at bounding box center [403, 123] width 173 height 28
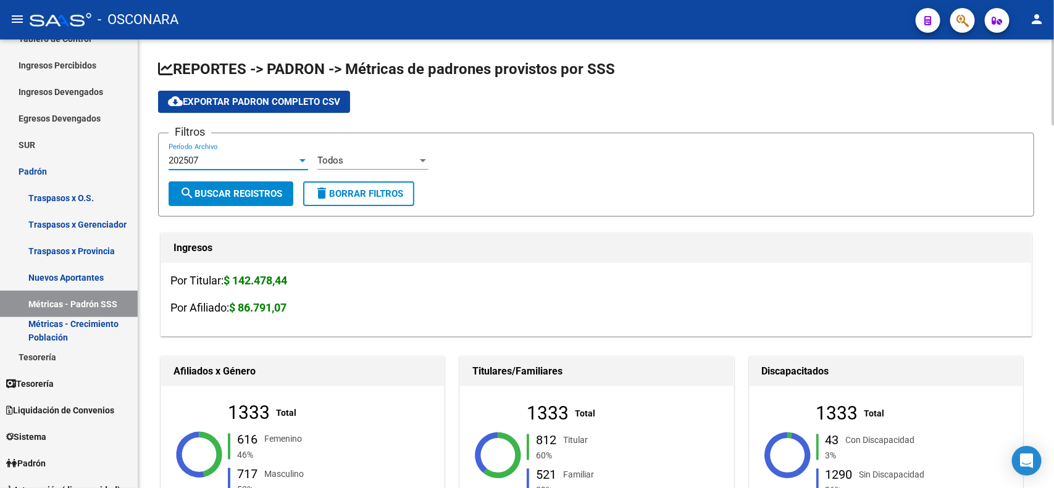
click at [267, 164] on div "202507" at bounding box center [233, 160] width 128 height 11
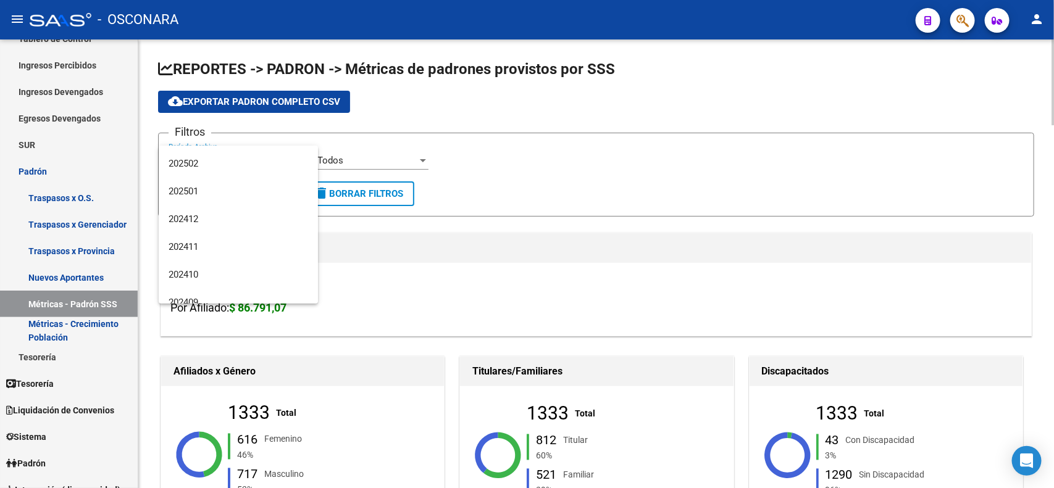
scroll to position [135, 0]
click at [228, 164] on span "202502" at bounding box center [239, 164] width 140 height 28
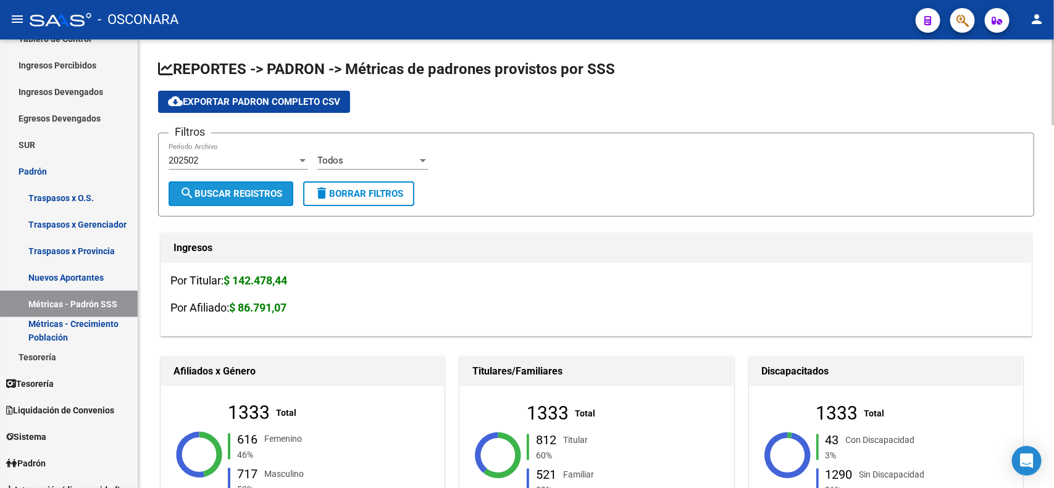
click at [217, 195] on span "search Buscar Registros" at bounding box center [231, 193] width 102 height 11
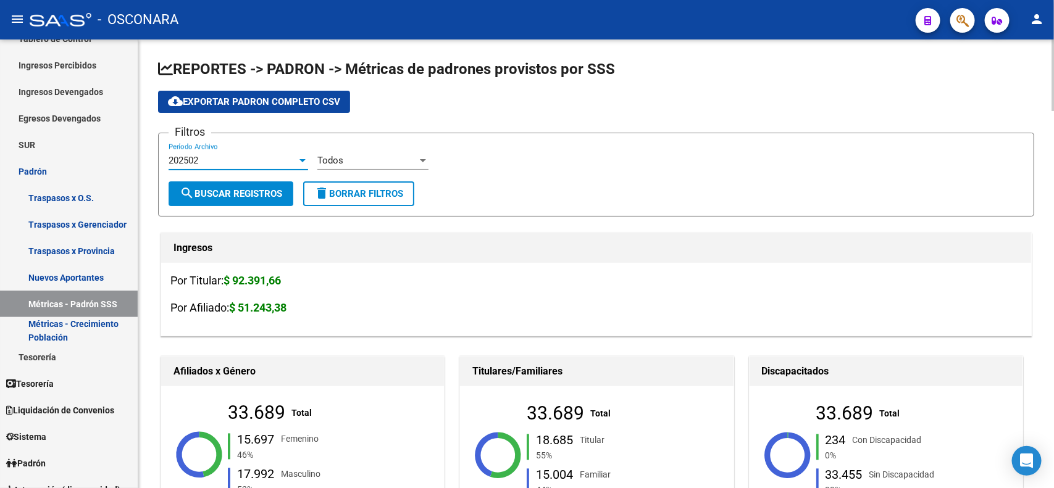
click at [235, 158] on div "202502" at bounding box center [233, 160] width 128 height 11
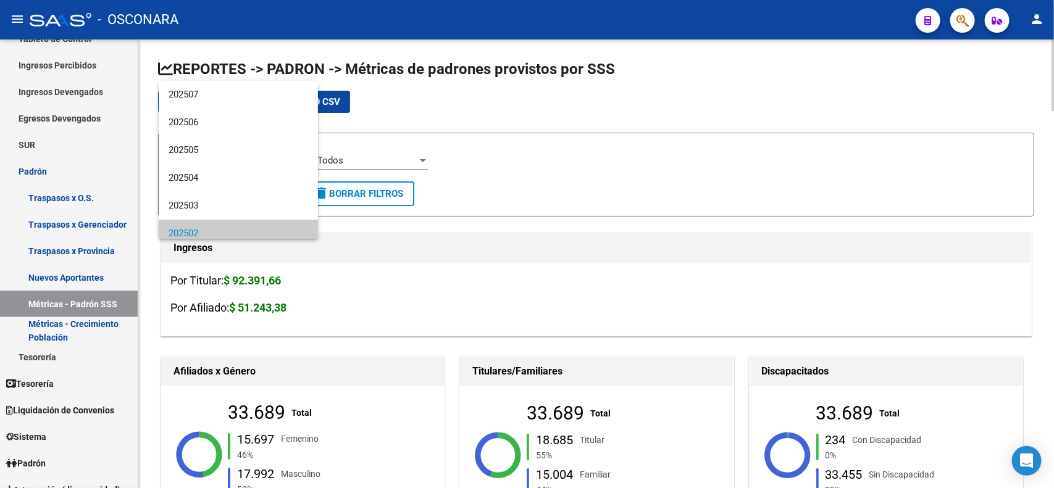
scroll to position [74, 0]
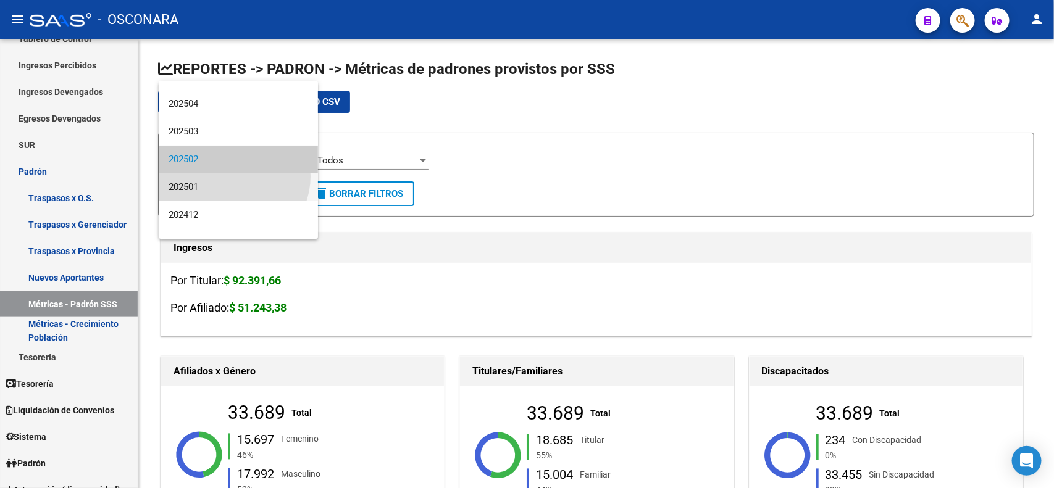
click at [233, 177] on span "202501" at bounding box center [239, 188] width 140 height 28
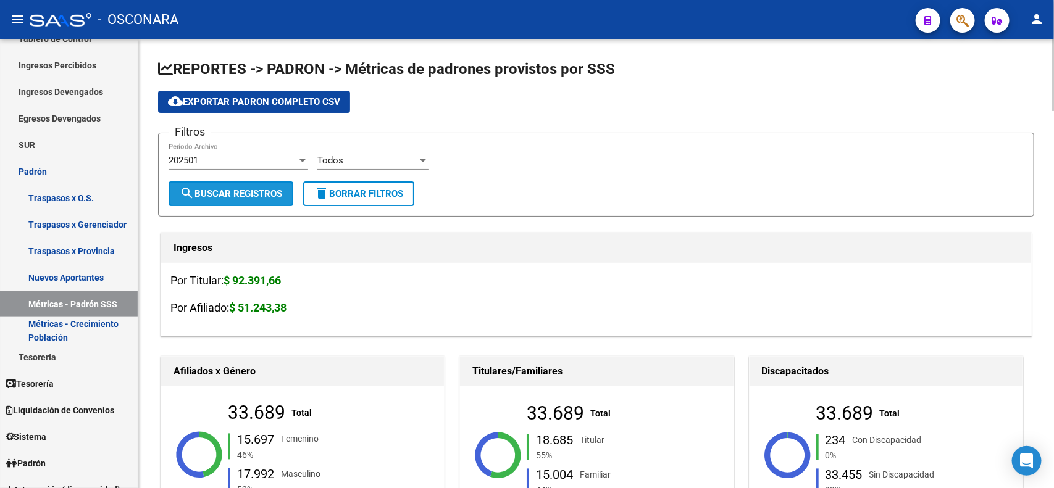
click at [233, 198] on button "search Buscar Registros" at bounding box center [231, 194] width 125 height 25
click at [243, 156] on div "202501" at bounding box center [233, 160] width 128 height 11
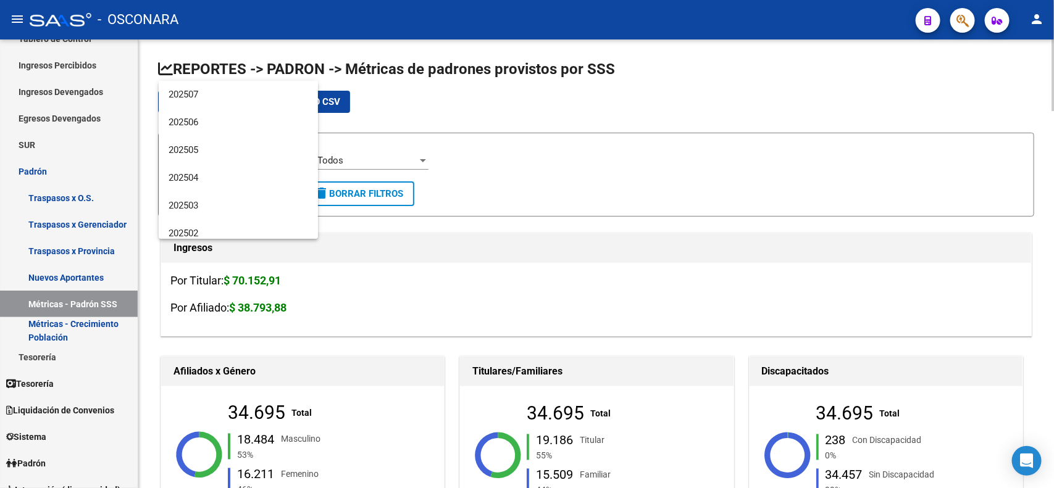
scroll to position [102, 0]
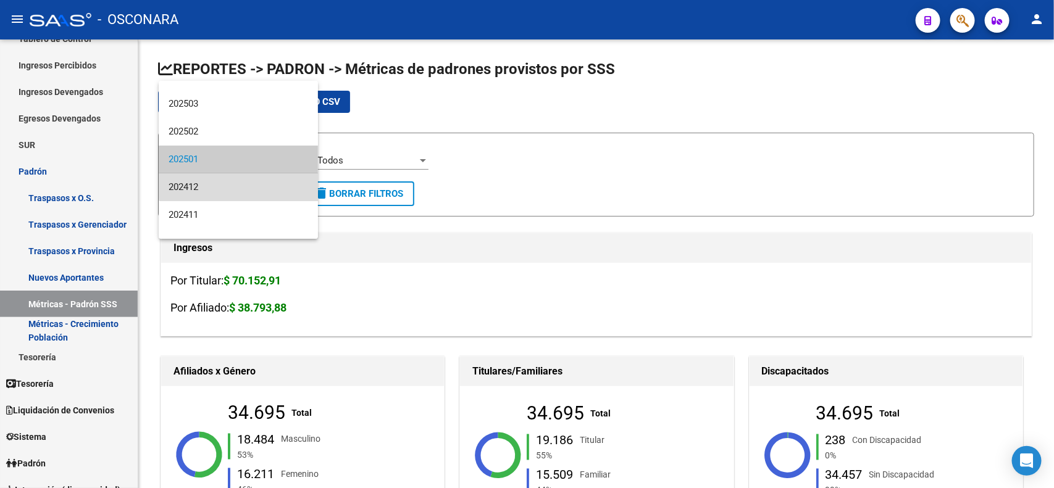
click at [240, 182] on span "202412" at bounding box center [239, 188] width 140 height 28
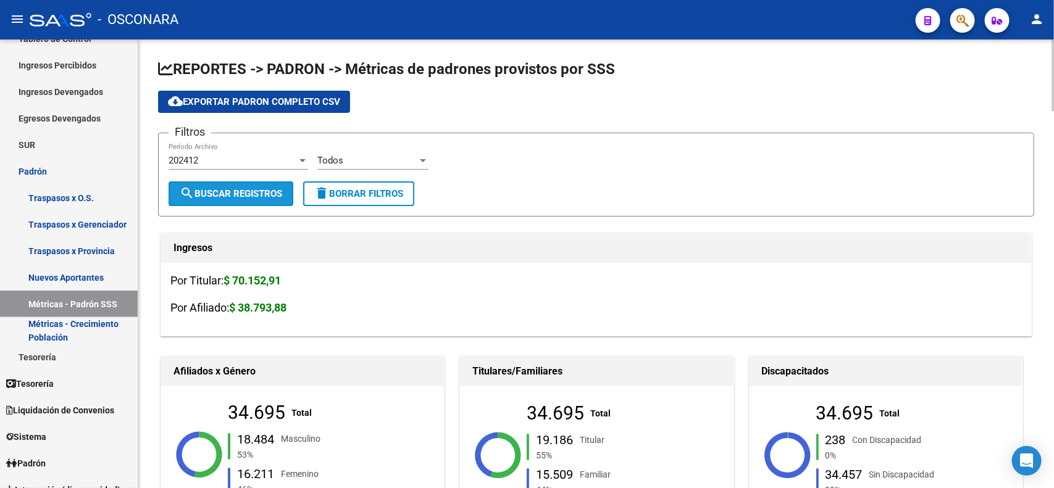
click at [233, 199] on button "search Buscar Registros" at bounding box center [231, 194] width 125 height 25
drag, startPoint x: 294, startPoint y: 279, endPoint x: 222, endPoint y: 281, distance: 71.6
click at [222, 281] on h3 "Por Titular: $ 119.764,56" at bounding box center [595, 280] width 851 height 17
click at [264, 167] on div "202412 Período Archivo" at bounding box center [239, 156] width 140 height 27
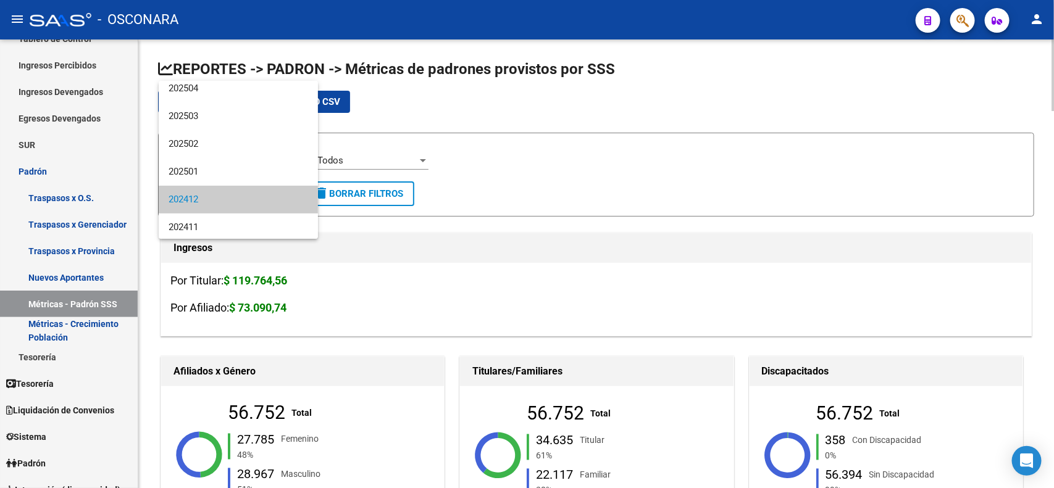
scroll to position [88, 0]
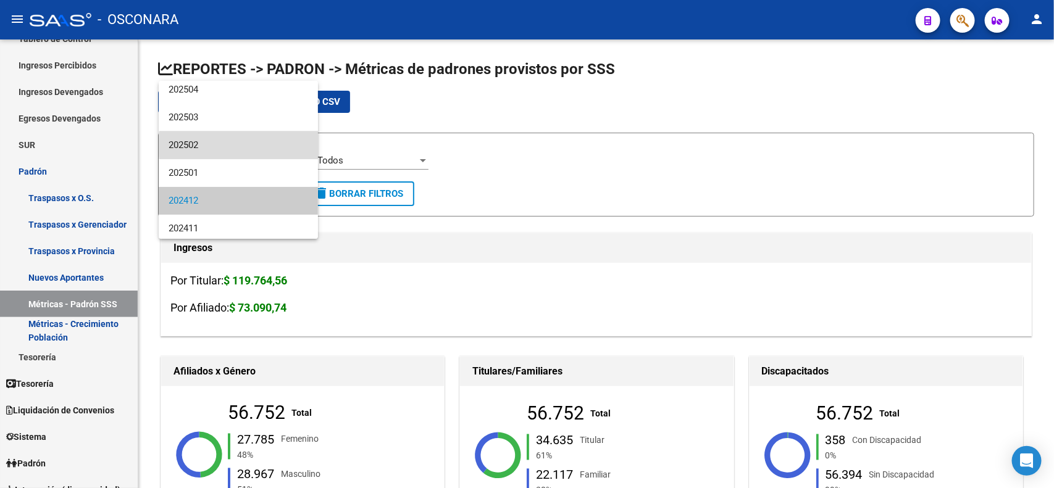
click at [257, 145] on span "202502" at bounding box center [239, 146] width 140 height 28
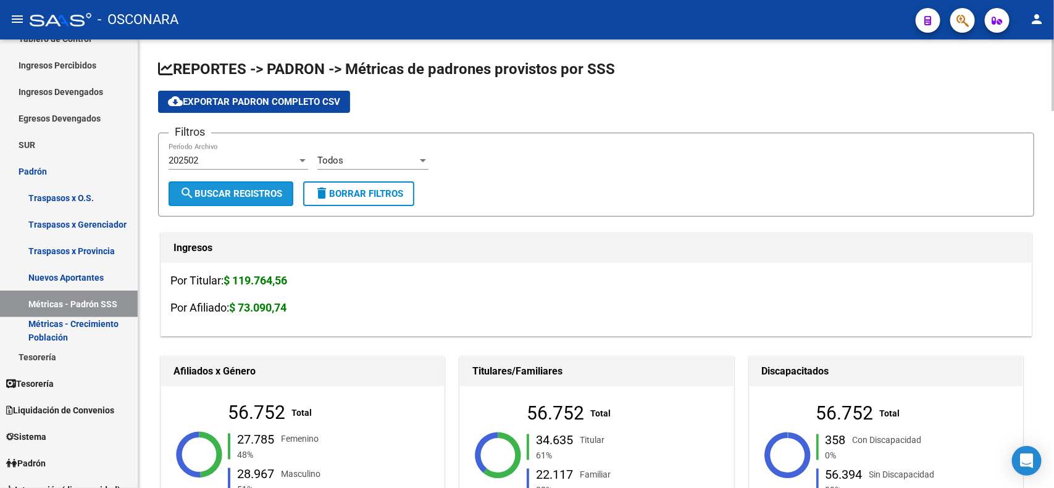
click at [236, 186] on button "search Buscar Registros" at bounding box center [231, 194] width 125 height 25
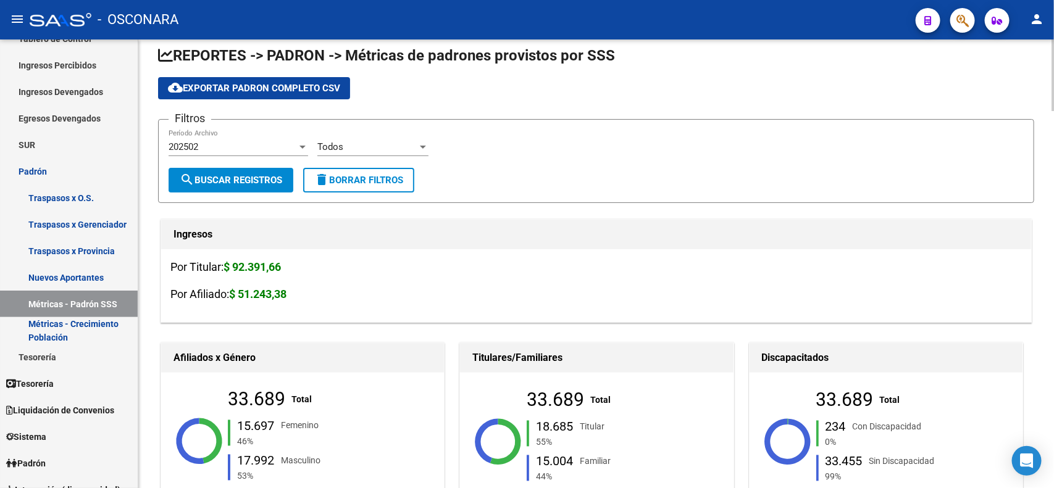
scroll to position [0, 0]
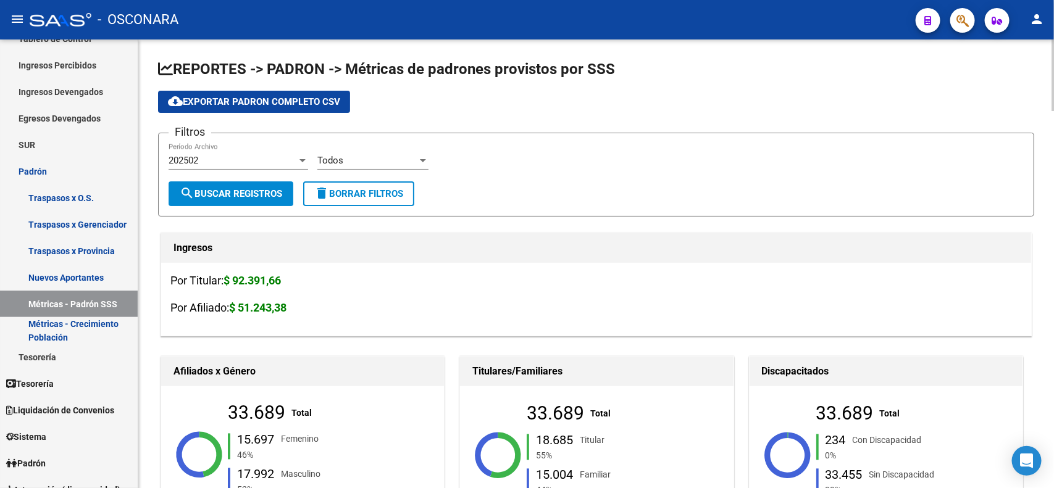
drag, startPoint x: 1050, startPoint y: 90, endPoint x: 1051, endPoint y: 96, distance: 6.3
click at [992, 109] on div "cloud_download Exportar [PERSON_NAME] Completo CSV" at bounding box center [596, 102] width 876 height 22
click at [78, 164] on link "Padrón" at bounding box center [69, 171] width 138 height 27
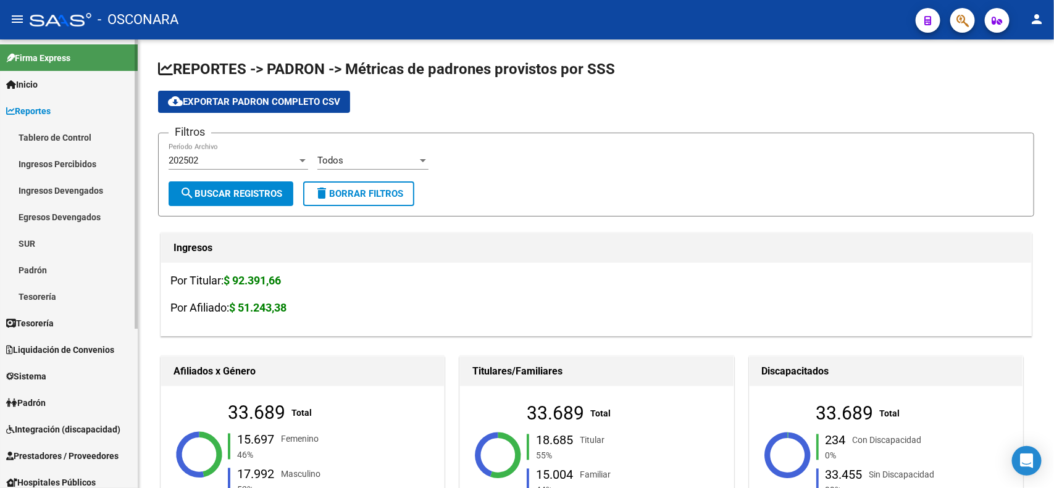
click at [143, 93] on mat-sidenav-container "Firma Express Inicio Instructivos Contacto OS Reportes Tablero de Control Ingre…" at bounding box center [527, 264] width 1054 height 449
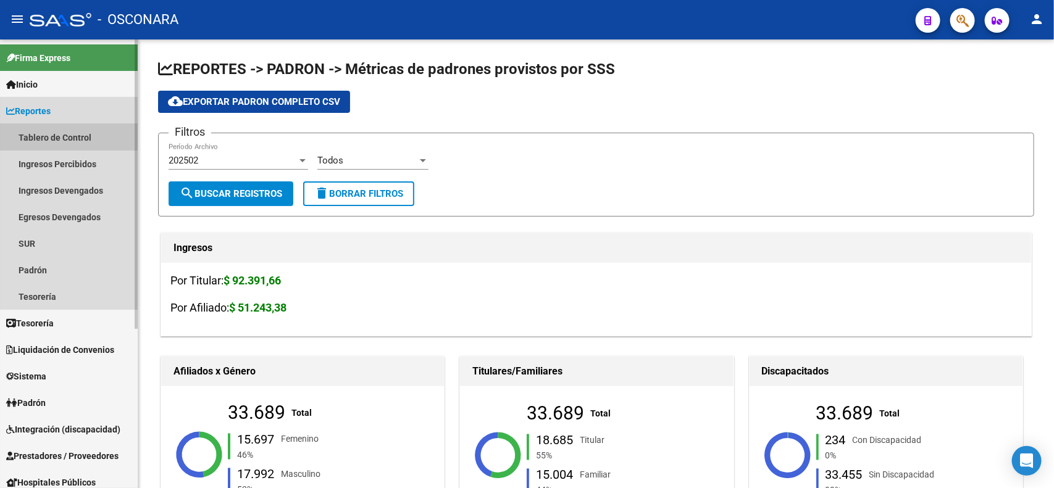
click at [59, 133] on link "Tablero de Control" at bounding box center [69, 137] width 138 height 27
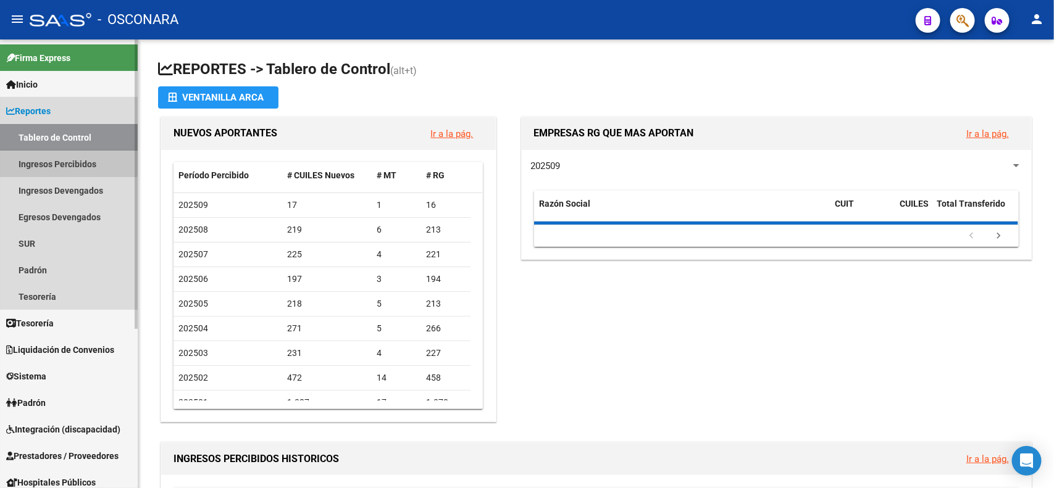
click at [65, 159] on link "Ingresos Percibidos" at bounding box center [69, 164] width 138 height 27
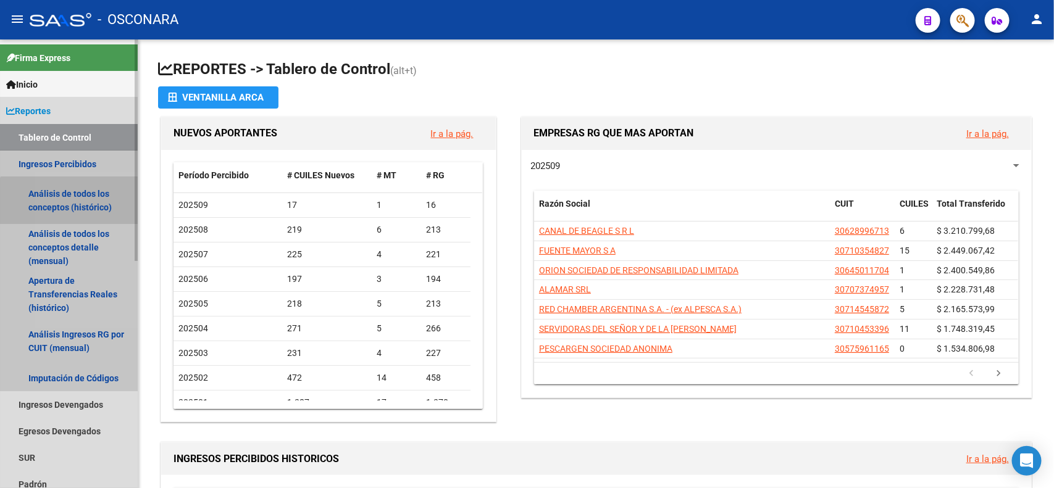
click at [73, 210] on link "Análisis de todos los conceptos (histórico)" at bounding box center [69, 200] width 138 height 47
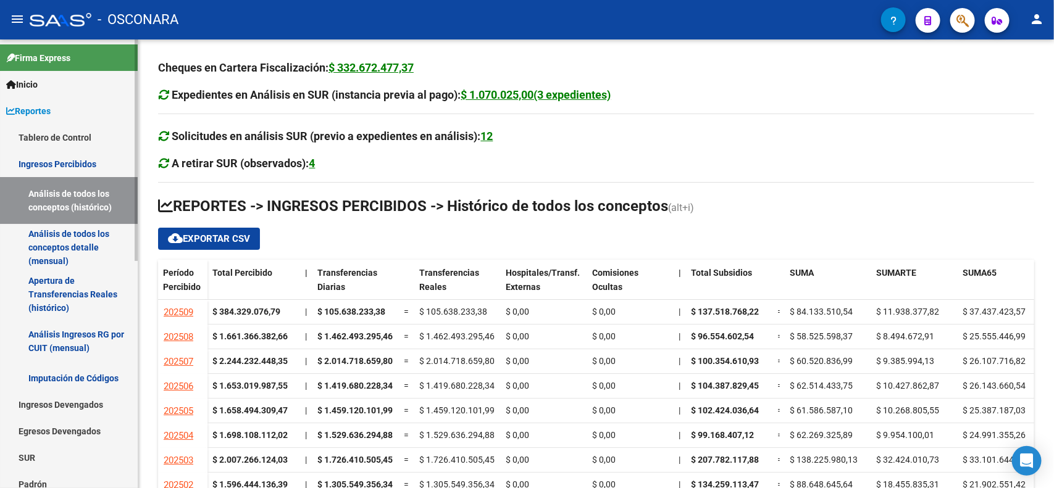
click at [144, 162] on mat-sidenav-container "Firma Express Inicio Instructivos Contacto OS Reportes Tablero de Control Ingre…" at bounding box center [527, 264] width 1054 height 449
click at [1042, 252] on div "Cheques en Cartera Fiscalización: $ 332.672.477,37 Expedientes en Análisis en S…" at bounding box center [597, 302] width 919 height 525
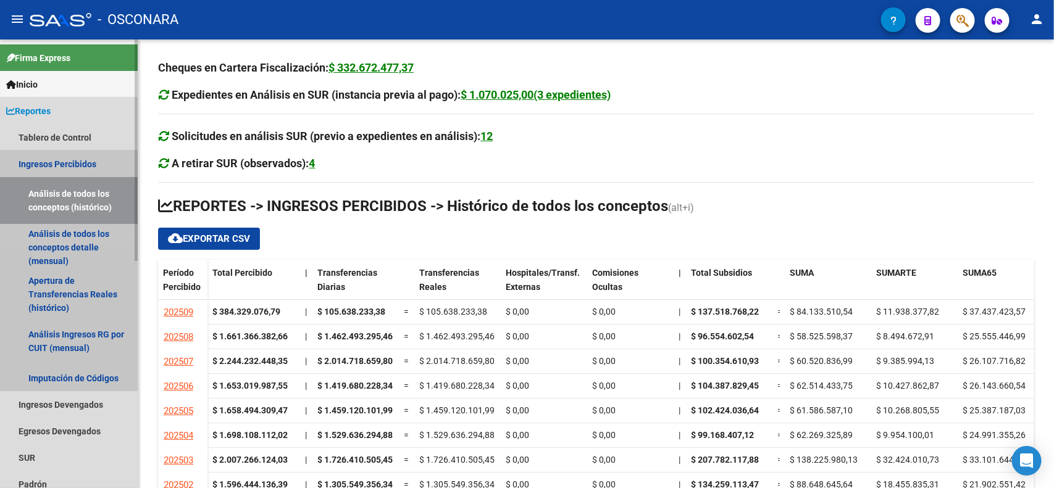
click at [81, 169] on link "Ingresos Percibidos" at bounding box center [69, 164] width 138 height 27
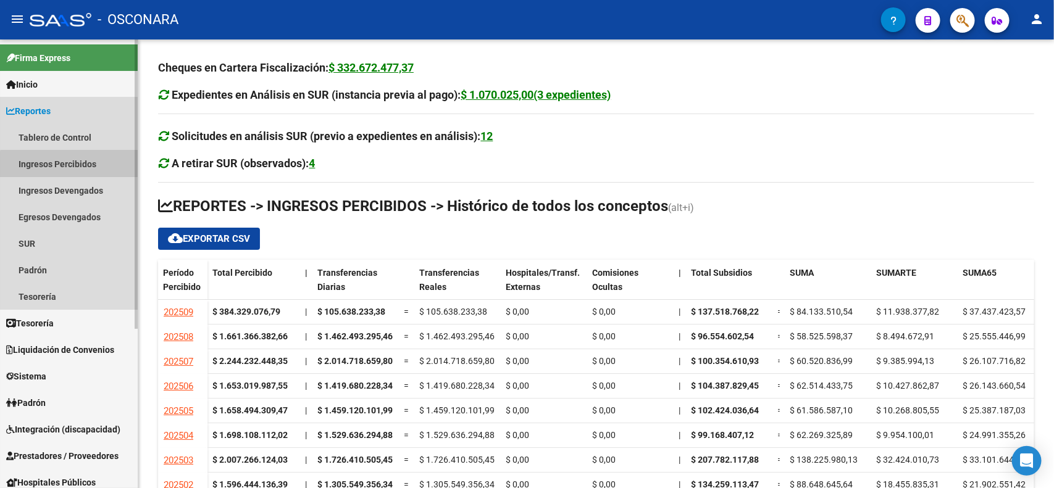
click at [81, 169] on link "Ingresos Percibidos" at bounding box center [69, 164] width 138 height 27
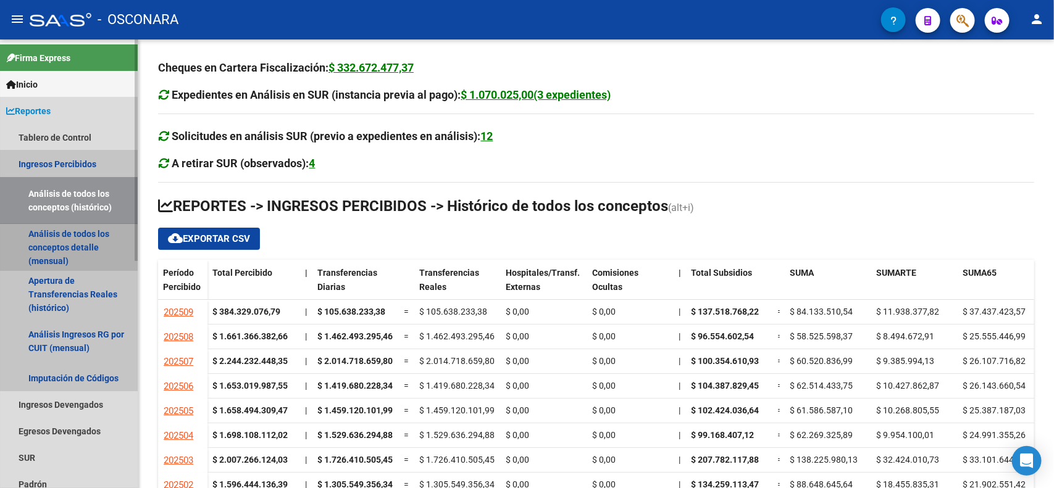
click at [93, 235] on link "Análisis de todos los conceptos detalle (mensual)" at bounding box center [69, 247] width 138 height 47
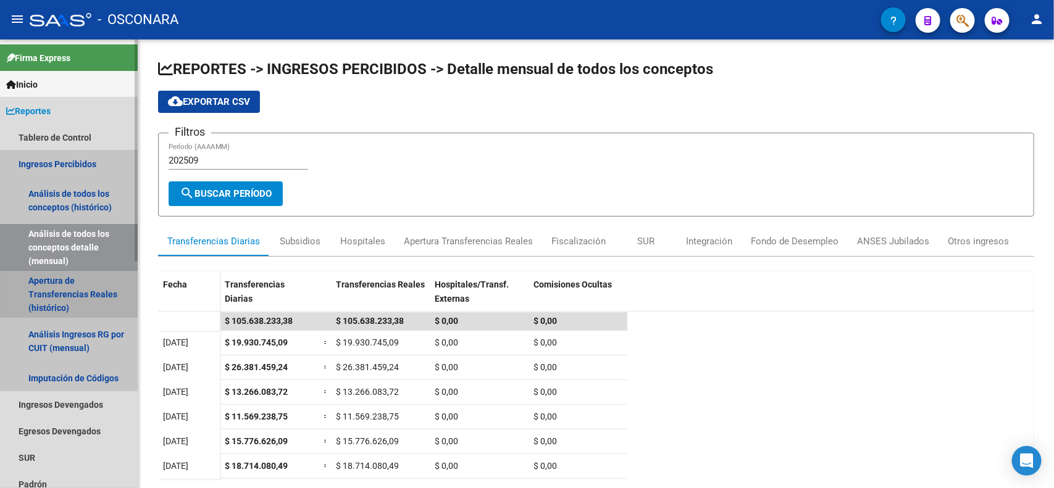
click at [90, 287] on link "Apertura de Transferencias Reales (histórico)" at bounding box center [69, 294] width 138 height 47
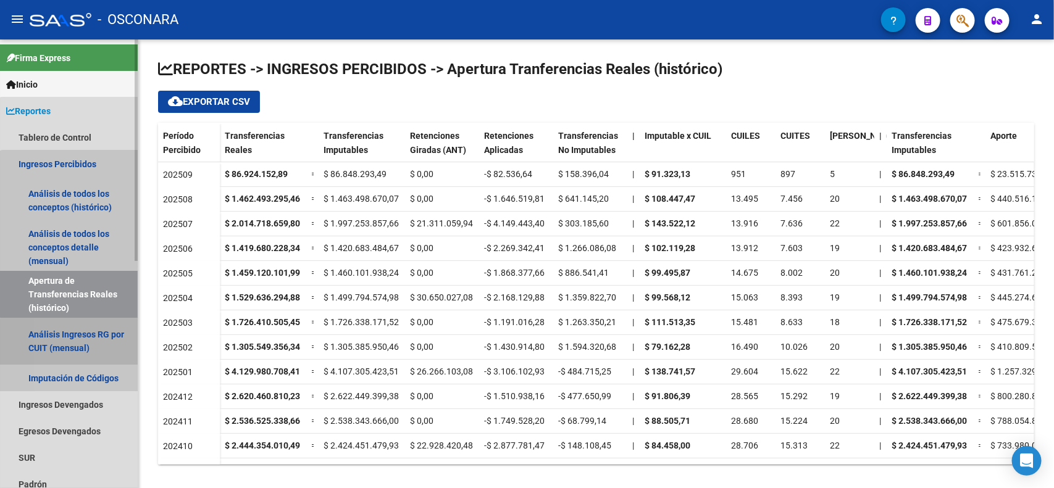
click at [90, 345] on link "Análisis Ingresos RG por CUIT (mensual)" at bounding box center [69, 341] width 138 height 47
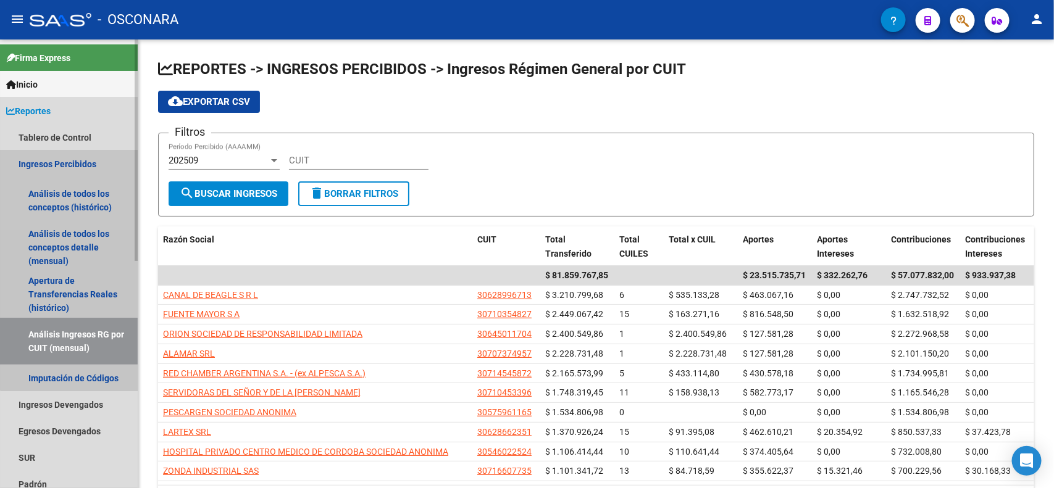
click at [72, 159] on link "Ingresos Percibidos" at bounding box center [69, 164] width 138 height 27
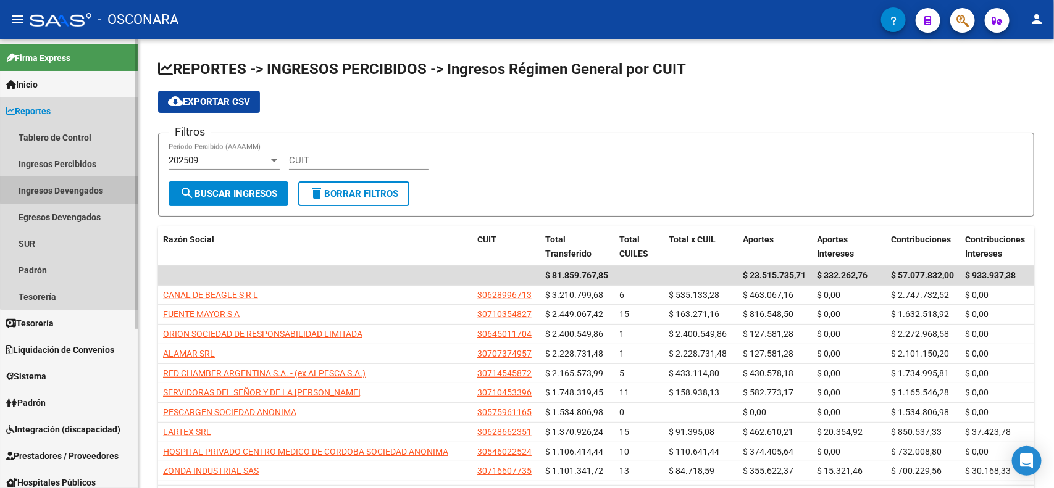
click at [83, 183] on link "Ingresos Devengados" at bounding box center [69, 190] width 138 height 27
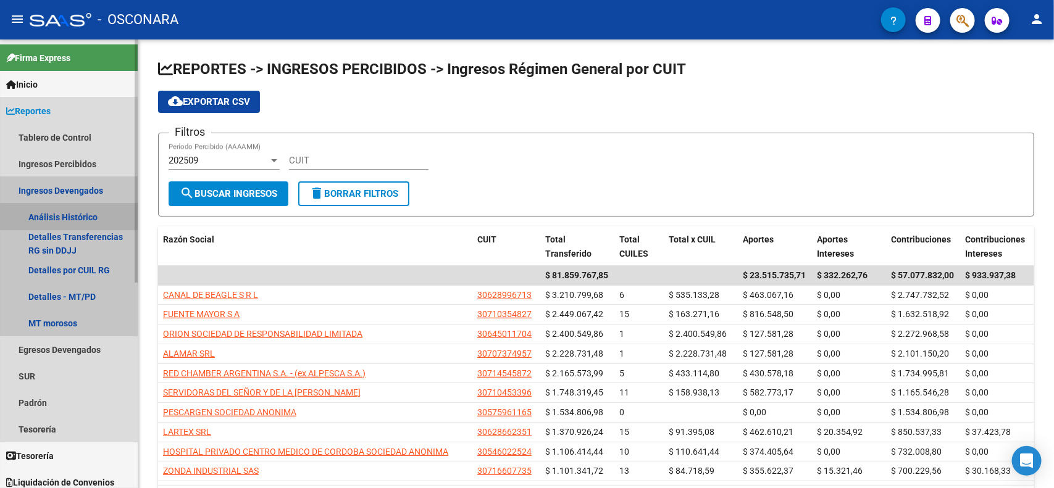
click at [83, 217] on link "Análisis Histórico" at bounding box center [69, 217] width 138 height 27
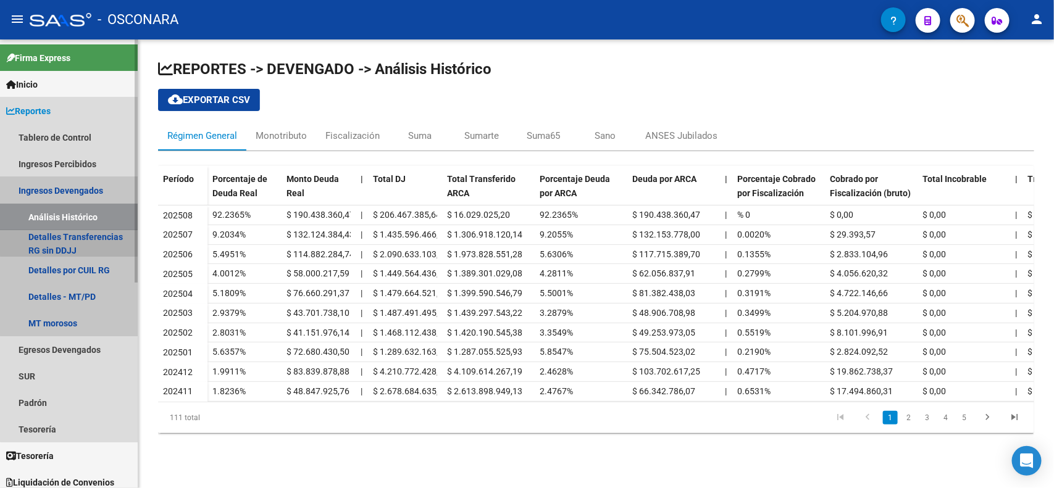
click at [84, 232] on link "Detalles Transferencias RG sin DDJJ" at bounding box center [69, 243] width 138 height 27
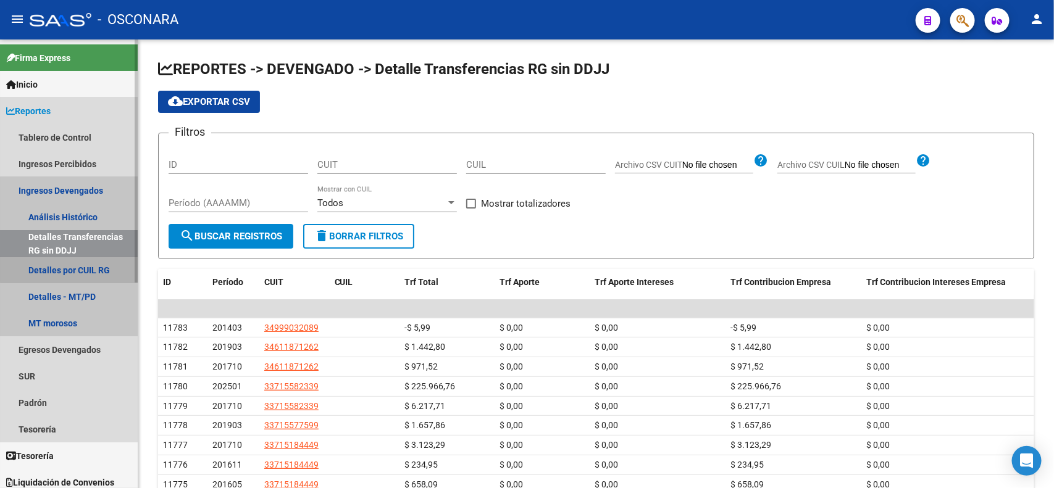
click at [86, 262] on link "Detalles por CUIL RG" at bounding box center [69, 270] width 138 height 27
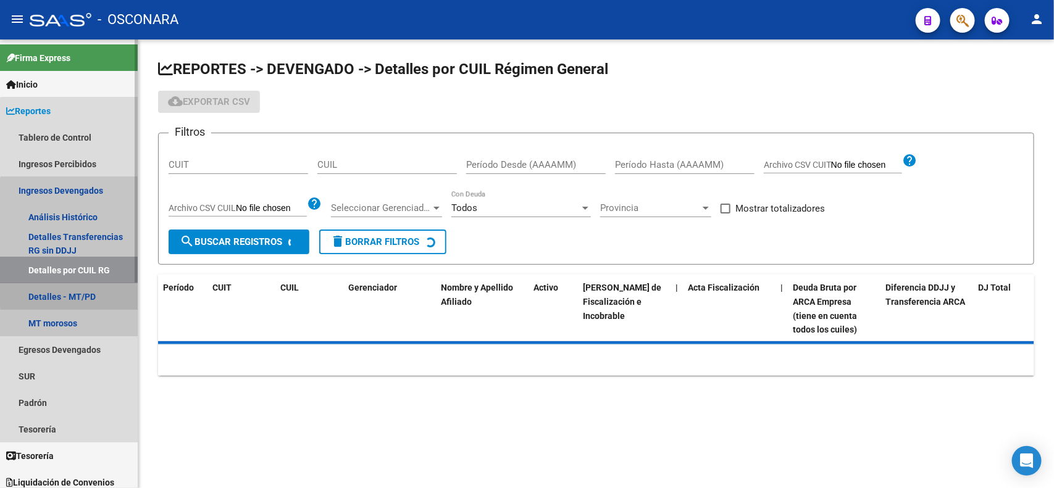
click at [88, 293] on link "Detalles - MT/PD" at bounding box center [69, 296] width 138 height 27
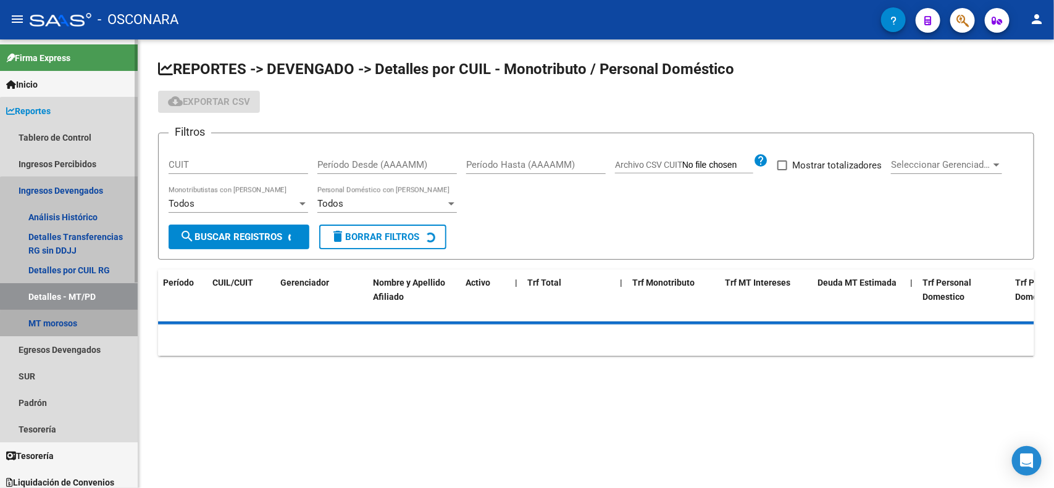
click at [83, 327] on link "MT morosos" at bounding box center [69, 323] width 138 height 27
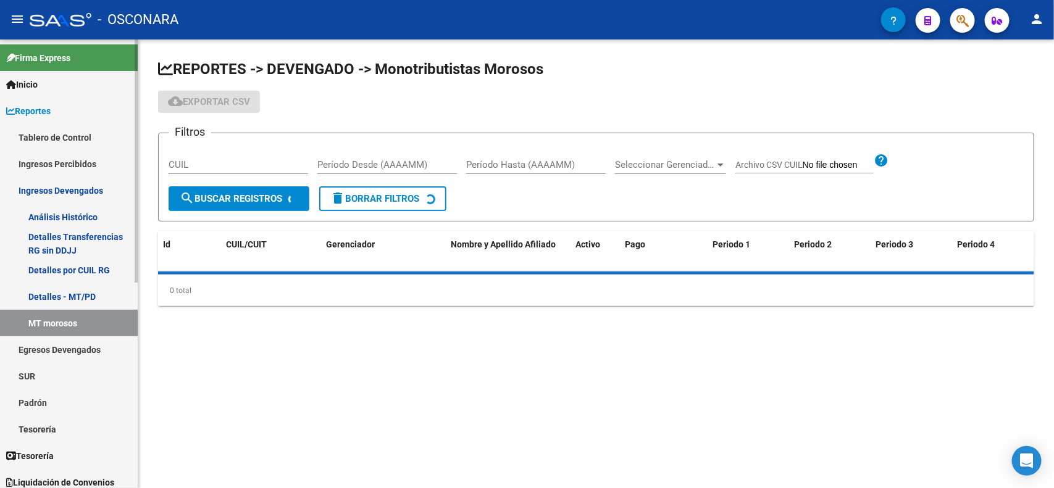
click at [63, 131] on link "Tablero de Control" at bounding box center [69, 137] width 138 height 27
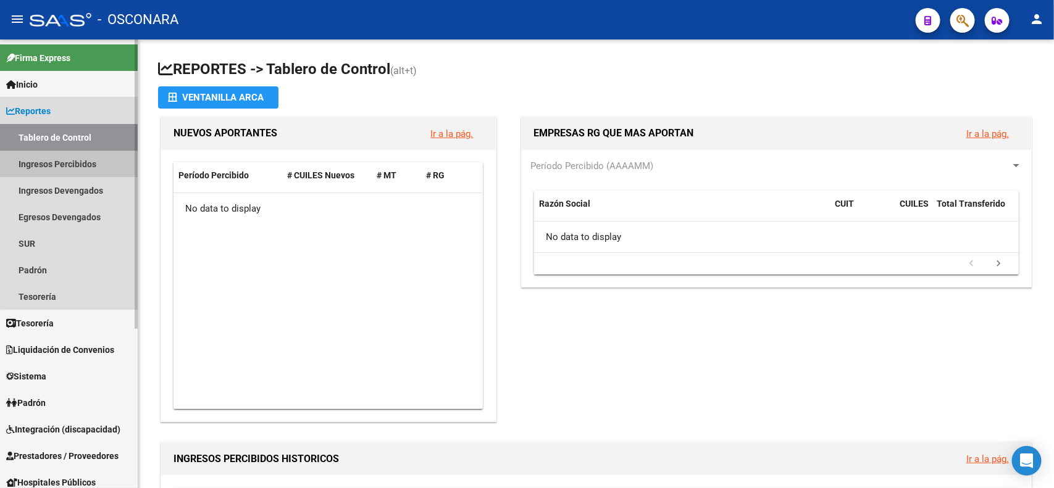
click at [71, 156] on link "Ingresos Percibidos" at bounding box center [69, 164] width 138 height 27
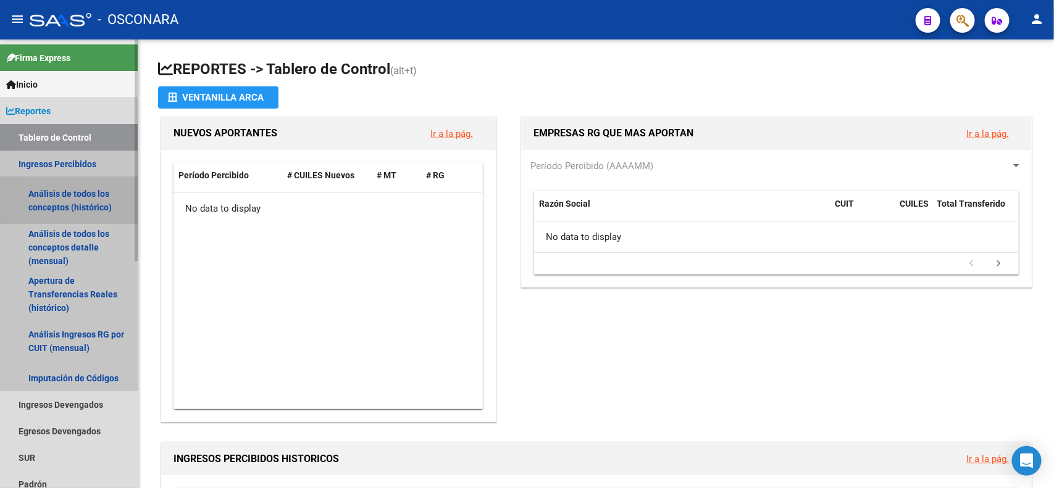
click at [79, 192] on link "Análisis de todos los conceptos (histórico)" at bounding box center [69, 200] width 138 height 47
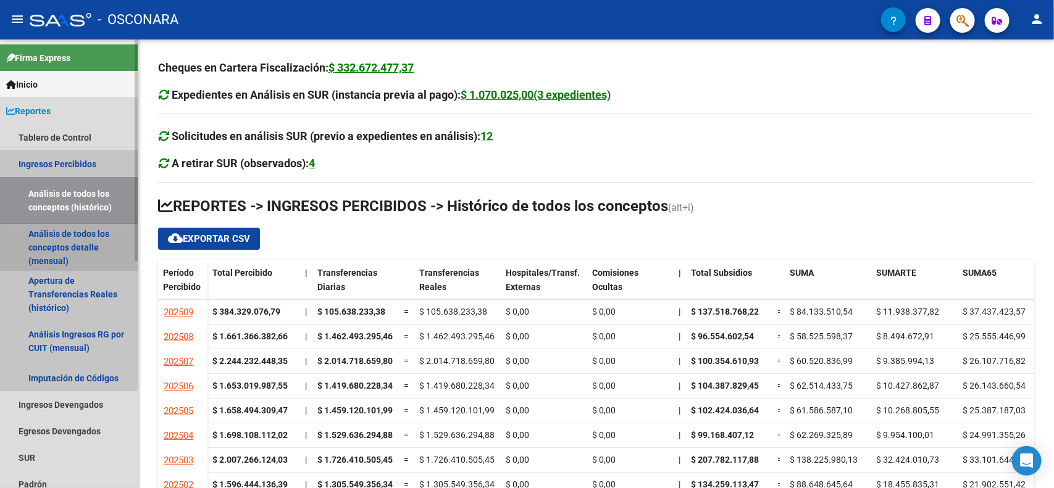
click at [88, 257] on link "Análisis de todos los conceptos detalle (mensual)" at bounding box center [69, 247] width 138 height 47
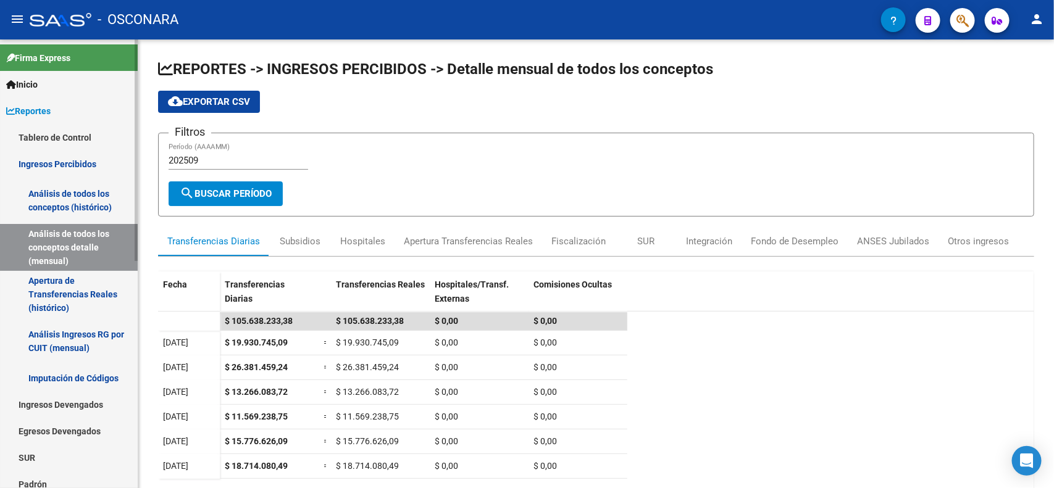
scroll to position [59, 0]
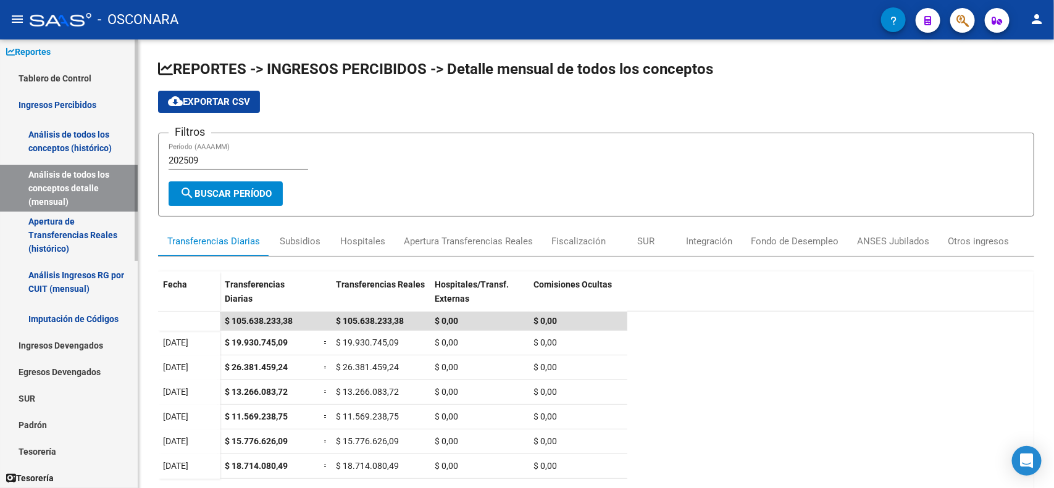
click at [136, 248] on div at bounding box center [136, 180] width 3 height 222
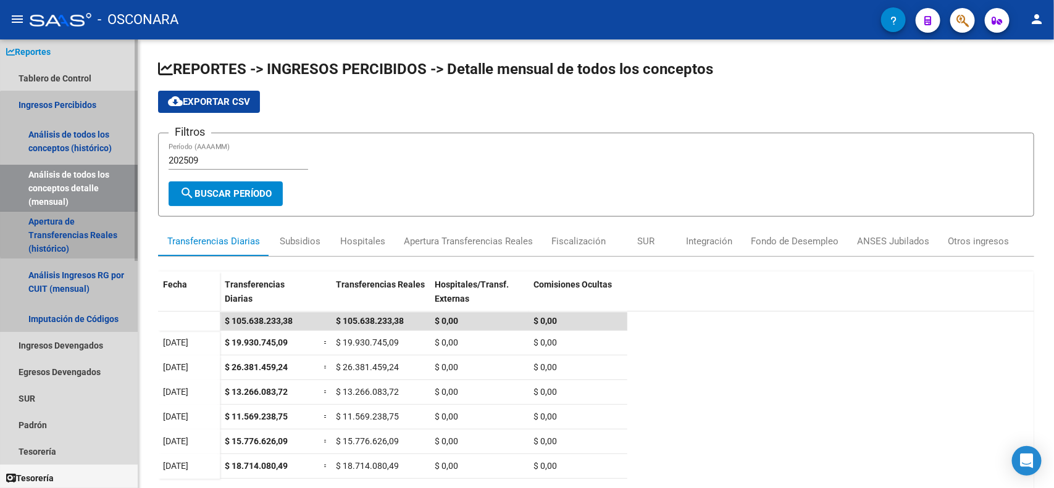
click at [96, 233] on link "Apertura de Transferencias Reales (histórico)" at bounding box center [69, 235] width 138 height 47
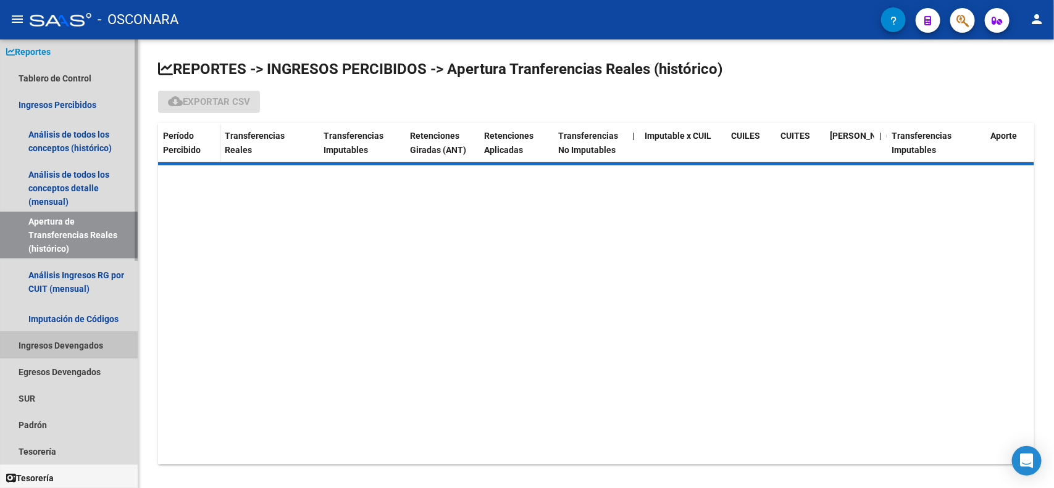
click at [90, 345] on link "Ingresos Devengados" at bounding box center [69, 345] width 138 height 27
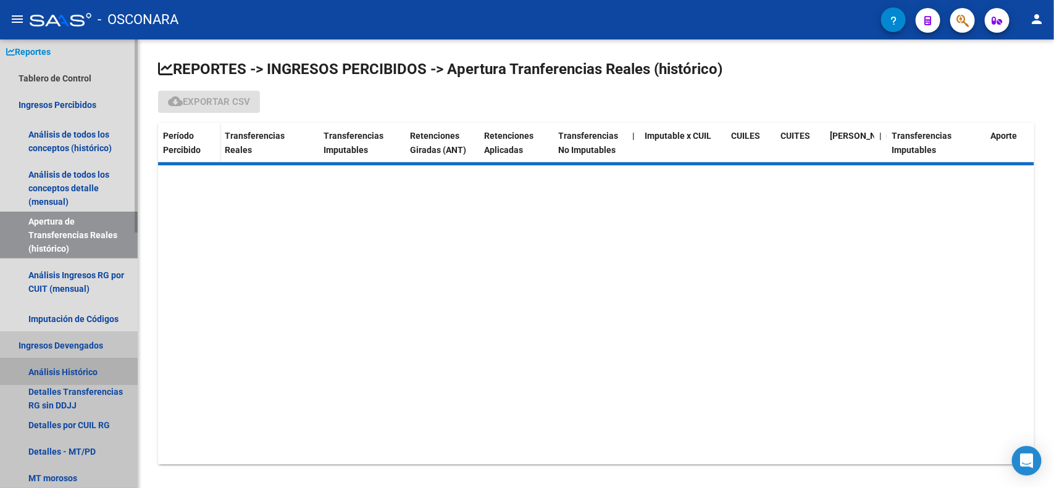
click at [88, 375] on link "Análisis Histórico" at bounding box center [69, 372] width 138 height 27
